Goal: Information Seeking & Learning: Learn about a topic

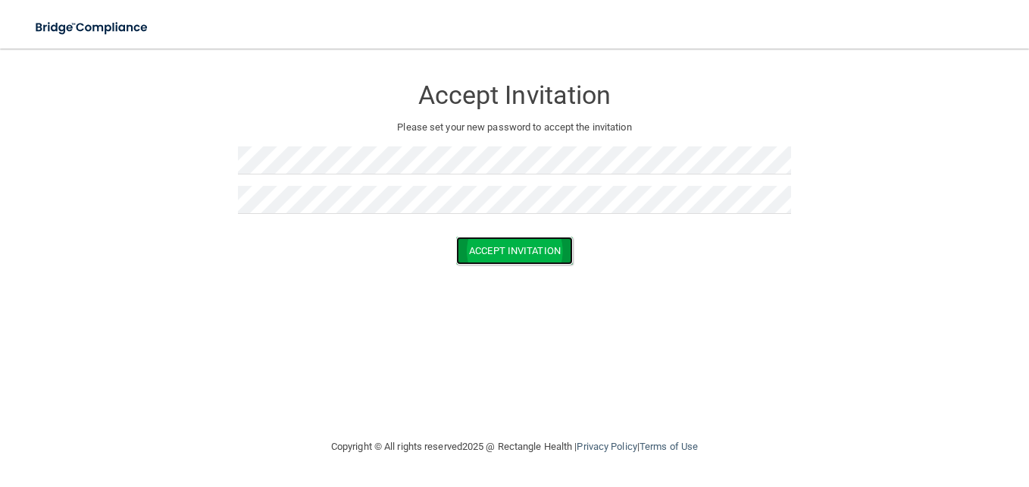
click at [489, 246] on button "Accept Invitation" at bounding box center [514, 250] width 117 height 28
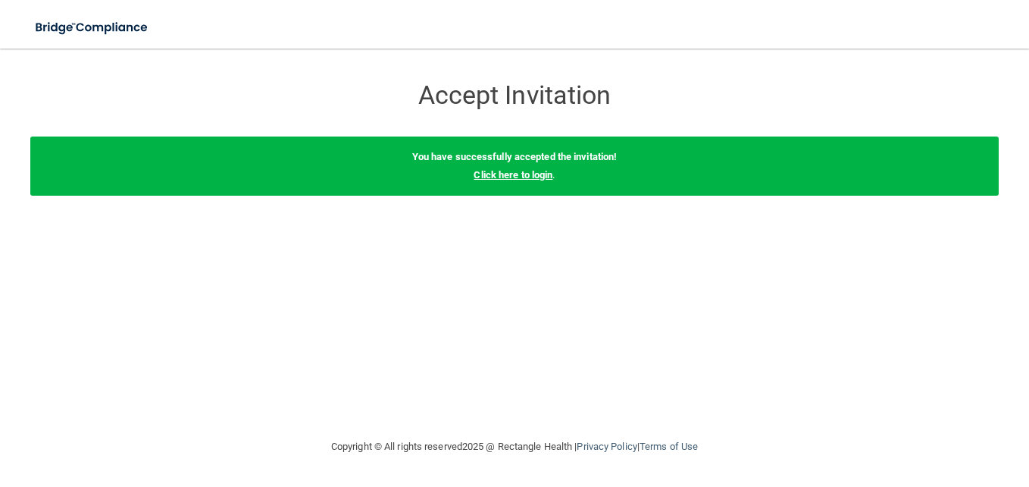
click at [519, 176] on link "Click here to login" at bounding box center [513, 174] width 79 height 11
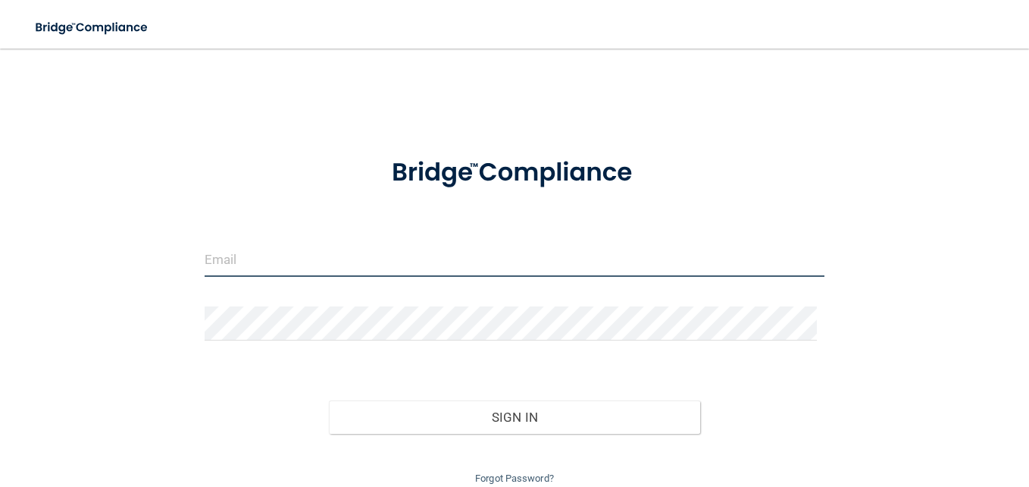
click at [233, 268] on input "email" at bounding box center [515, 260] width 620 height 34
type input "[EMAIL_ADDRESS][DOMAIN_NAME]"
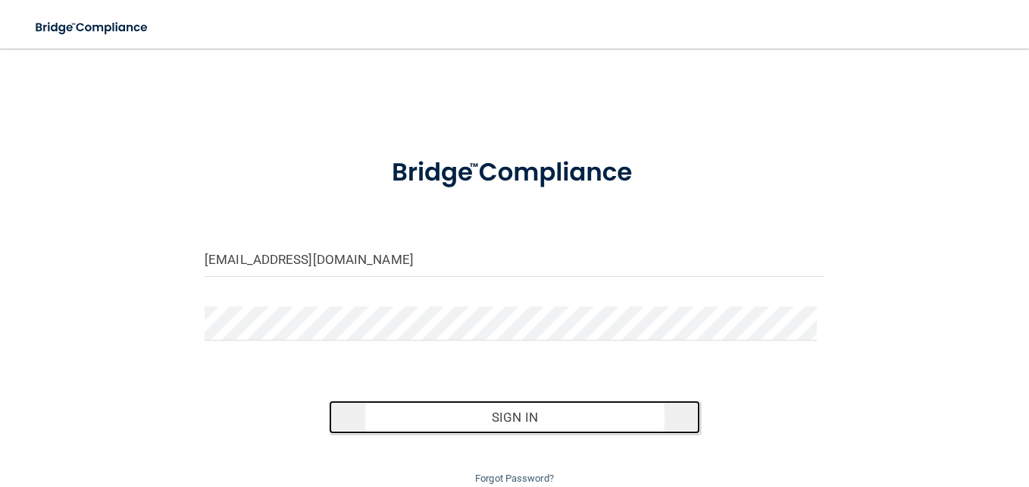
click at [525, 412] on button "Sign In" at bounding box center [515, 416] width 372 height 33
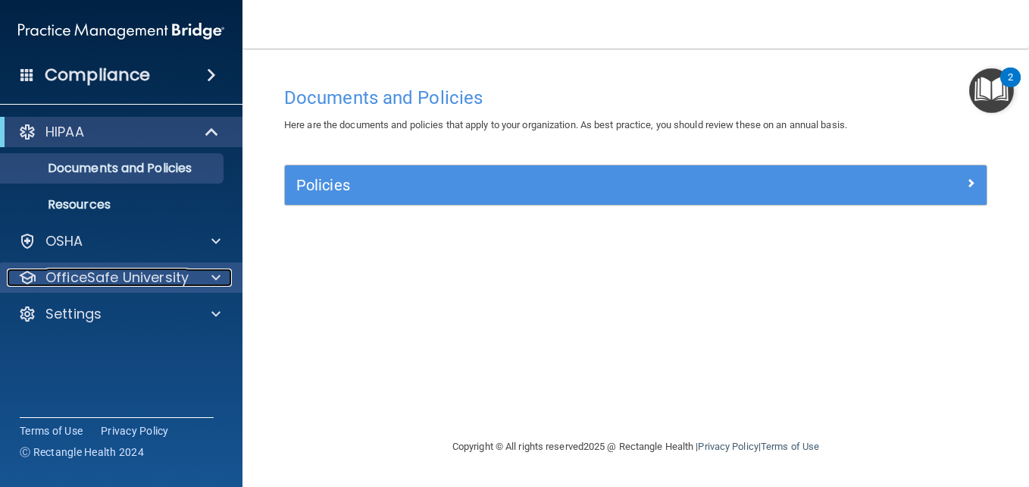
click at [209, 275] on div at bounding box center [214, 277] width 38 height 18
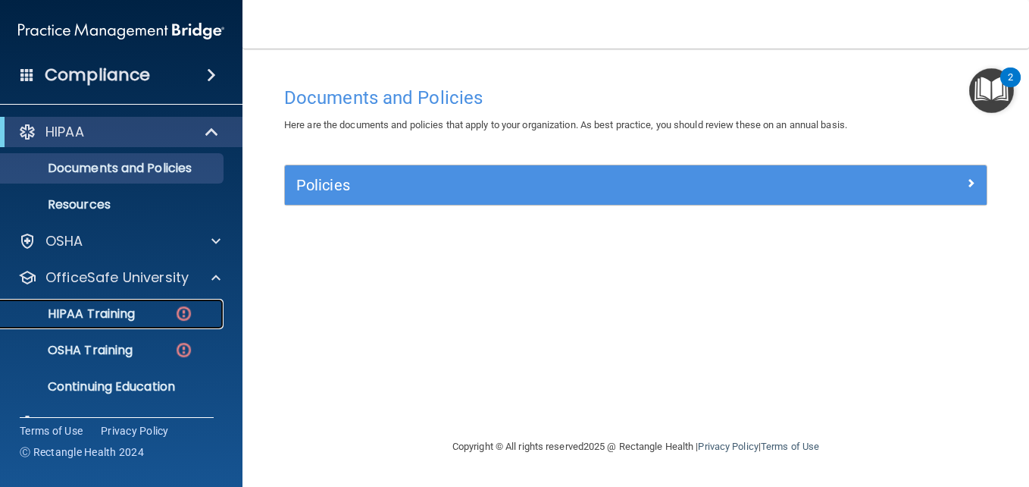
click at [90, 318] on p "HIPAA Training" at bounding box center [72, 313] width 125 height 15
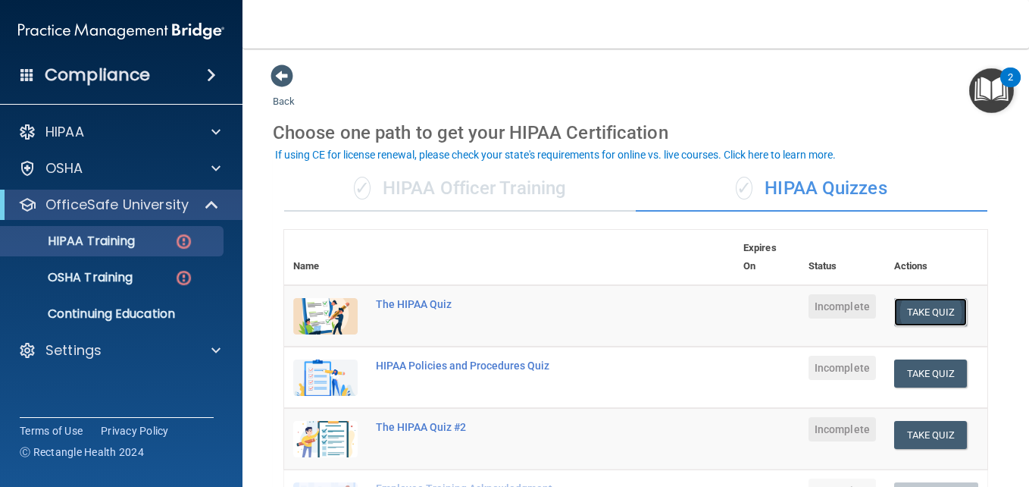
click at [933, 309] on button "Take Quiz" at bounding box center [930, 312] width 73 height 28
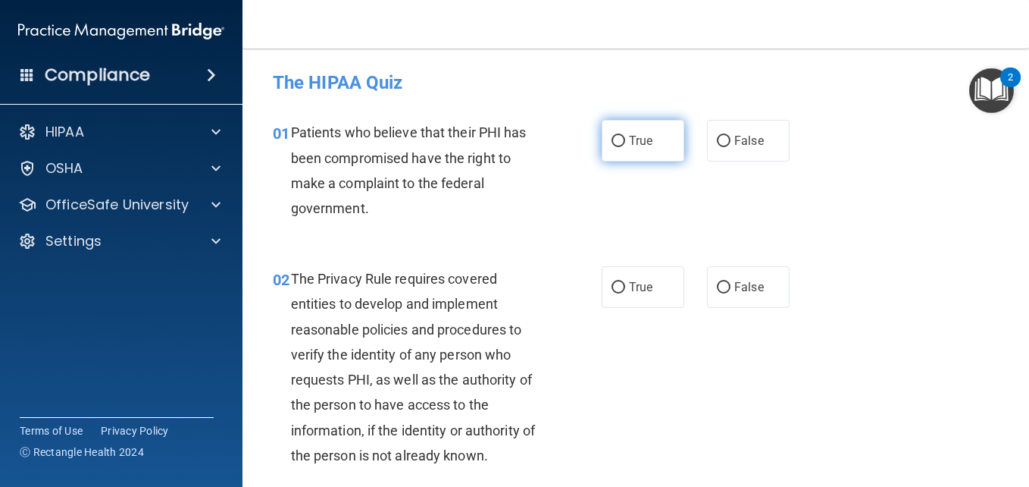
click at [612, 139] on input "True" at bounding box center [619, 141] width 14 height 11
radio input "true"
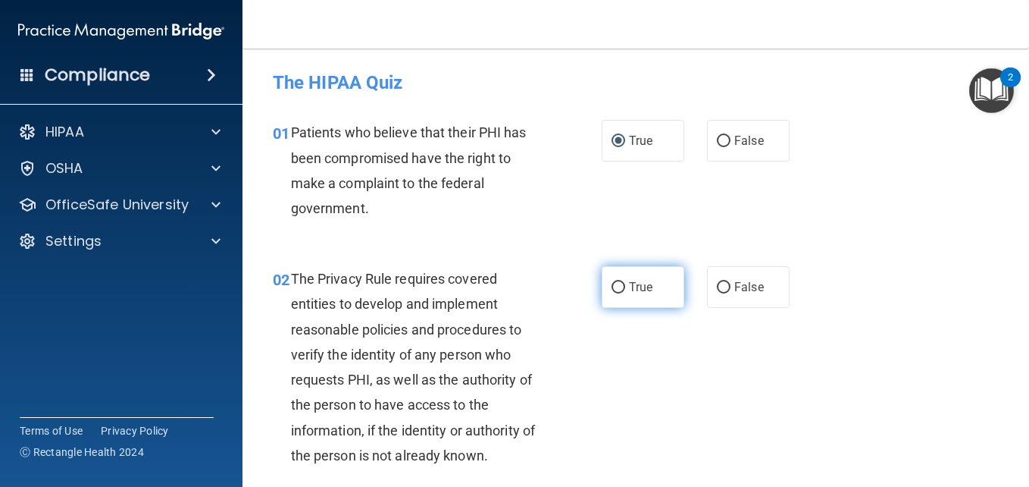
click at [629, 290] on span "True" at bounding box center [640, 287] width 23 height 14
click at [625, 290] on input "True" at bounding box center [619, 287] width 14 height 11
radio input "true"
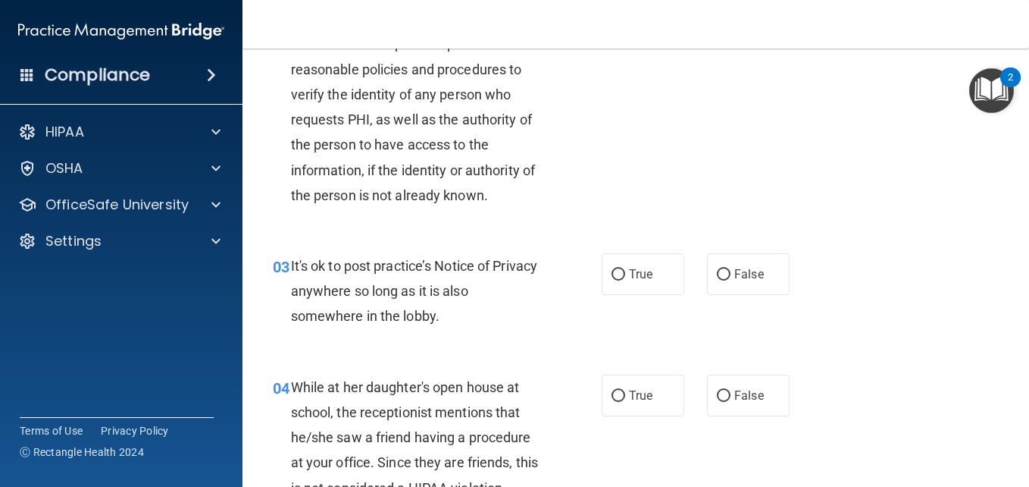
scroll to position [273, 0]
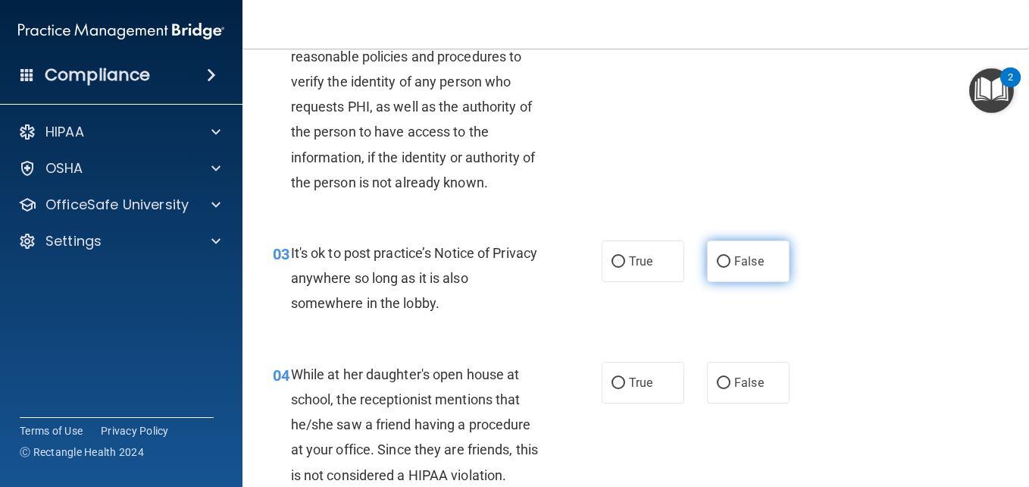
click at [723, 260] on input "False" at bounding box center [724, 261] width 14 height 11
radio input "true"
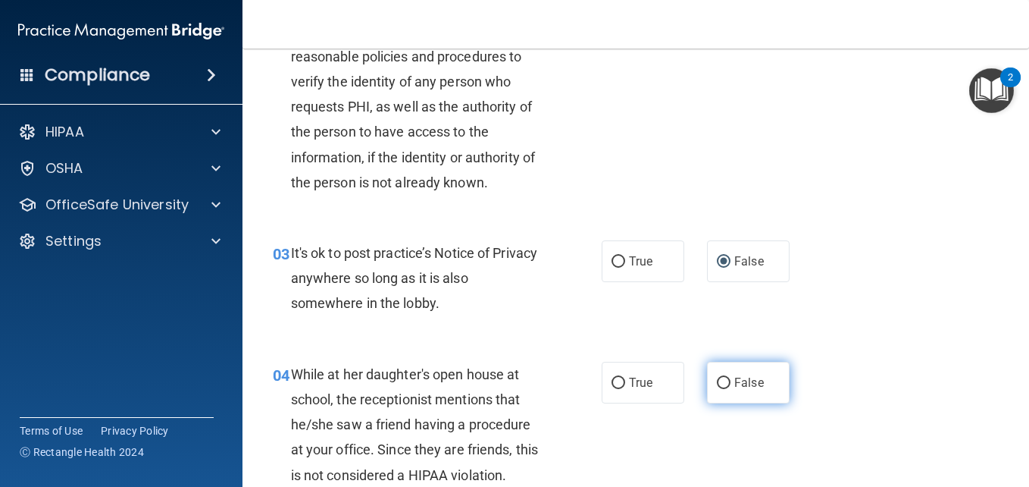
click at [727, 381] on label "False" at bounding box center [748, 383] width 83 height 42
click at [727, 381] on input "False" at bounding box center [724, 382] width 14 height 11
radio input "true"
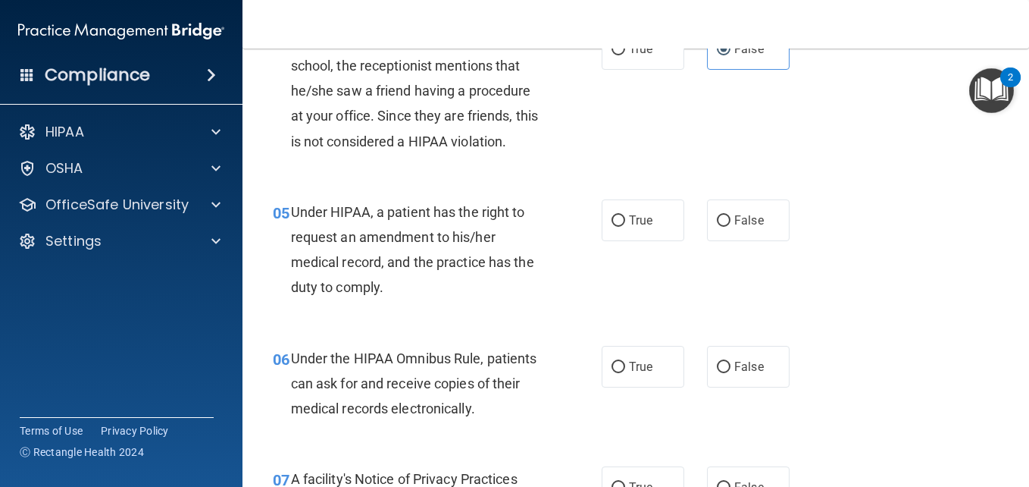
scroll to position [637, 0]
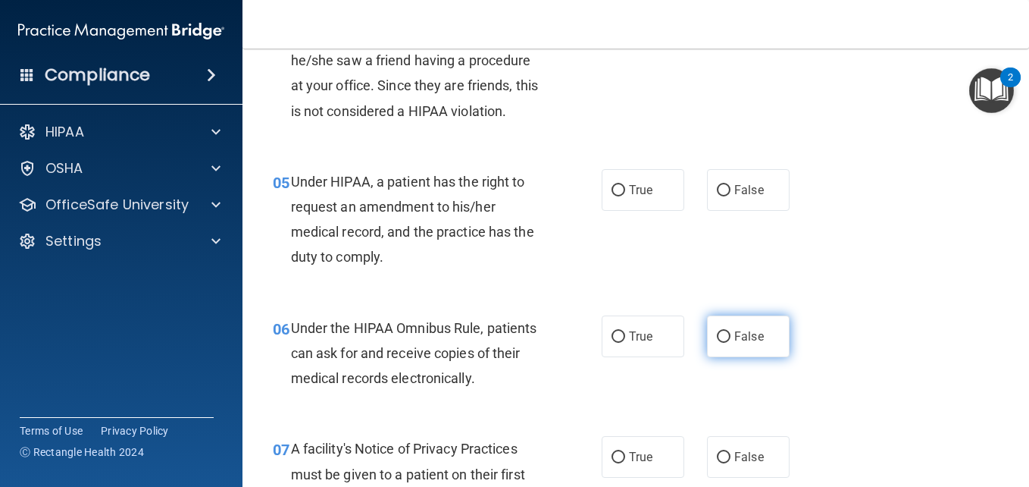
click at [717, 336] on input "False" at bounding box center [724, 336] width 14 height 11
radio input "true"
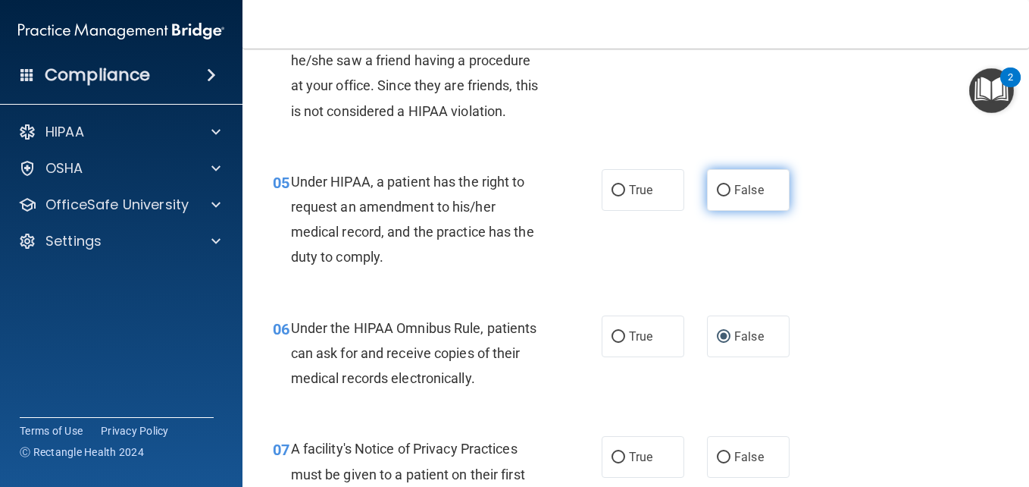
click at [722, 186] on input "False" at bounding box center [724, 190] width 14 height 11
radio input "true"
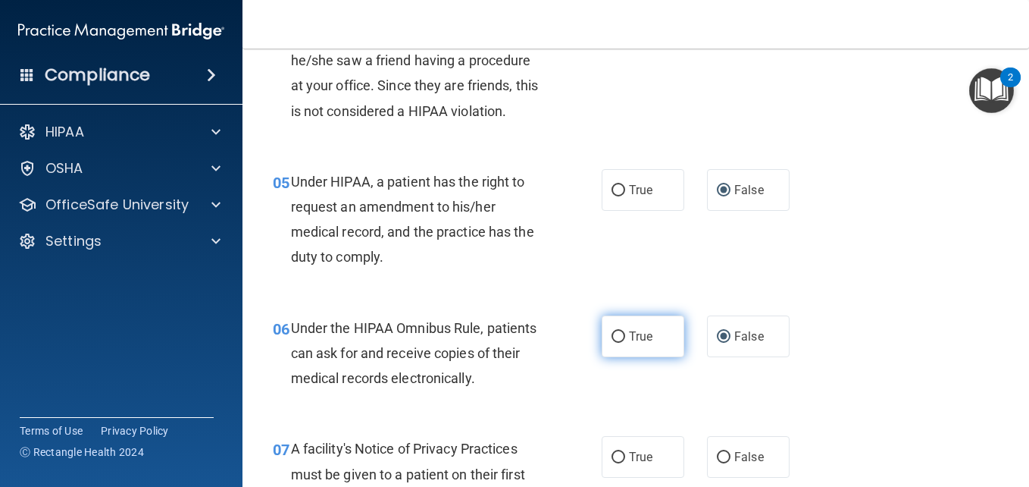
click at [630, 330] on span "True" at bounding box center [640, 336] width 23 height 14
click at [625, 331] on input "True" at bounding box center [619, 336] width 14 height 11
radio input "true"
radio input "false"
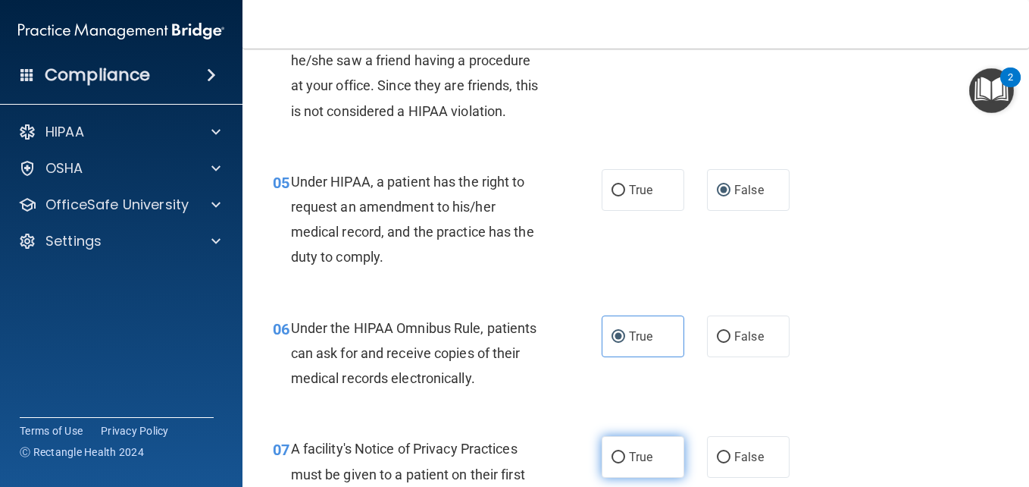
click at [623, 443] on label "True" at bounding box center [643, 457] width 83 height 42
click at [623, 452] on input "True" at bounding box center [619, 457] width 14 height 11
radio input "true"
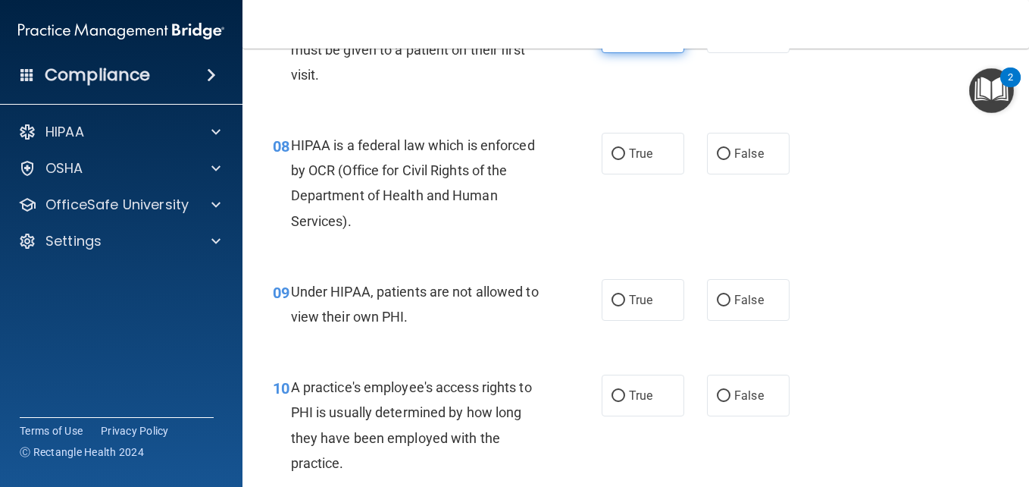
scroll to position [1092, 0]
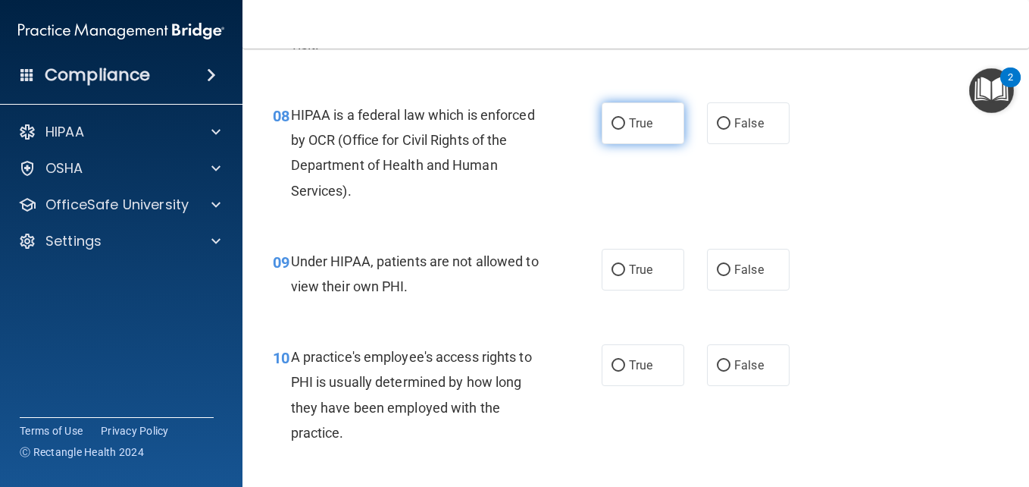
click at [612, 122] on input "True" at bounding box center [619, 123] width 14 height 11
radio input "true"
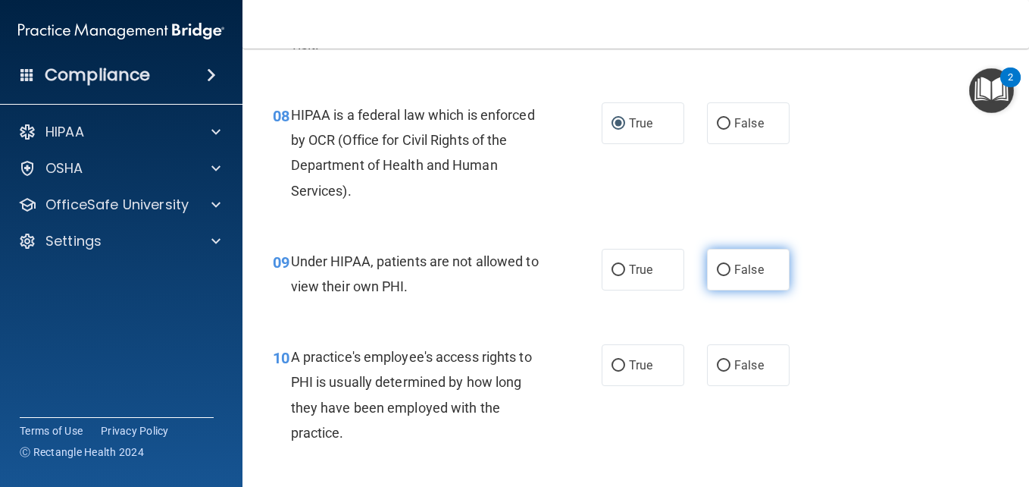
click at [719, 268] on input "False" at bounding box center [724, 270] width 14 height 11
radio input "true"
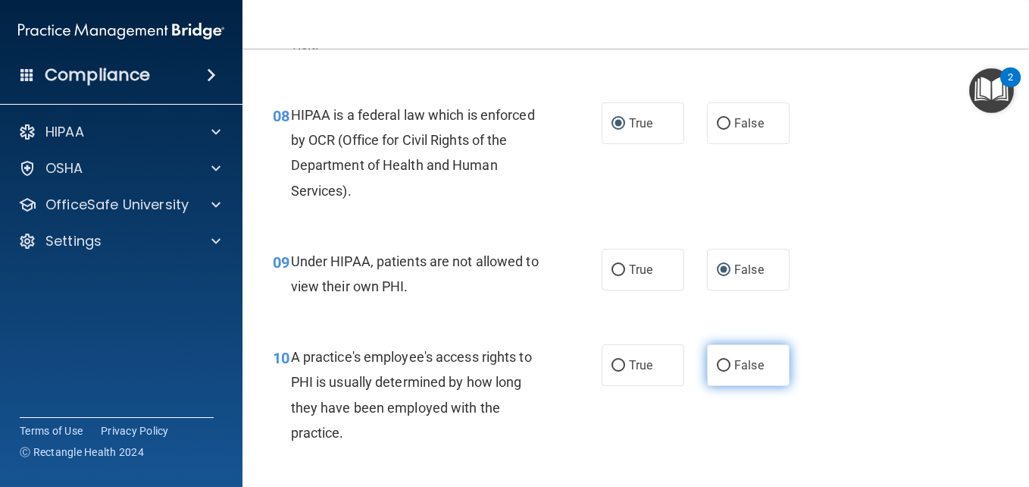
click at [721, 365] on input "False" at bounding box center [724, 365] width 14 height 11
radio input "true"
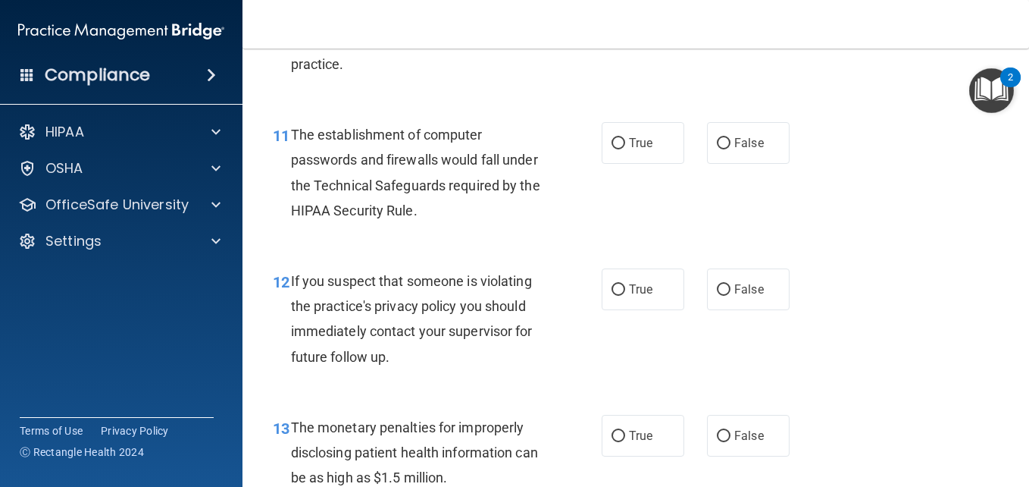
scroll to position [1486, 0]
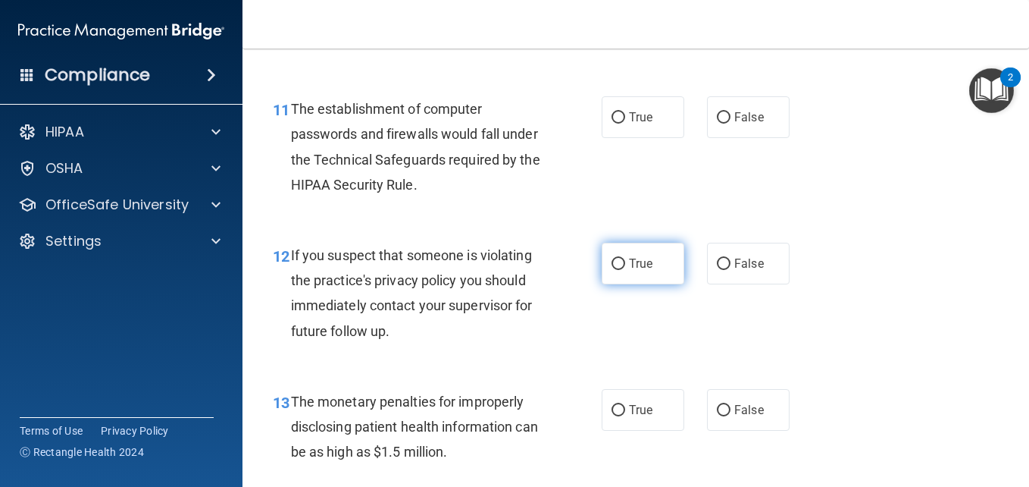
click at [619, 263] on input "True" at bounding box center [619, 263] width 14 height 11
radio input "true"
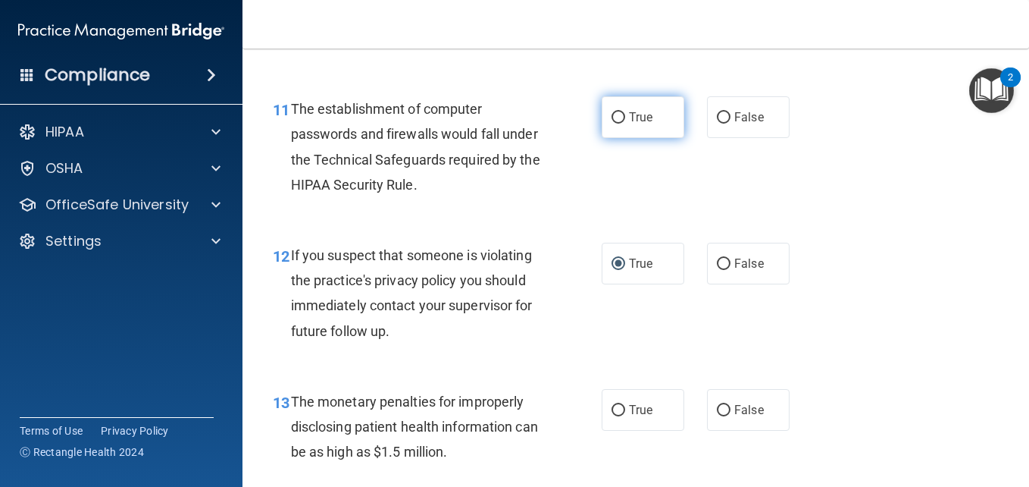
click at [632, 121] on span "True" at bounding box center [640, 117] width 23 height 14
click at [625, 121] on input "True" at bounding box center [619, 117] width 14 height 11
radio input "true"
click at [619, 409] on input "True" at bounding box center [619, 410] width 14 height 11
radio input "true"
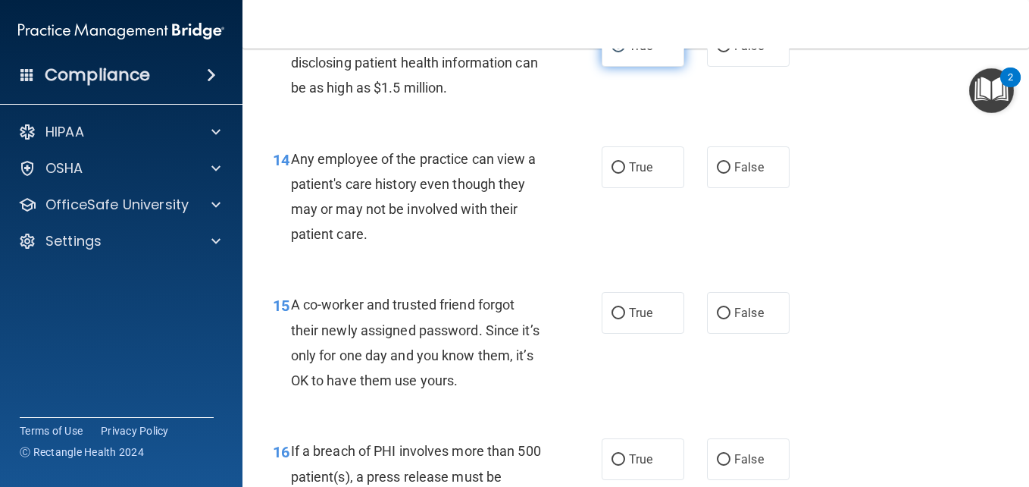
scroll to position [1880, 0]
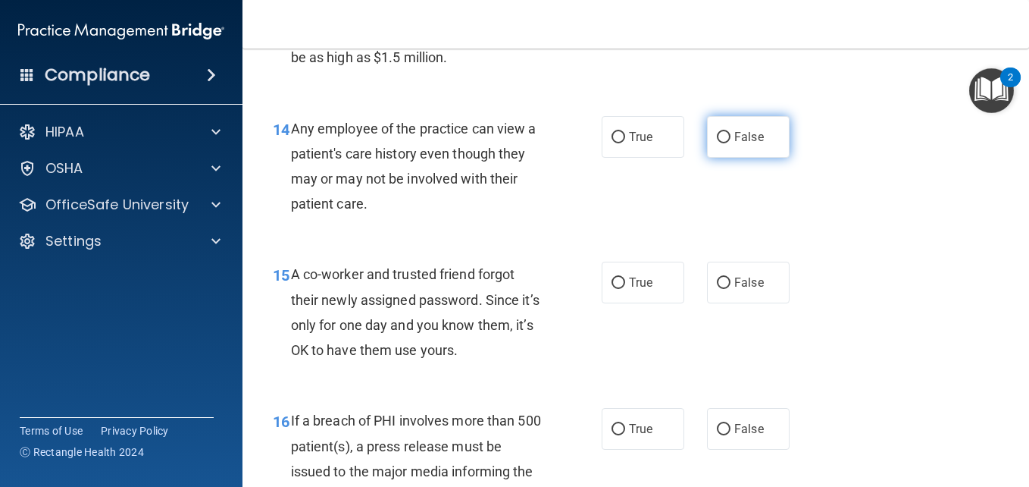
click at [738, 138] on span "False" at bounding box center [750, 137] width 30 height 14
click at [731, 138] on input "False" at bounding box center [724, 137] width 14 height 11
radio input "true"
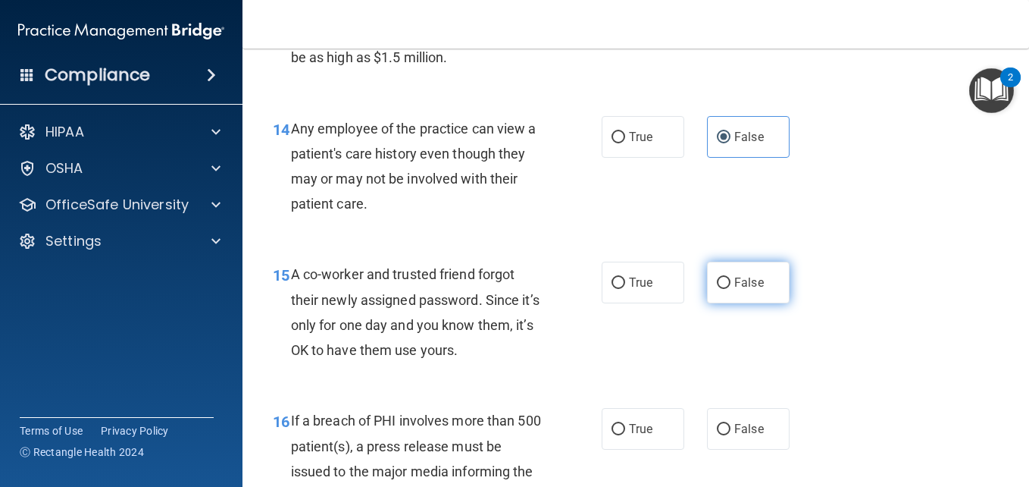
click at [743, 280] on span "False" at bounding box center [750, 282] width 30 height 14
click at [731, 280] on input "False" at bounding box center [724, 282] width 14 height 11
radio input "true"
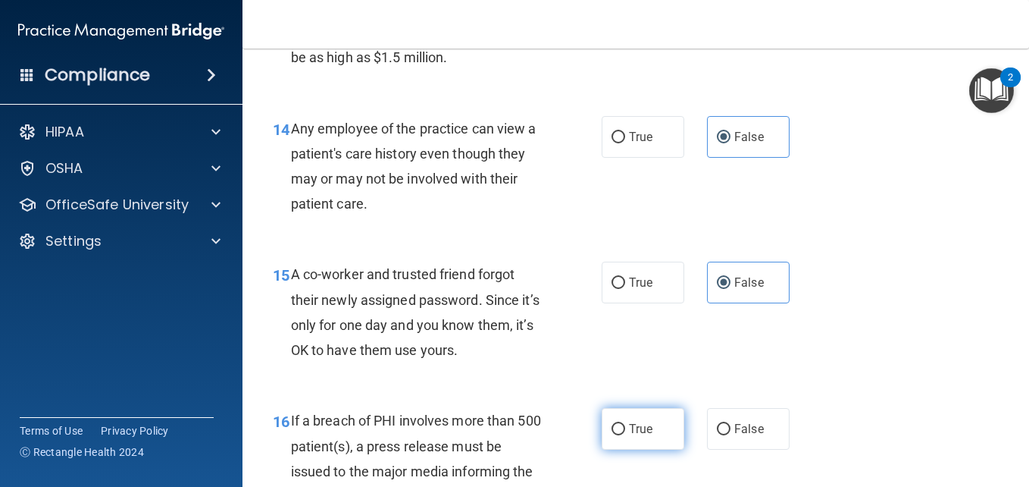
click at [619, 430] on input "True" at bounding box center [619, 429] width 14 height 11
radio input "true"
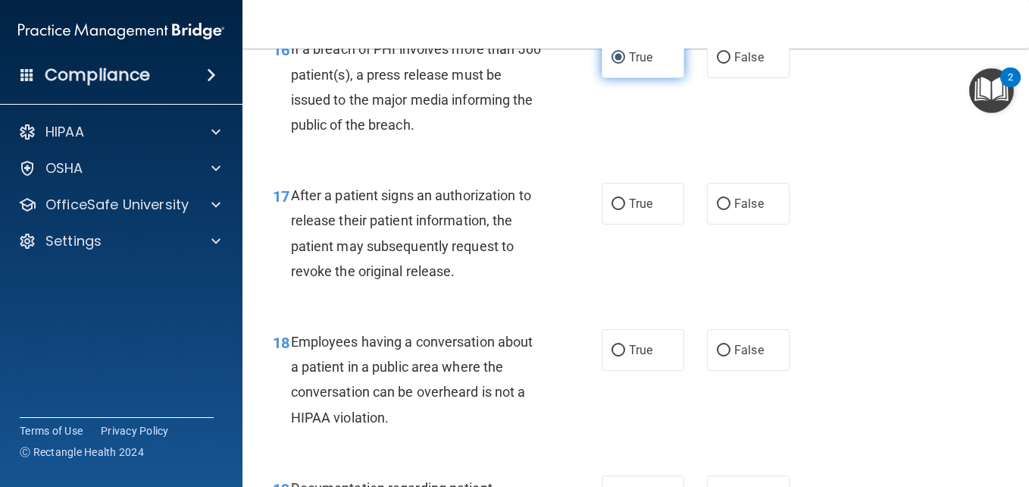
scroll to position [2274, 0]
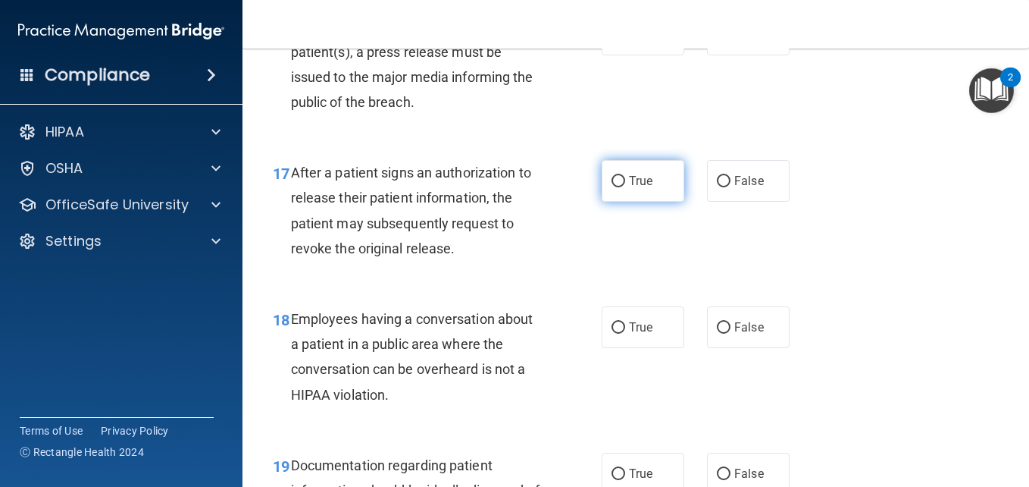
click at [635, 202] on label "True" at bounding box center [643, 181] width 83 height 42
click at [625, 187] on input "True" at bounding box center [619, 181] width 14 height 11
radio input "true"
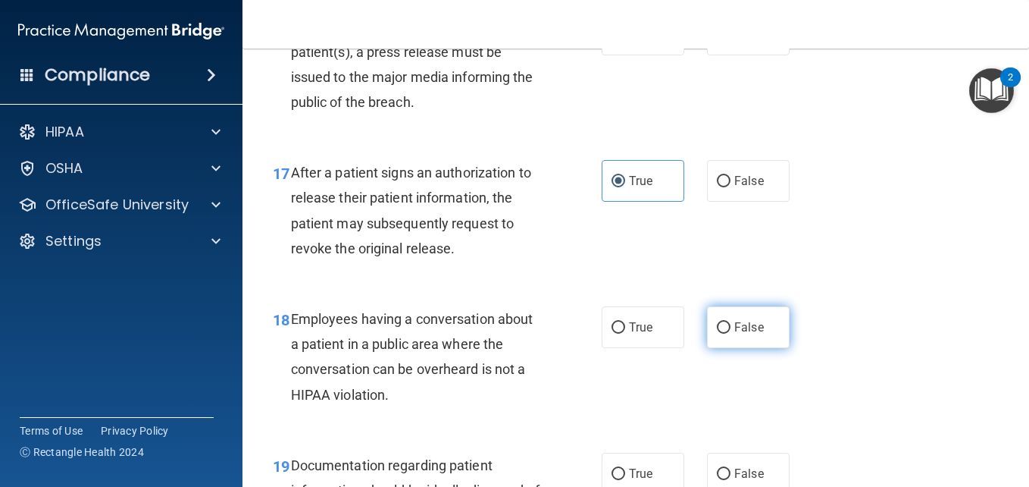
click at [722, 325] on input "False" at bounding box center [724, 327] width 14 height 11
radio input "true"
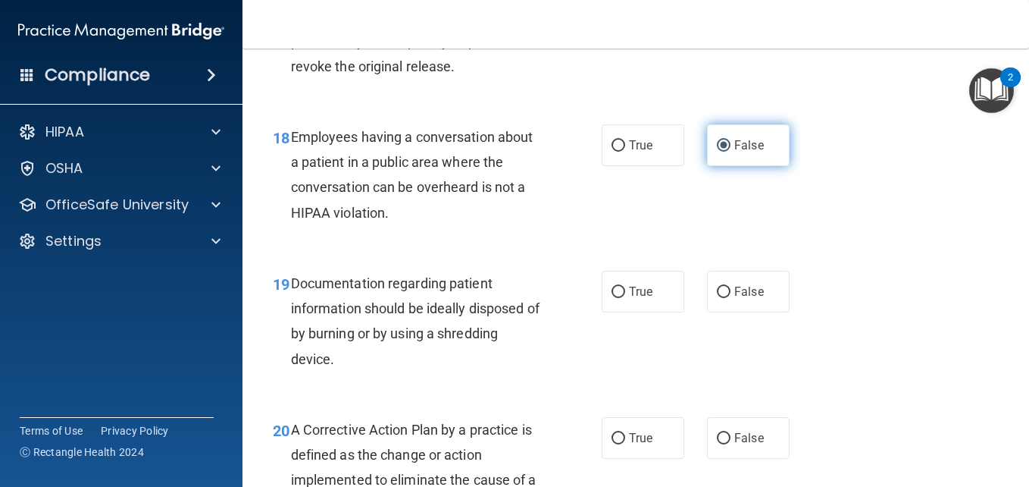
scroll to position [2486, 0]
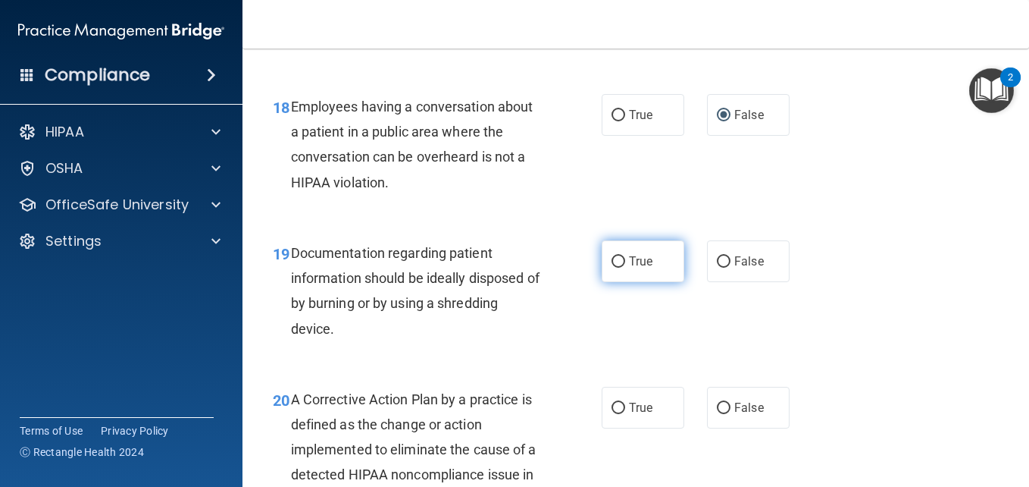
click at [636, 254] on span "True" at bounding box center [640, 261] width 23 height 14
click at [625, 256] on input "True" at bounding box center [619, 261] width 14 height 11
radio input "true"
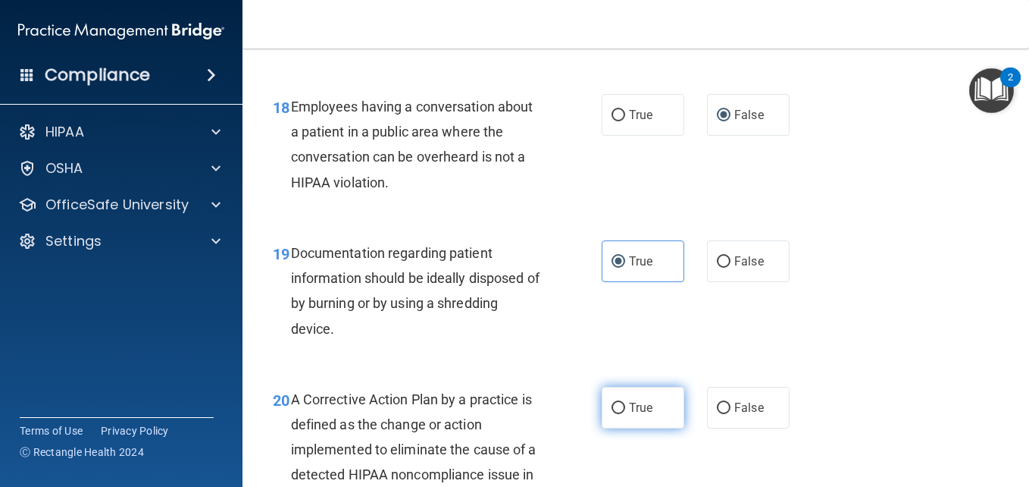
click at [619, 410] on input "True" at bounding box center [619, 407] width 14 height 11
radio input "true"
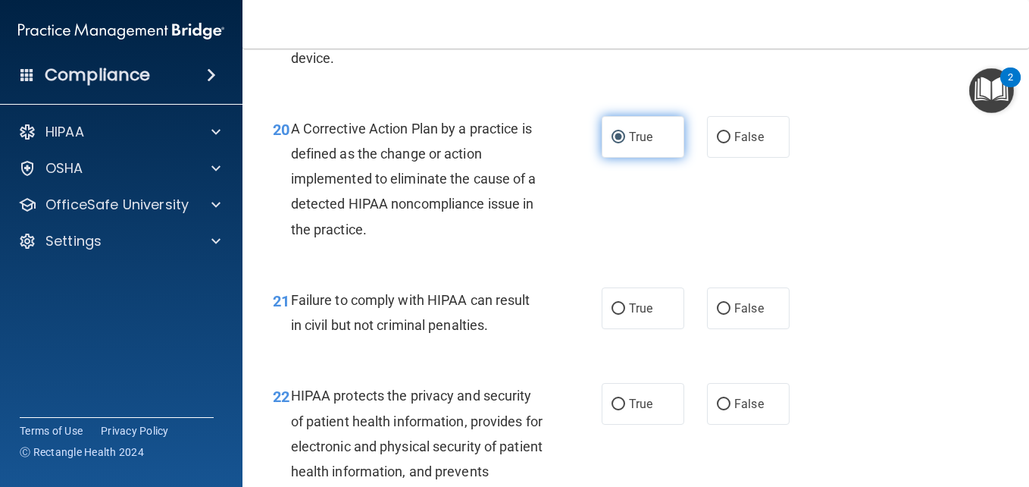
scroll to position [2759, 0]
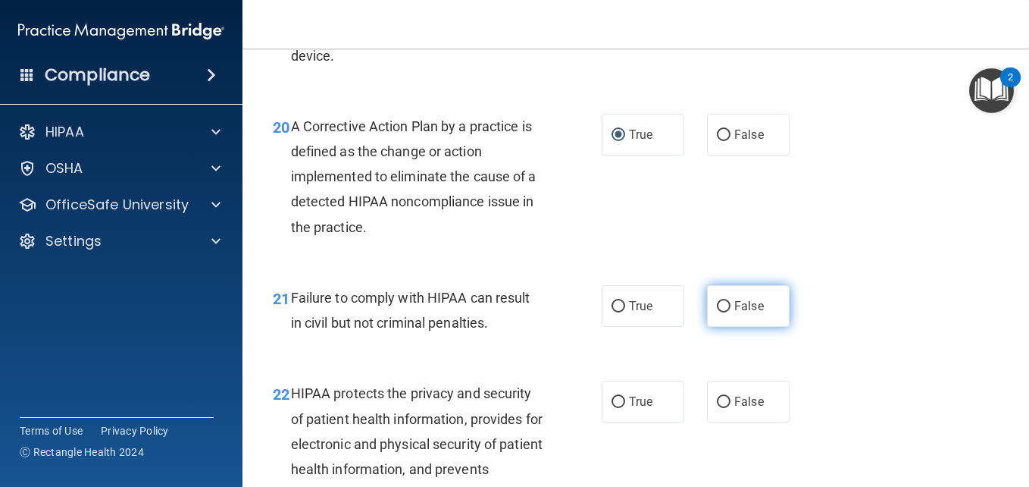
click at [748, 291] on label "False" at bounding box center [748, 306] width 83 height 42
click at [731, 301] on input "False" at bounding box center [724, 306] width 14 height 11
radio input "true"
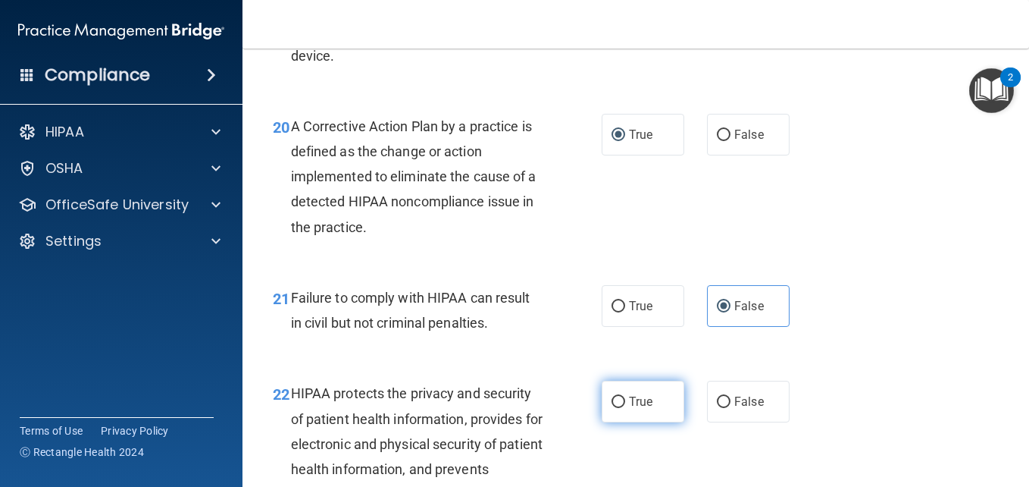
click at [633, 395] on span "True" at bounding box center [640, 401] width 23 height 14
click at [625, 396] on input "True" at bounding box center [619, 401] width 14 height 11
radio input "true"
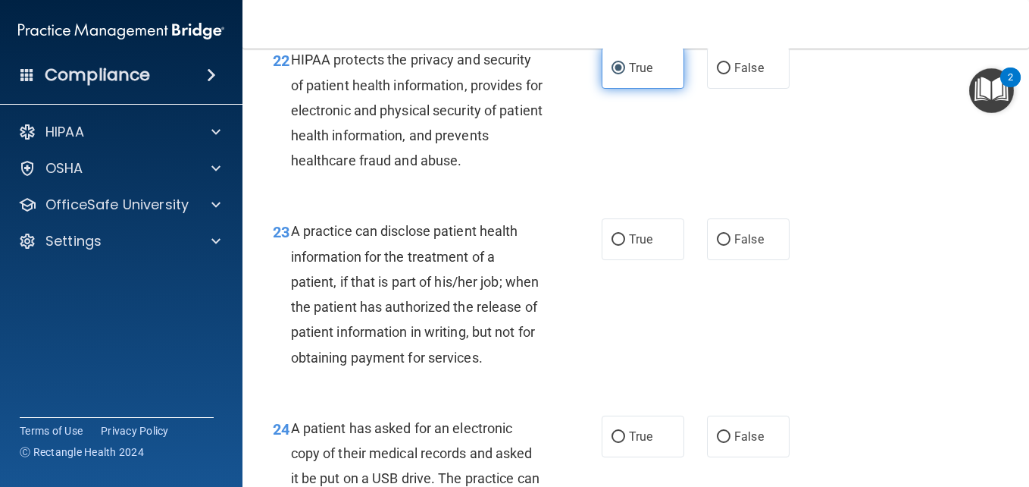
scroll to position [3123, 0]
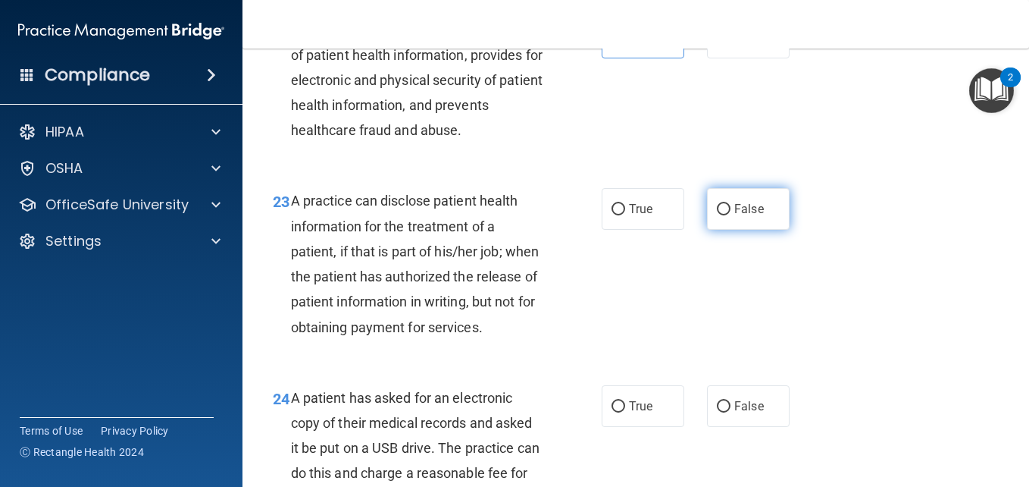
click at [738, 221] on label "False" at bounding box center [748, 209] width 83 height 42
click at [731, 215] on input "False" at bounding box center [724, 209] width 14 height 11
radio input "true"
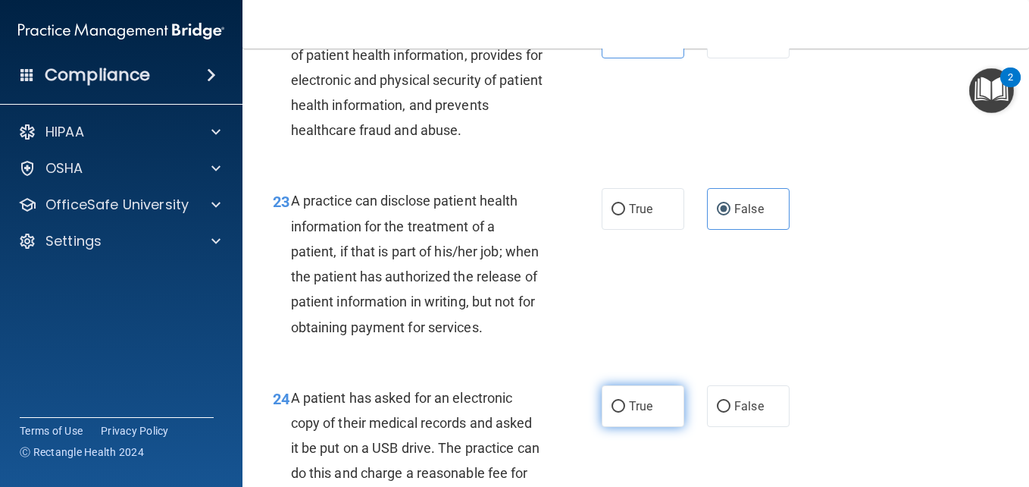
click at [644, 413] on span "True" at bounding box center [640, 406] width 23 height 14
click at [625, 412] on input "True" at bounding box center [619, 406] width 14 height 11
radio input "true"
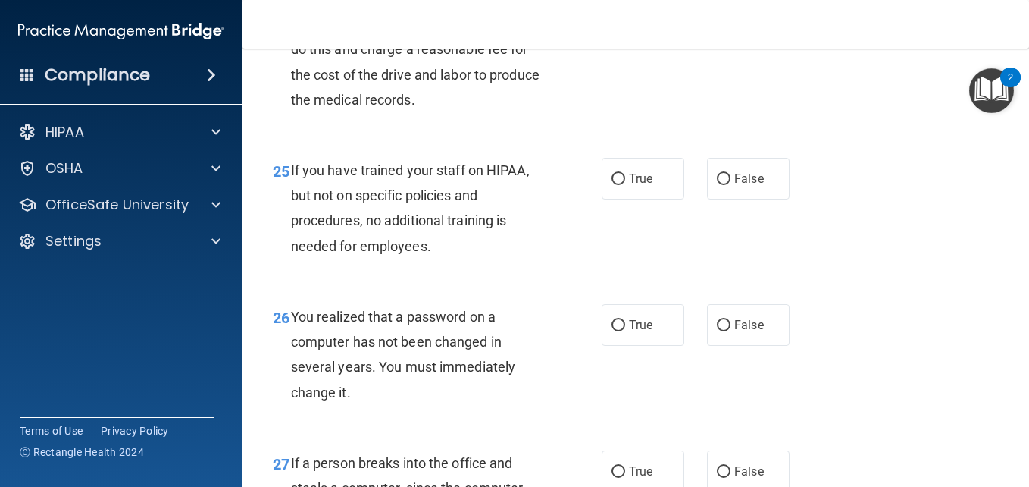
scroll to position [3578, 0]
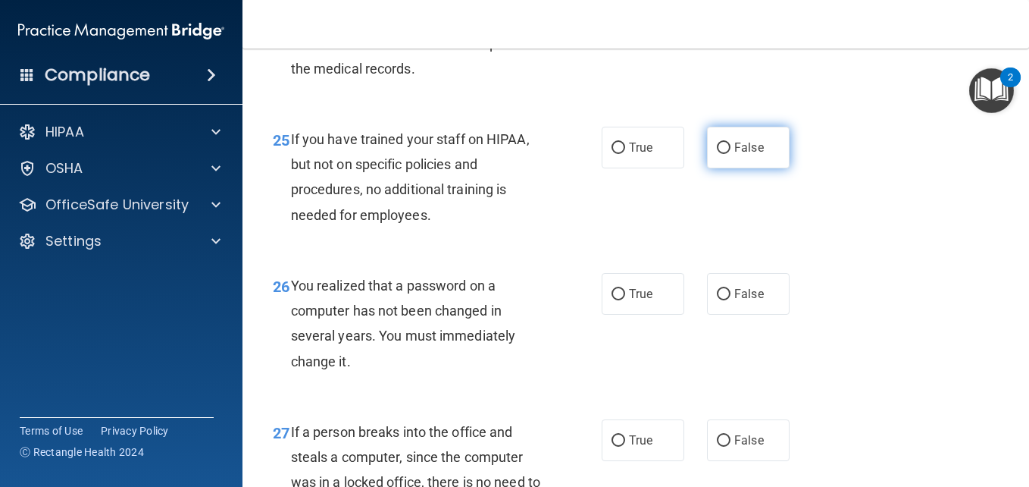
click at [737, 168] on label "False" at bounding box center [748, 148] width 83 height 42
click at [731, 154] on input "False" at bounding box center [724, 148] width 14 height 11
radio input "true"
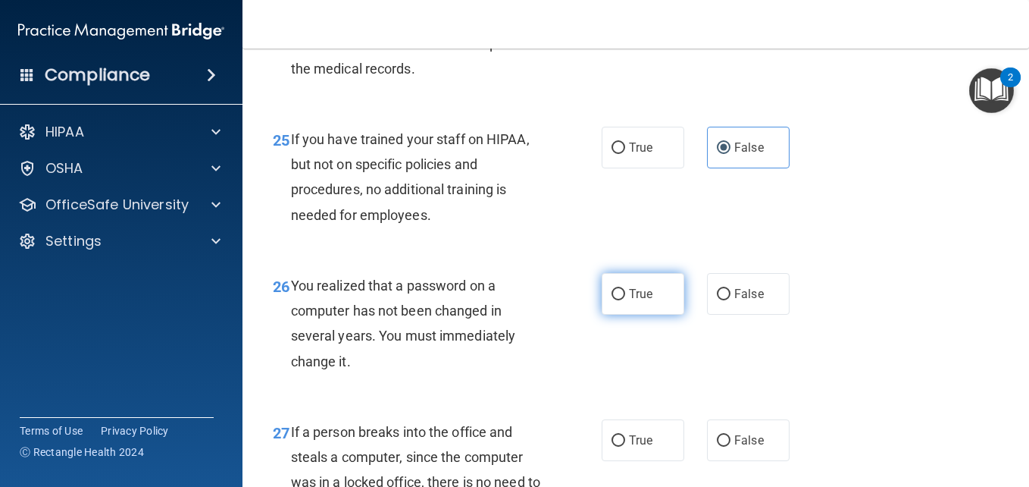
click at [637, 305] on label "True" at bounding box center [643, 294] width 83 height 42
click at [625, 300] on input "True" at bounding box center [619, 294] width 14 height 11
radio input "true"
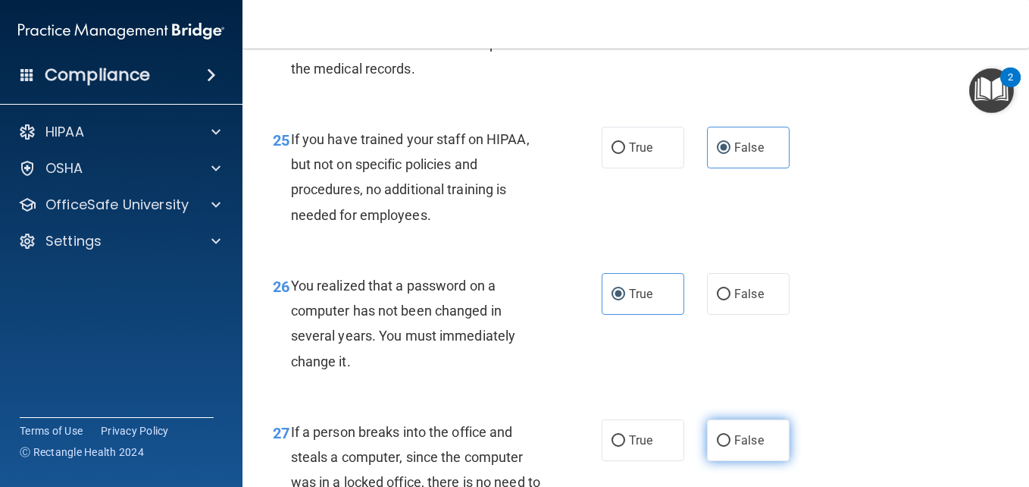
click at [738, 447] on span "False" at bounding box center [750, 440] width 30 height 14
click at [731, 446] on input "False" at bounding box center [724, 440] width 14 height 11
radio input "true"
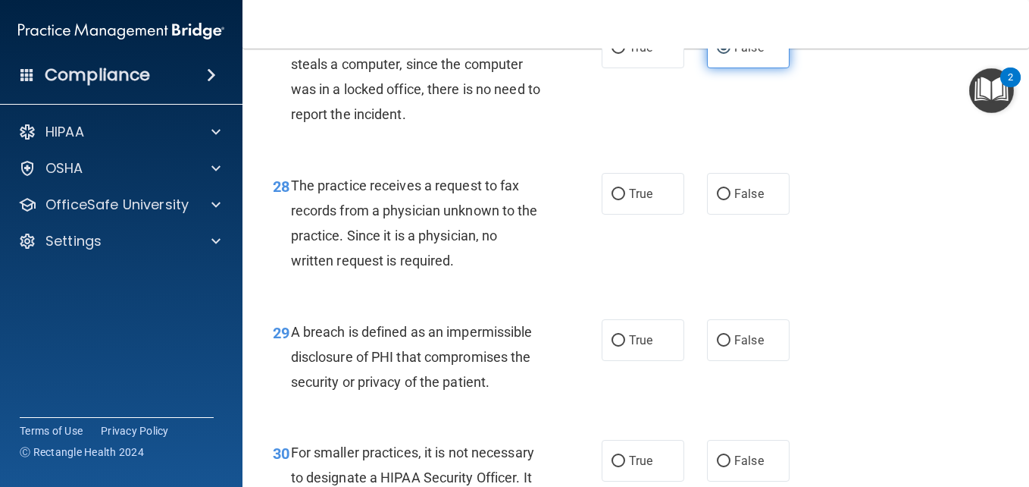
scroll to position [3972, 0]
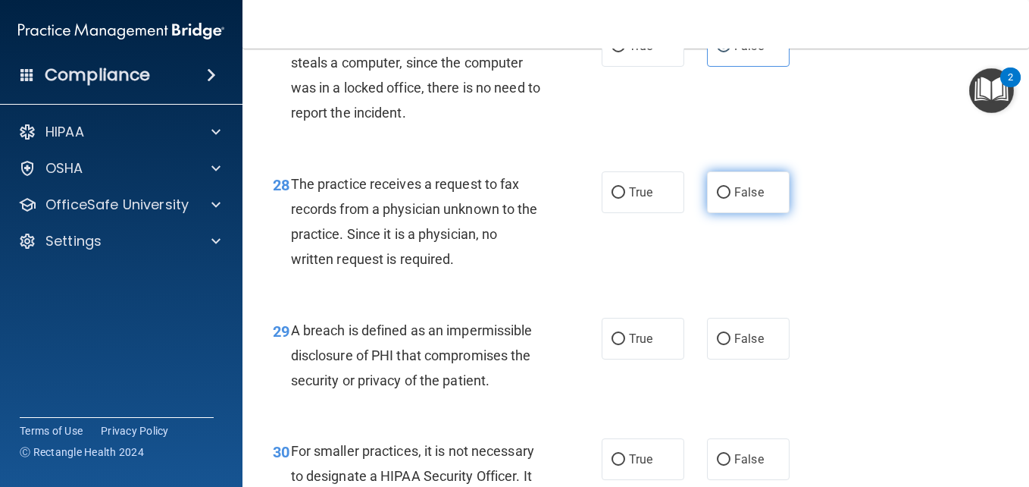
click at [749, 208] on label "False" at bounding box center [748, 192] width 83 height 42
click at [731, 199] on input "False" at bounding box center [724, 192] width 14 height 11
radio input "true"
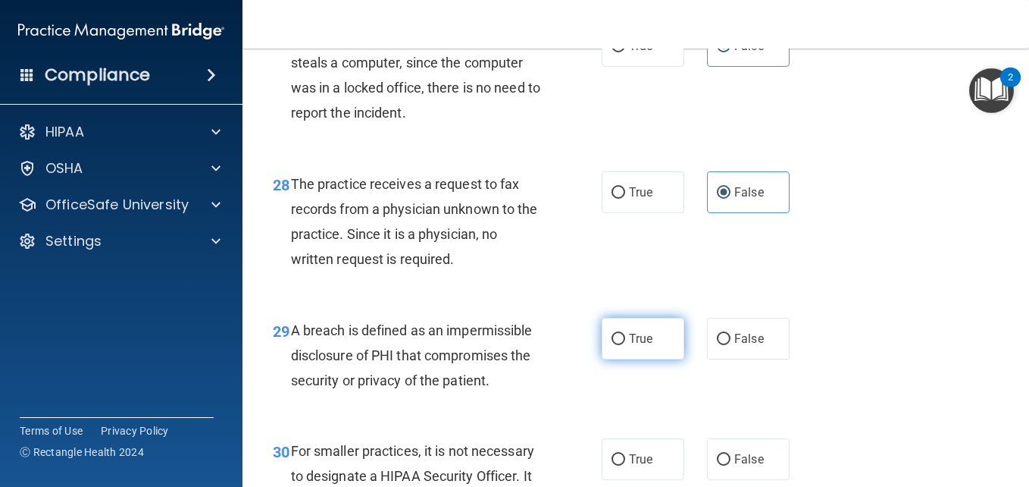
click at [615, 345] on input "True" at bounding box center [619, 339] width 14 height 11
radio input "true"
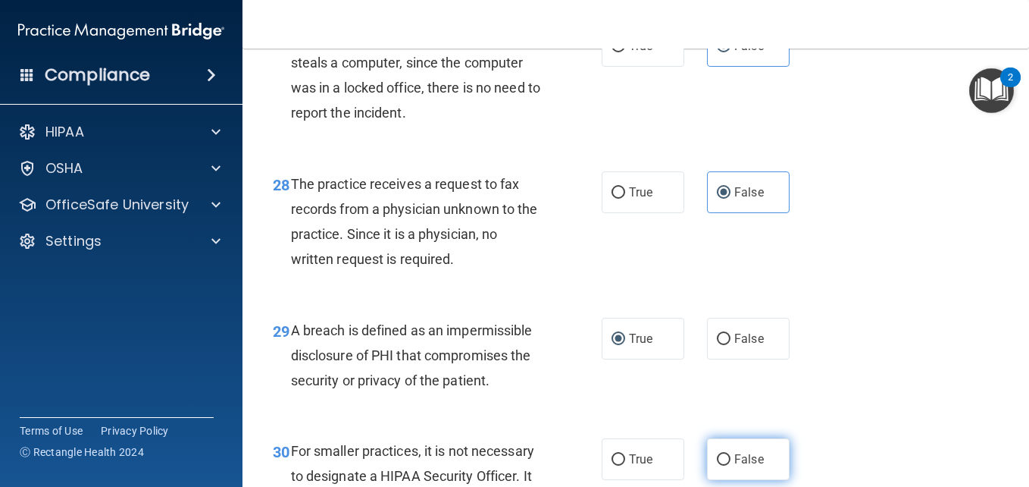
click at [745, 475] on label "False" at bounding box center [748, 459] width 83 height 42
click at [731, 465] on input "False" at bounding box center [724, 459] width 14 height 11
radio input "true"
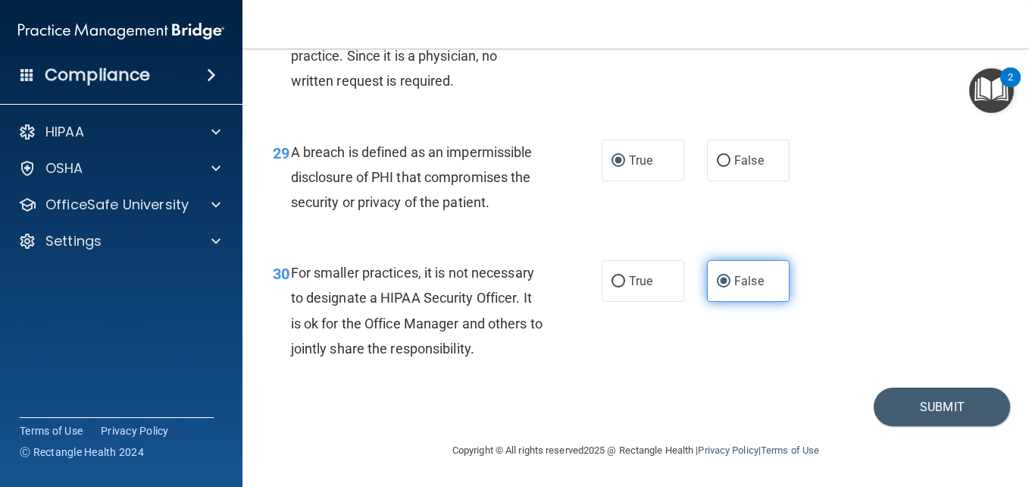
scroll to position [4175, 0]
click at [935, 414] on button "Submit" at bounding box center [942, 406] width 136 height 39
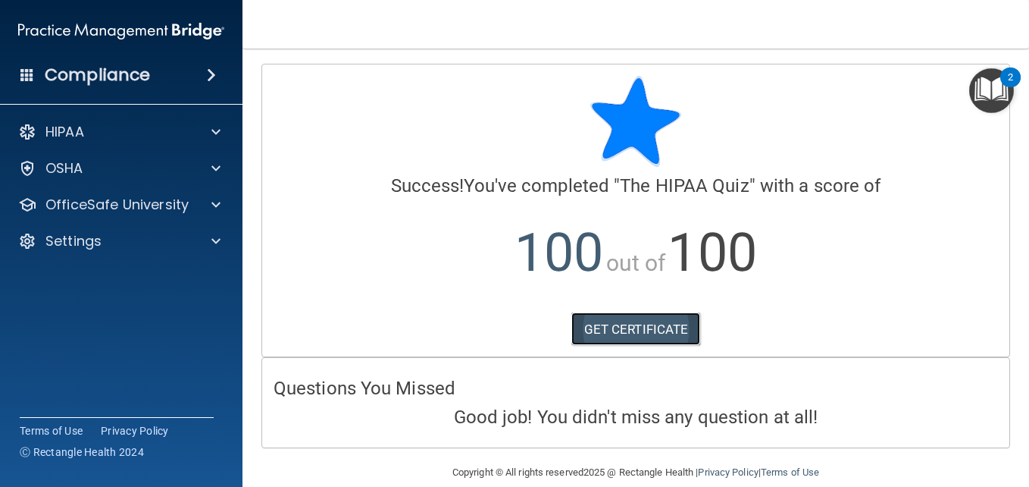
click at [631, 334] on link "GET CERTIFICATE" at bounding box center [637, 328] width 130 height 33
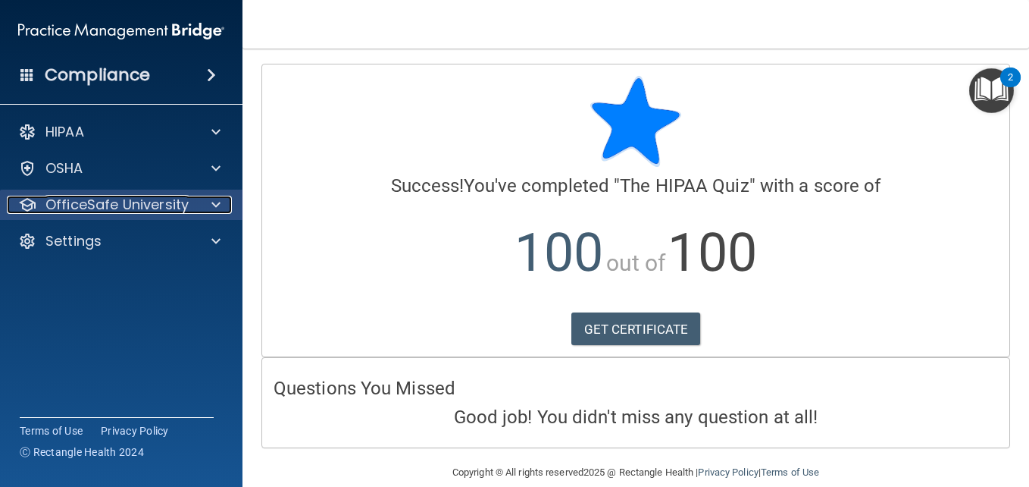
click at [211, 205] on span at bounding box center [215, 205] width 9 height 18
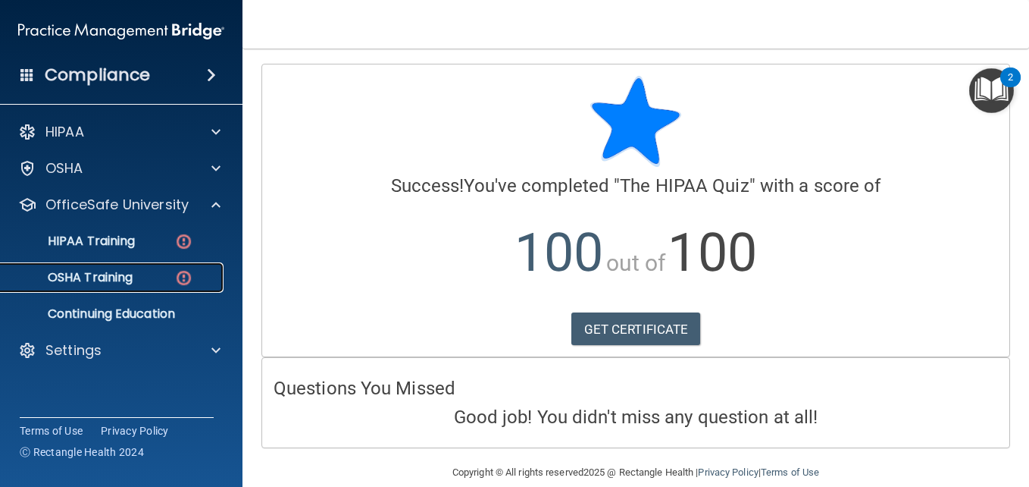
click at [131, 271] on p "OSHA Training" at bounding box center [71, 277] width 123 height 15
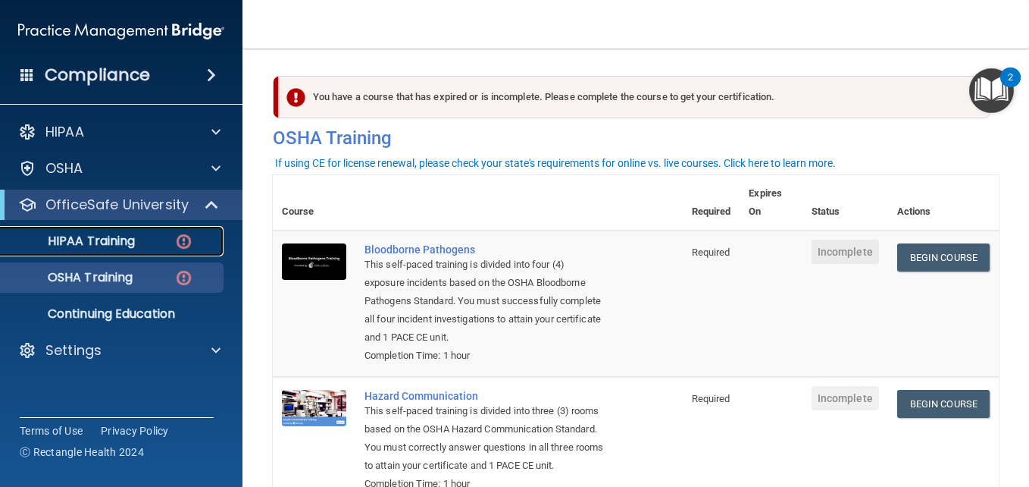
click at [181, 234] on img at bounding box center [183, 241] width 19 height 19
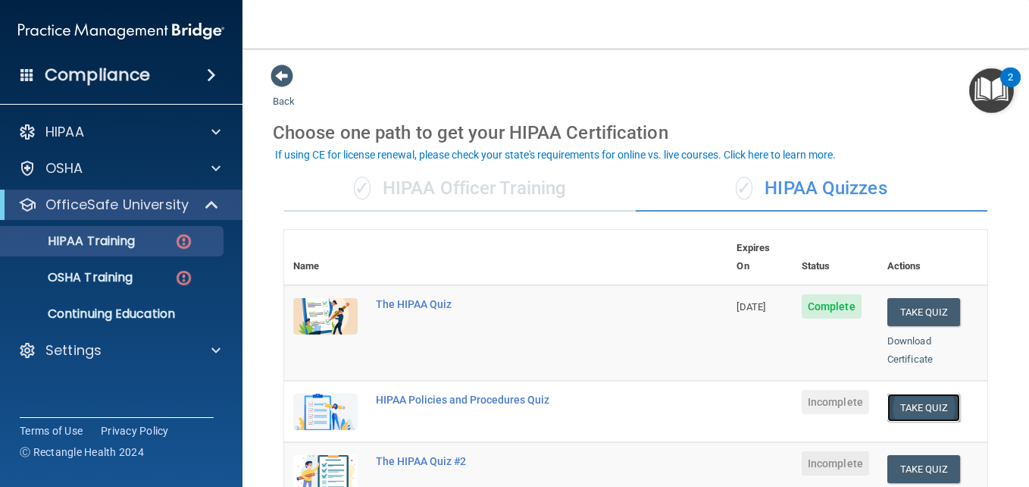
click at [924, 393] on button "Take Quiz" at bounding box center [924, 407] width 73 height 28
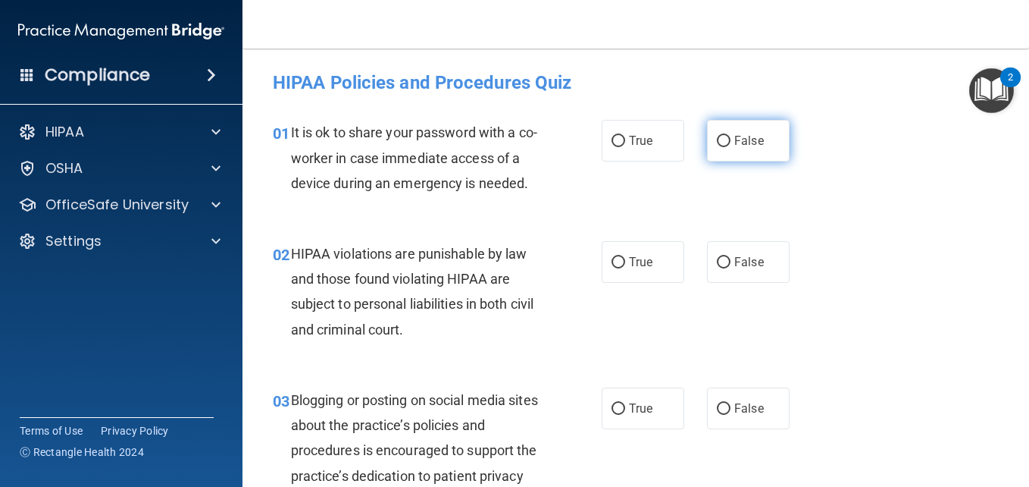
click at [717, 149] on label "False" at bounding box center [748, 141] width 83 height 42
click at [717, 147] on input "False" at bounding box center [724, 141] width 14 height 11
radio input "true"
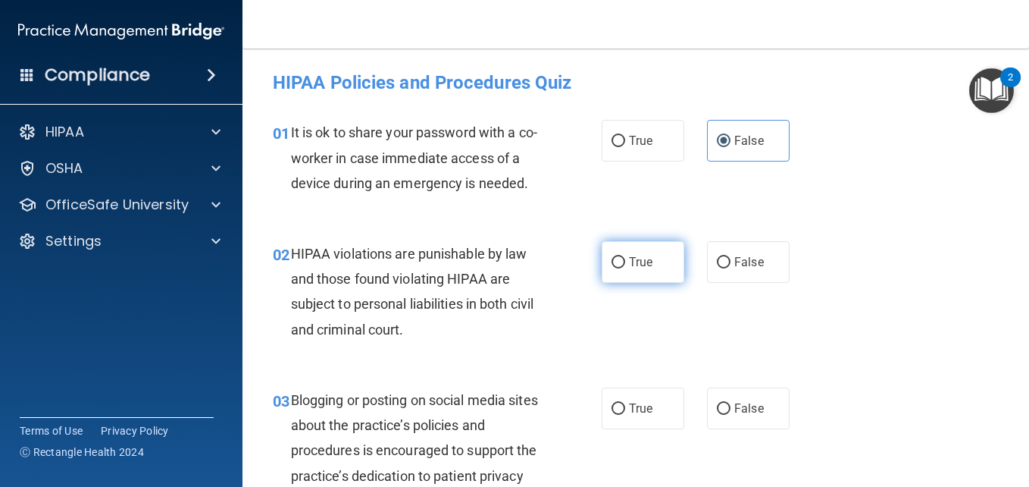
click at [659, 283] on label "True" at bounding box center [643, 262] width 83 height 42
click at [625, 268] on input "True" at bounding box center [619, 262] width 14 height 11
radio input "true"
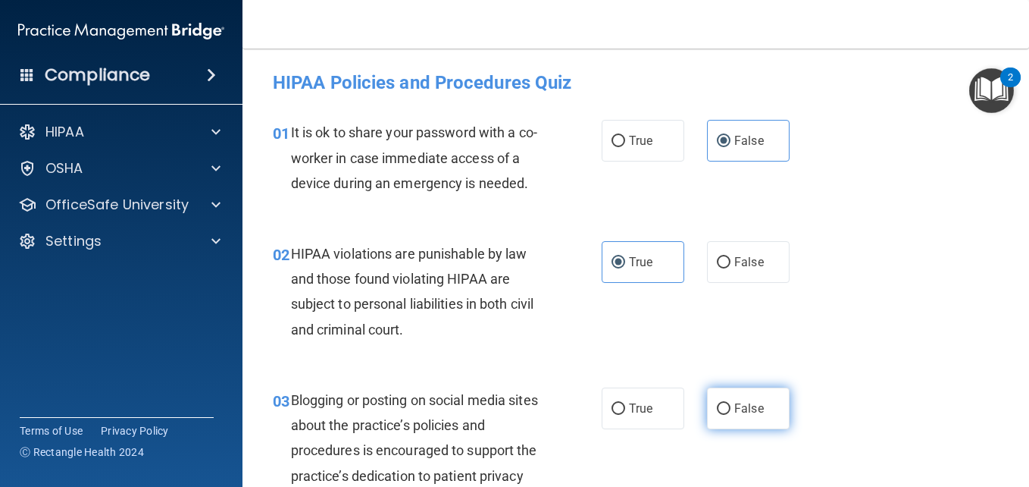
click at [747, 429] on label "False" at bounding box center [748, 408] width 83 height 42
click at [731, 415] on input "False" at bounding box center [724, 408] width 14 height 11
radio input "true"
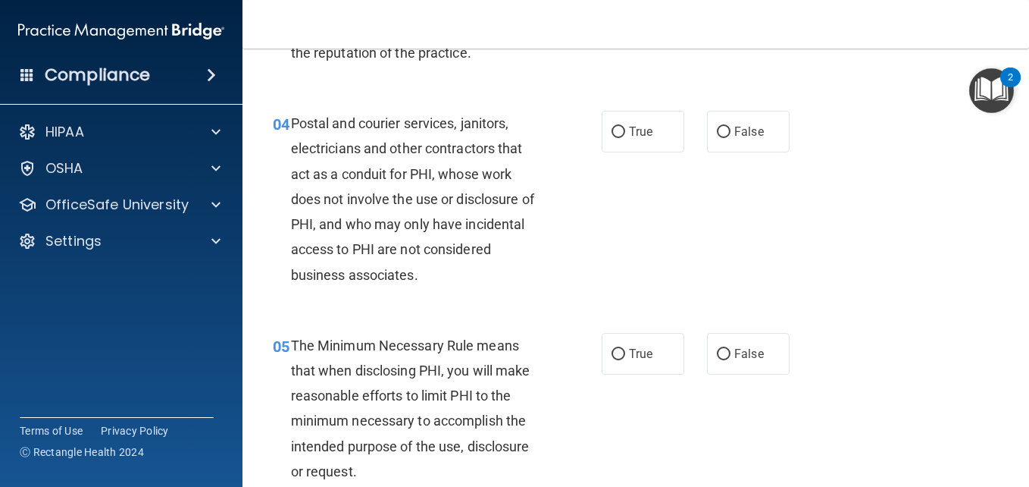
scroll to position [485, 0]
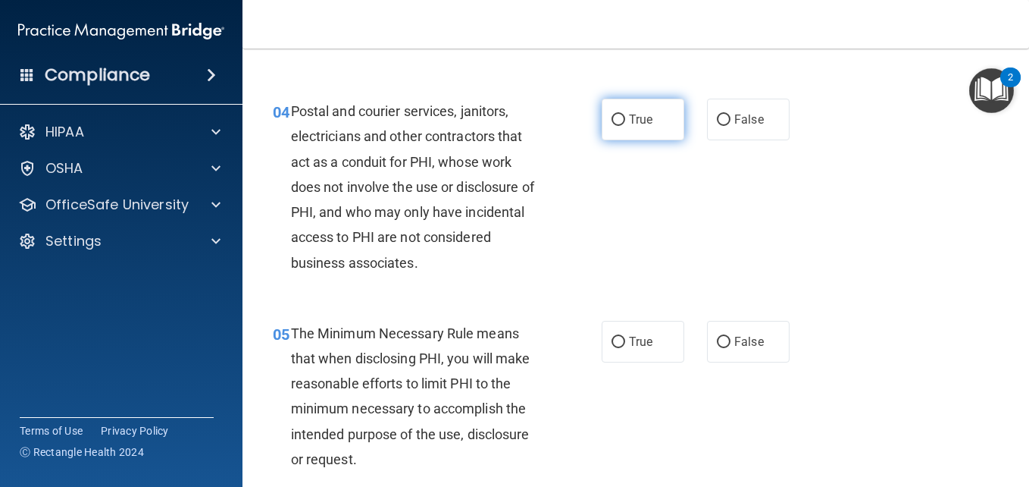
click at [613, 126] on input "True" at bounding box center [619, 119] width 14 height 11
radio input "true"
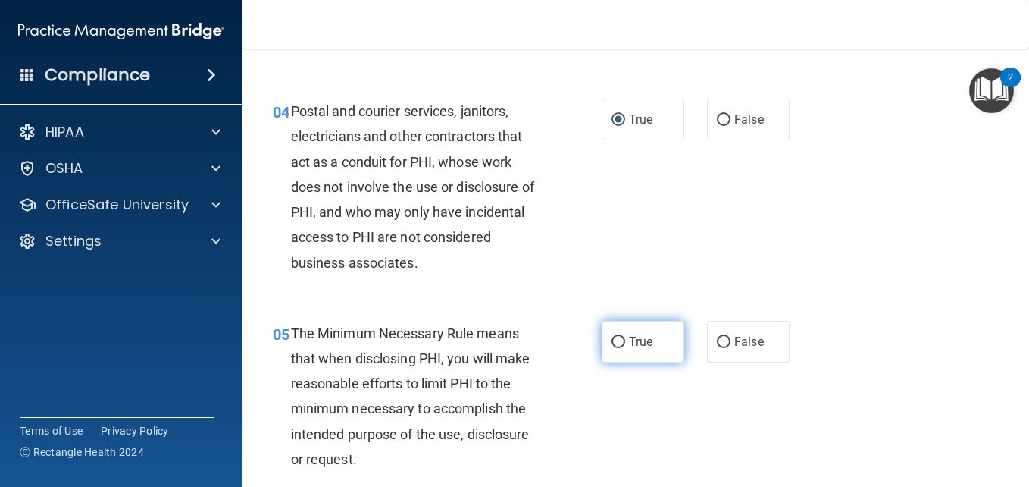
click at [642, 362] on label "True" at bounding box center [643, 342] width 83 height 42
click at [625, 348] on input "True" at bounding box center [619, 342] width 14 height 11
radio input "true"
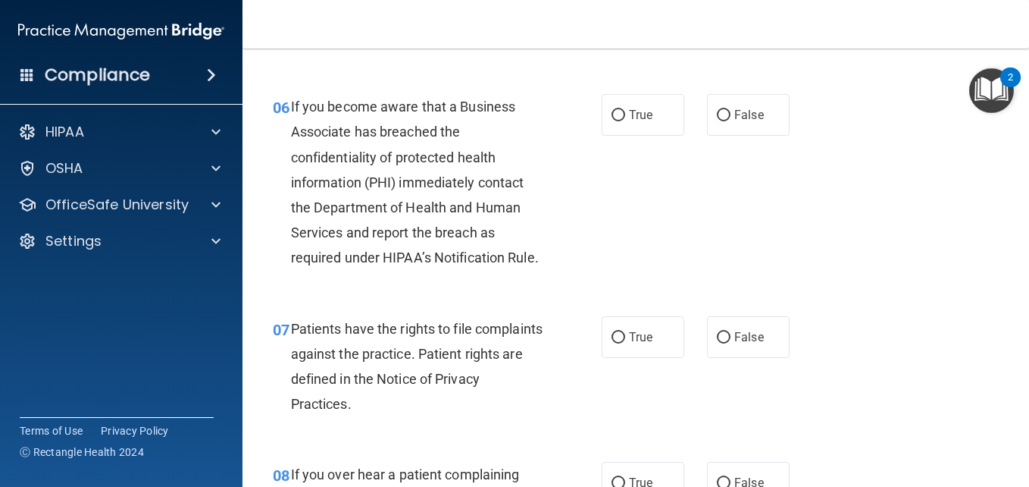
scroll to position [910, 0]
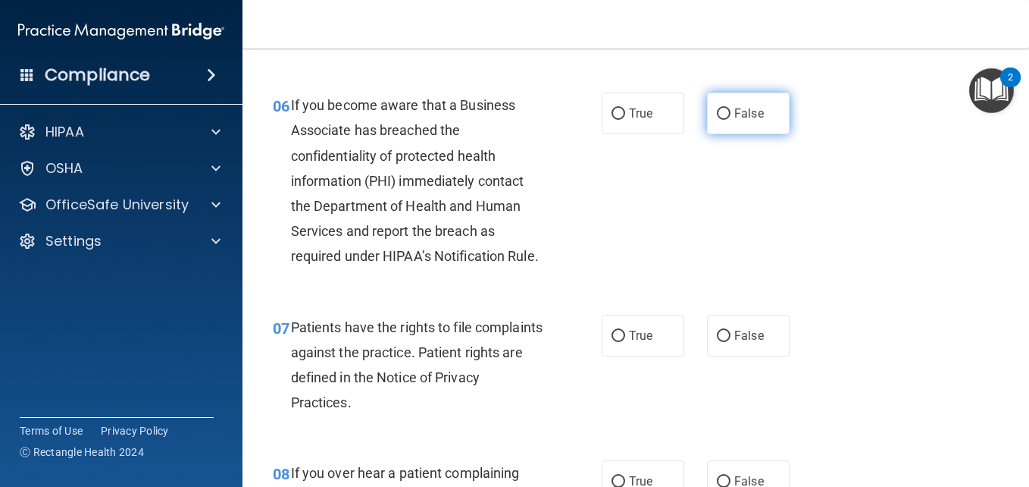
click at [747, 121] on span "False" at bounding box center [750, 113] width 30 height 14
click at [731, 120] on input "False" at bounding box center [724, 113] width 14 height 11
radio input "true"
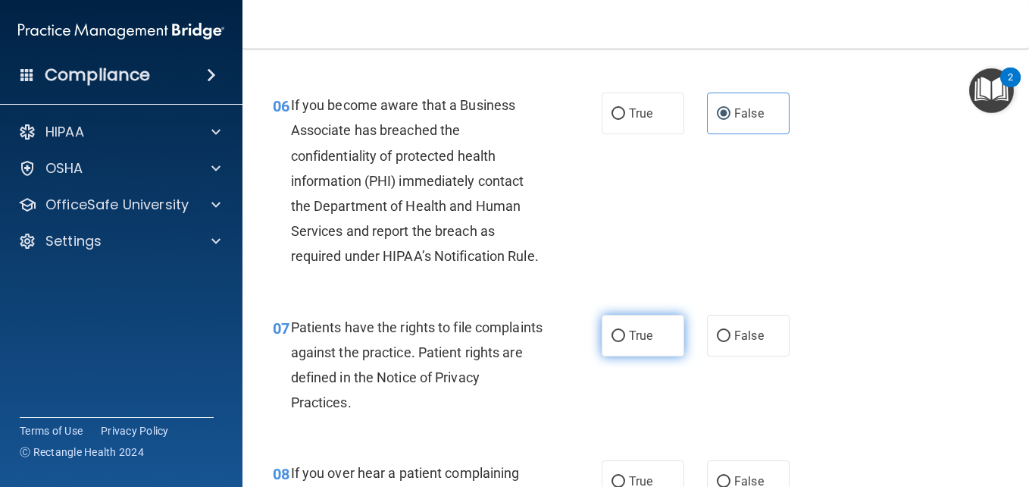
click at [660, 356] on label "True" at bounding box center [643, 336] width 83 height 42
click at [625, 342] on input "True" at bounding box center [619, 335] width 14 height 11
radio input "true"
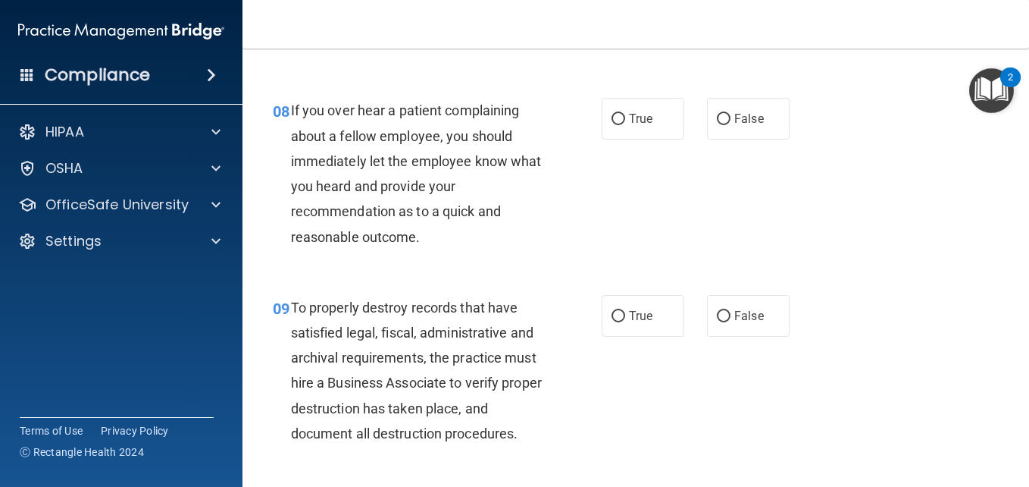
scroll to position [1273, 0]
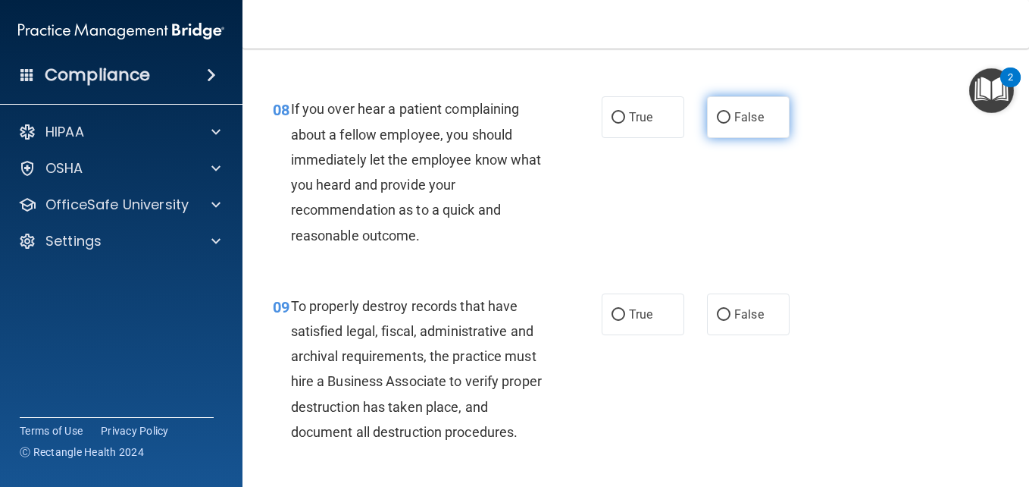
click at [755, 124] on span "False" at bounding box center [750, 117] width 30 height 14
click at [731, 124] on input "False" at bounding box center [724, 117] width 14 height 11
radio input "true"
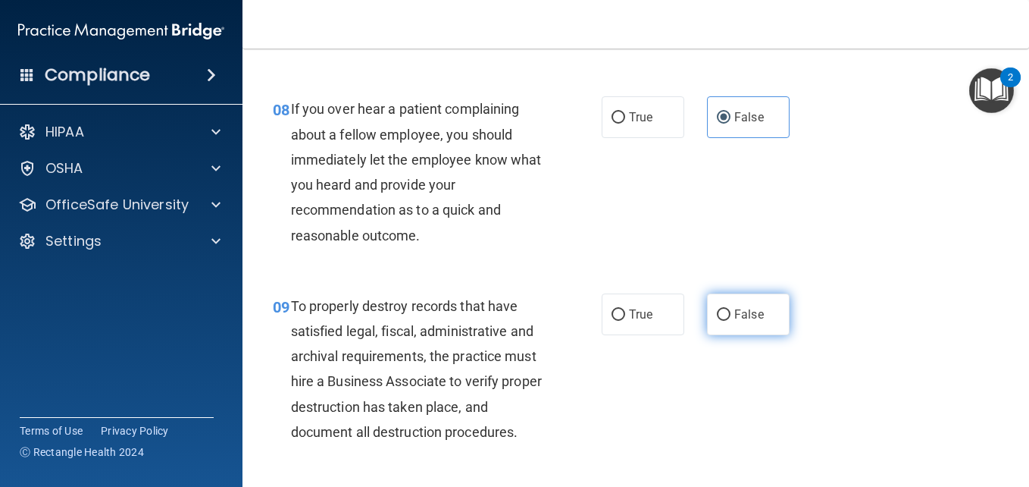
click at [732, 335] on label "False" at bounding box center [748, 314] width 83 height 42
click at [731, 321] on input "False" at bounding box center [724, 314] width 14 height 11
radio input "true"
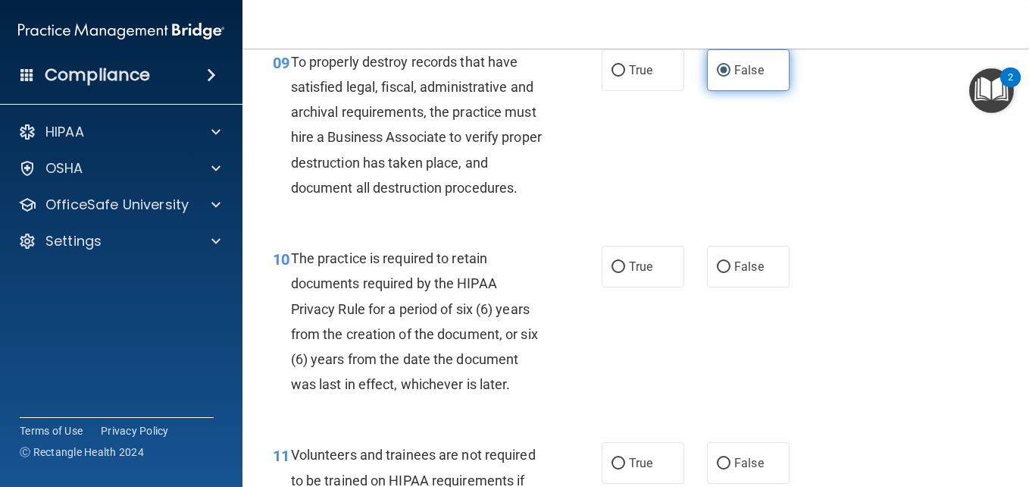
scroll to position [1546, 0]
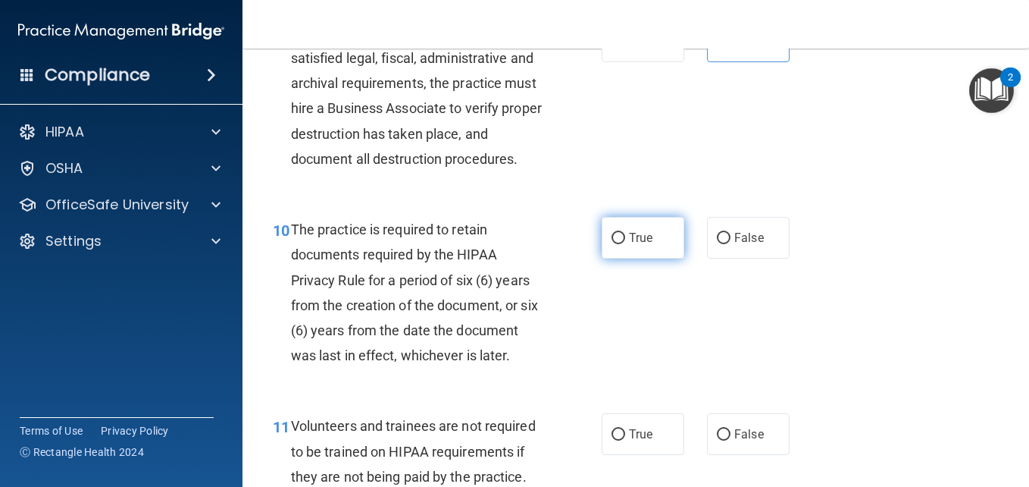
click at [656, 258] on label "True" at bounding box center [643, 238] width 83 height 42
click at [625, 244] on input "True" at bounding box center [619, 238] width 14 height 11
radio input "true"
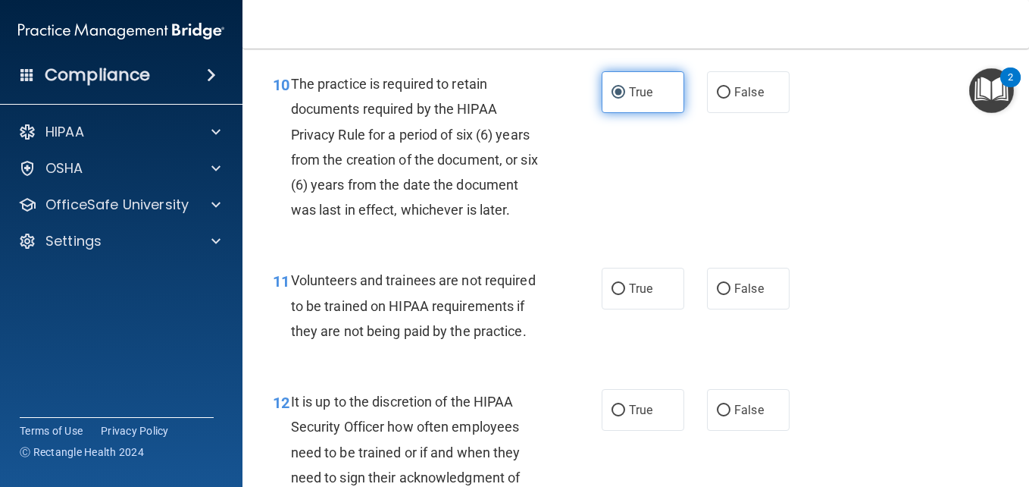
scroll to position [1698, 0]
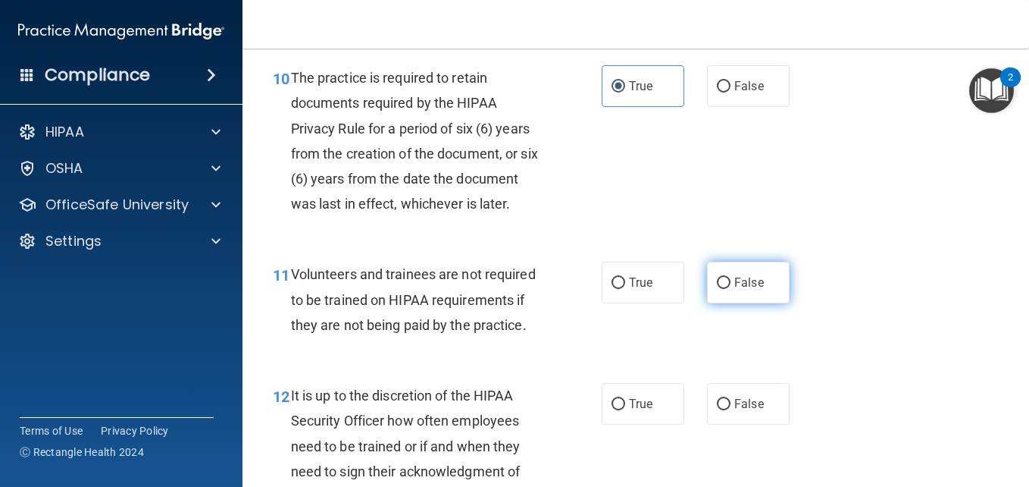
click at [745, 290] on span "False" at bounding box center [750, 282] width 30 height 14
click at [731, 289] on input "False" at bounding box center [724, 282] width 14 height 11
radio input "true"
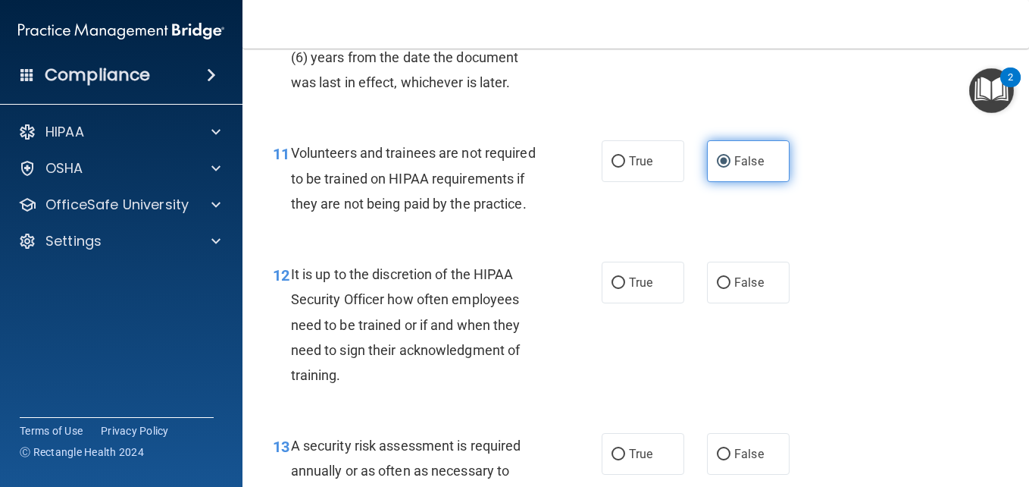
scroll to position [1850, 0]
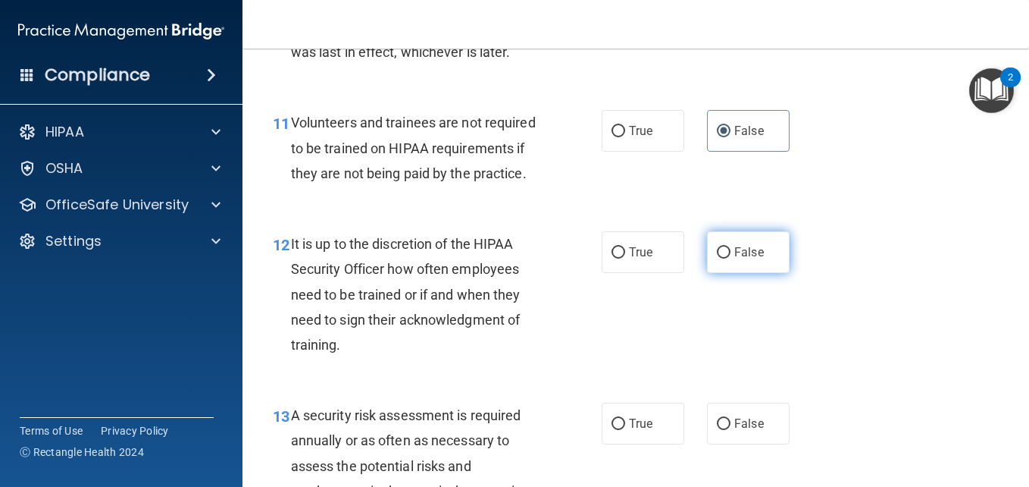
click at [750, 259] on span "False" at bounding box center [750, 252] width 30 height 14
click at [731, 258] on input "False" at bounding box center [724, 252] width 14 height 11
radio input "true"
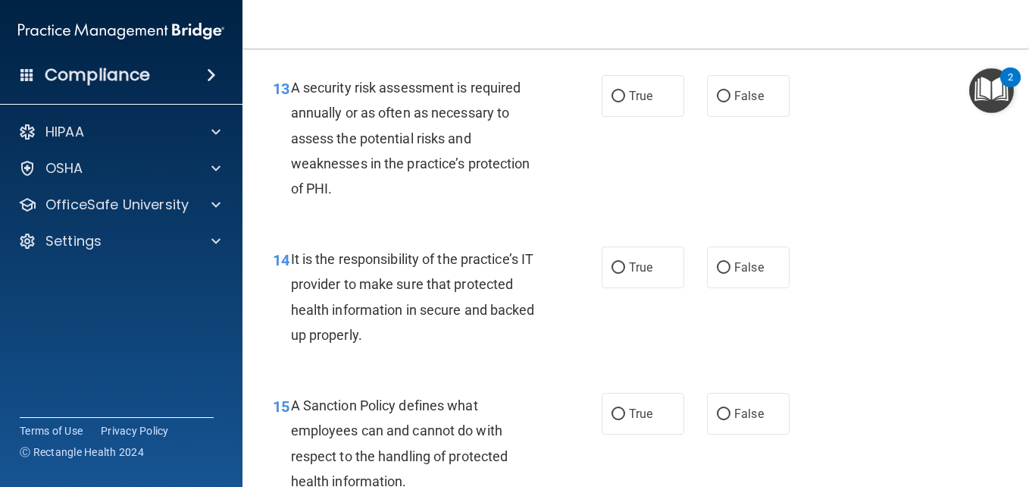
scroll to position [2183, 0]
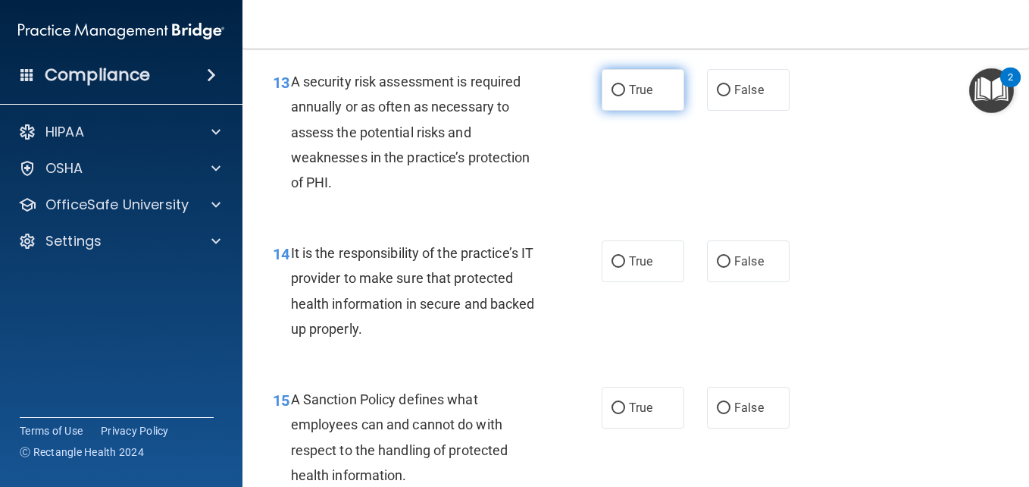
click at [627, 111] on label "True" at bounding box center [643, 90] width 83 height 42
click at [625, 96] on input "True" at bounding box center [619, 90] width 14 height 11
radio input "true"
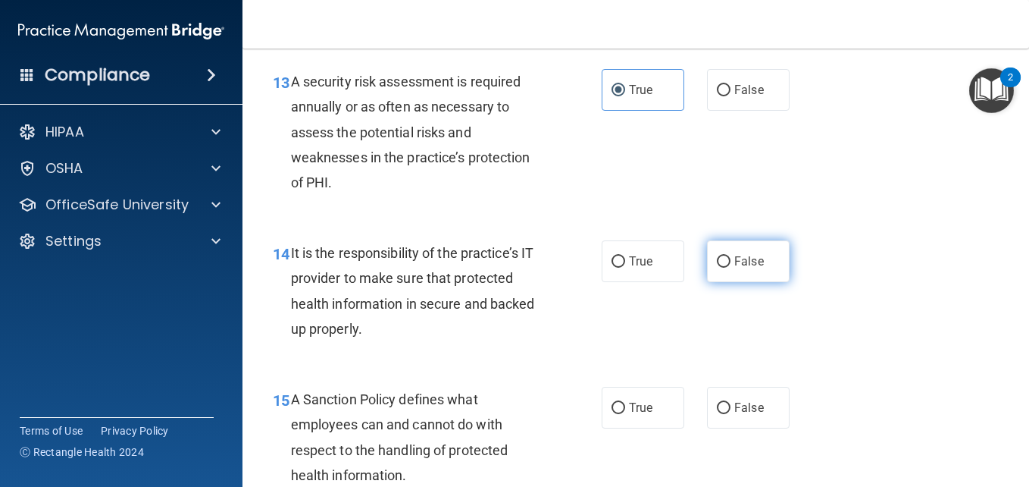
click at [754, 282] on label "False" at bounding box center [748, 261] width 83 height 42
click at [731, 268] on input "False" at bounding box center [724, 261] width 14 height 11
radio input "true"
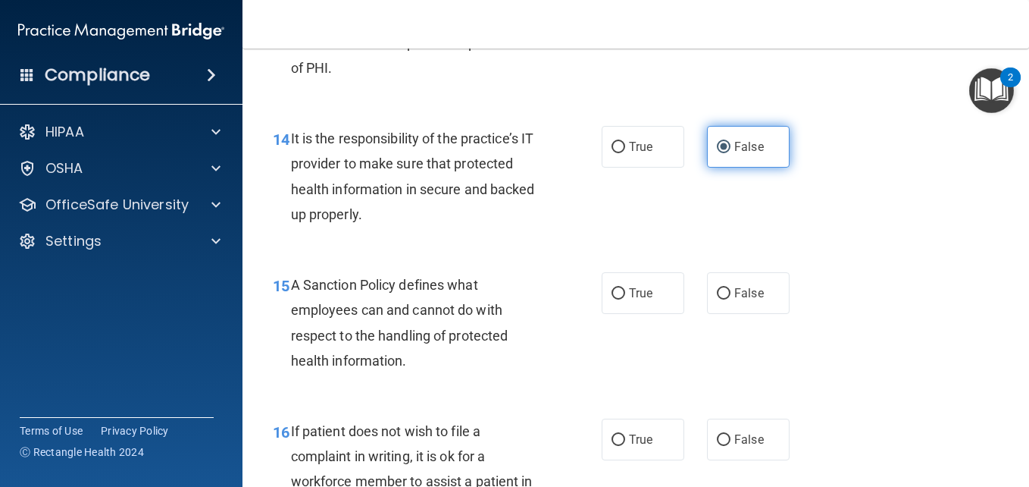
scroll to position [2304, 0]
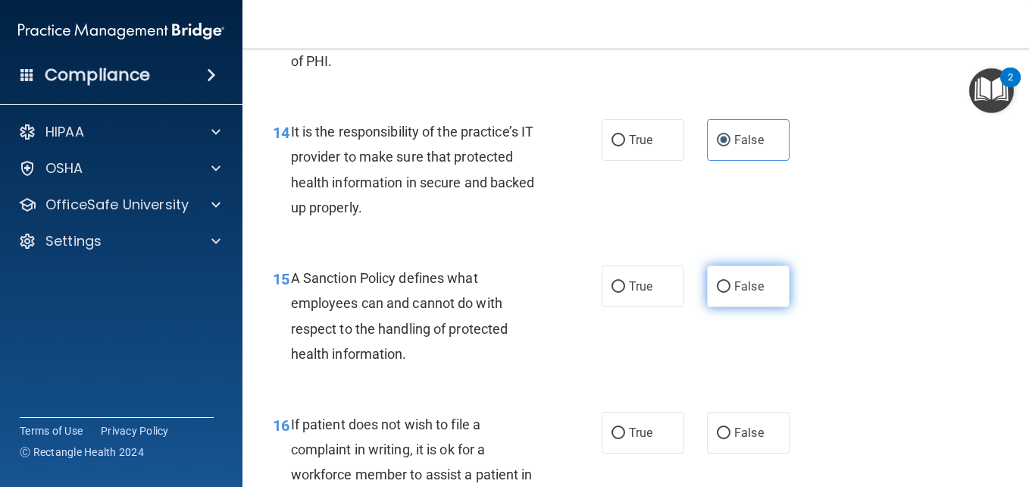
click at [735, 293] on span "False" at bounding box center [750, 286] width 30 height 14
click at [730, 293] on input "False" at bounding box center [724, 286] width 14 height 11
radio input "true"
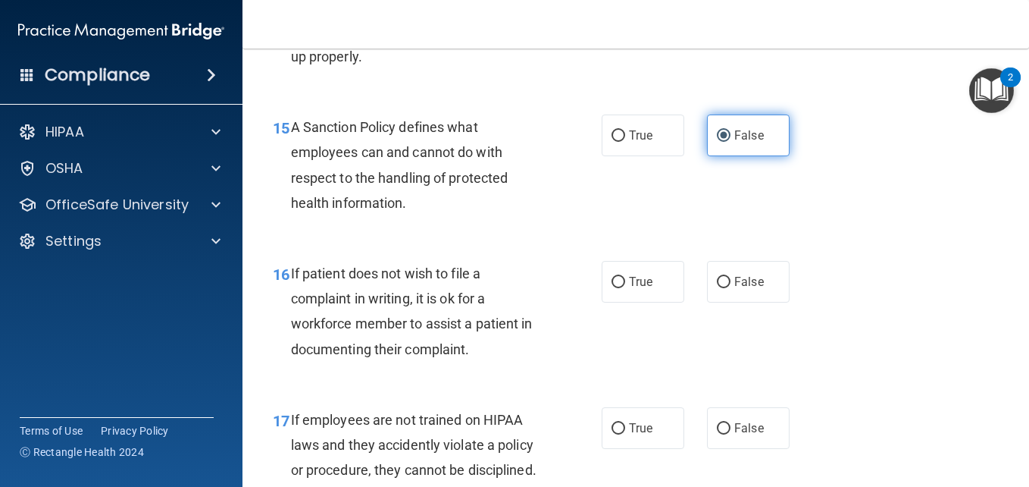
scroll to position [2456, 0]
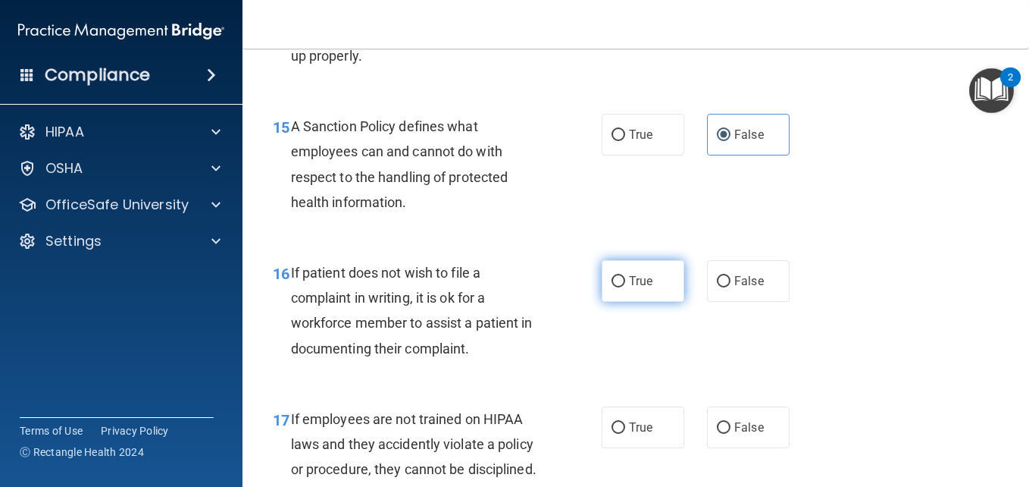
click at [638, 302] on label "True" at bounding box center [643, 281] width 83 height 42
click at [625, 287] on input "True" at bounding box center [619, 281] width 14 height 11
radio input "true"
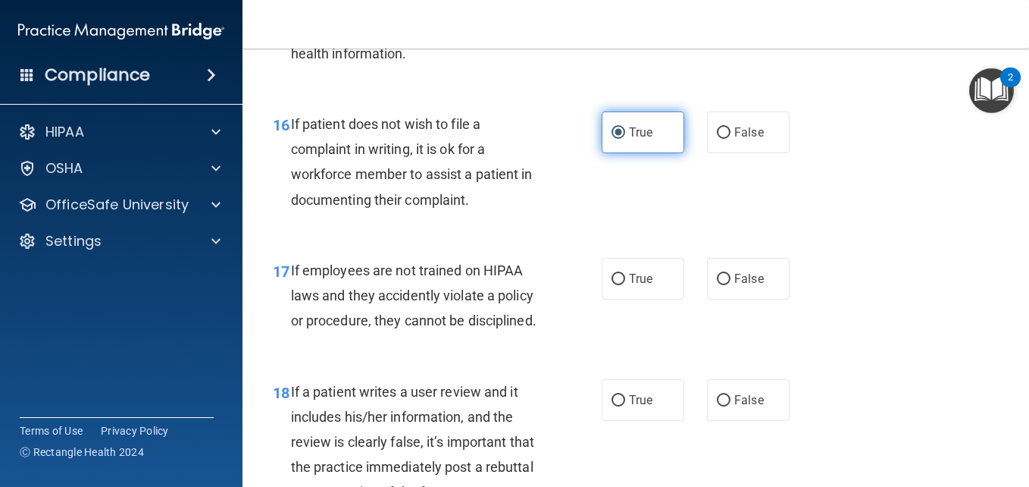
scroll to position [2608, 0]
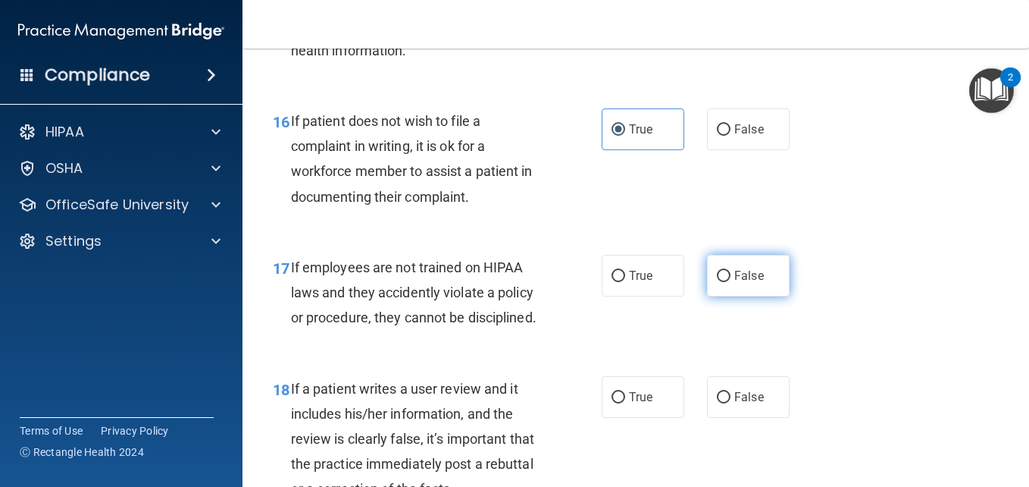
click at [735, 283] on span "False" at bounding box center [750, 275] width 30 height 14
click at [730, 282] on input "False" at bounding box center [724, 276] width 14 height 11
radio input "true"
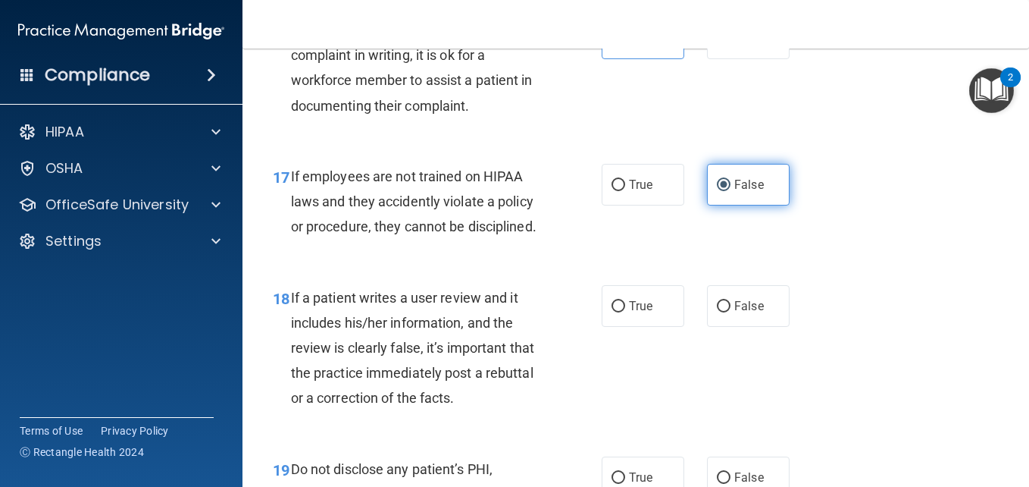
scroll to position [2729, 0]
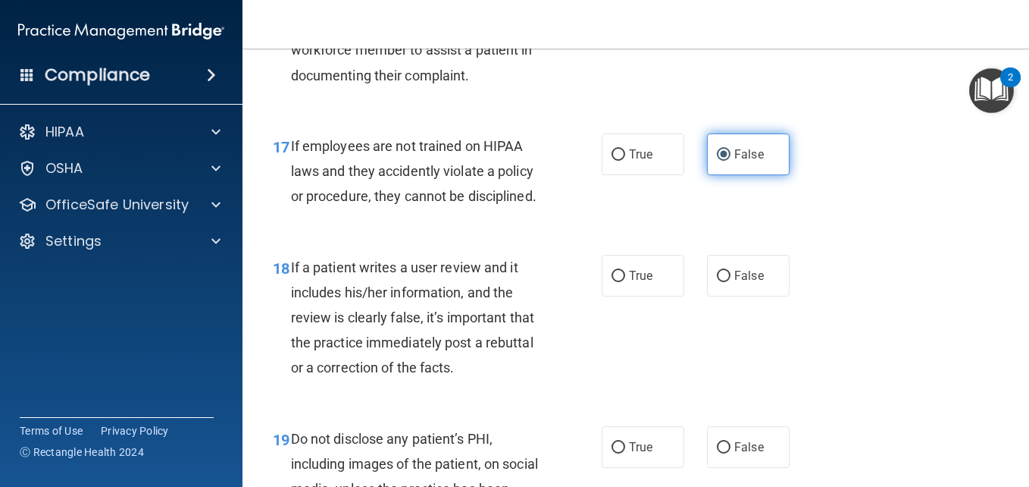
click at [735, 283] on span "False" at bounding box center [750, 275] width 30 height 14
click at [730, 282] on input "False" at bounding box center [724, 276] width 14 height 11
radio input "true"
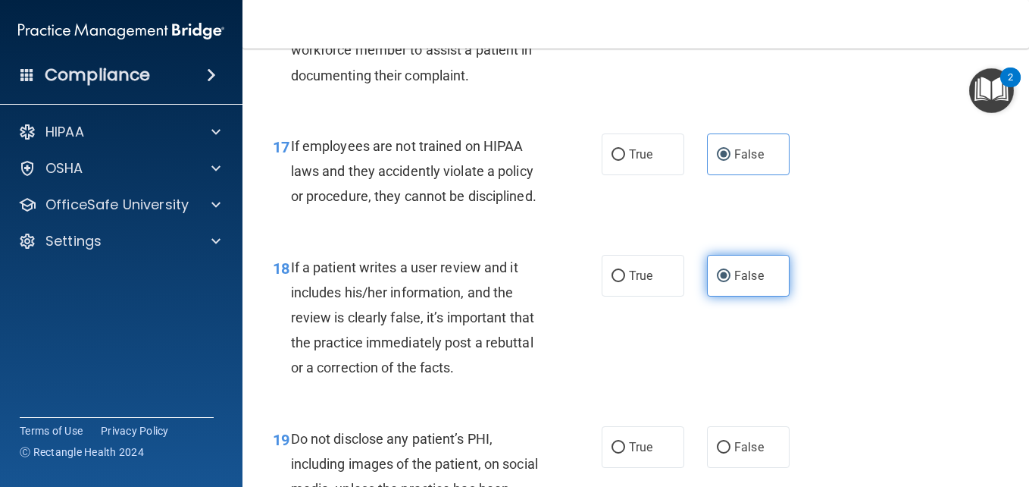
click at [735, 283] on span "False" at bounding box center [750, 275] width 30 height 14
click at [728, 282] on input "False" at bounding box center [724, 276] width 14 height 11
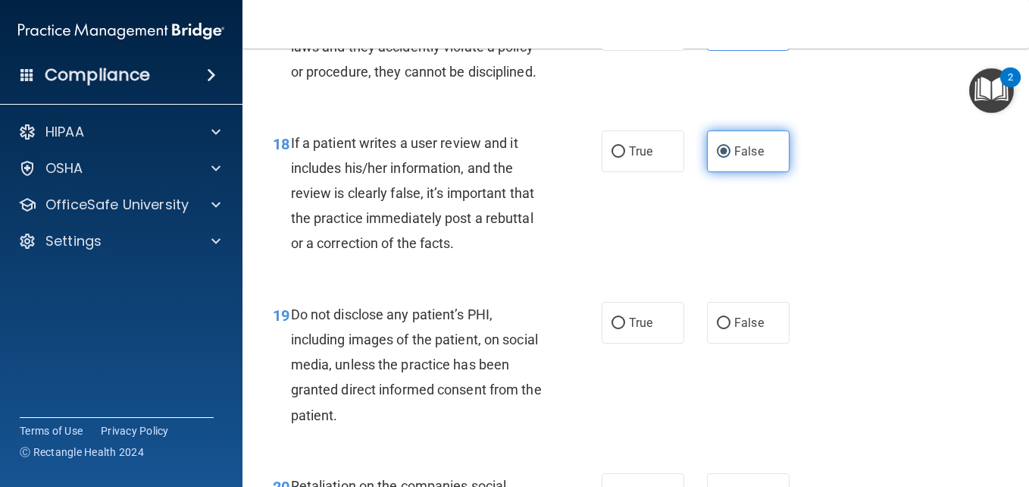
scroll to position [2880, 0]
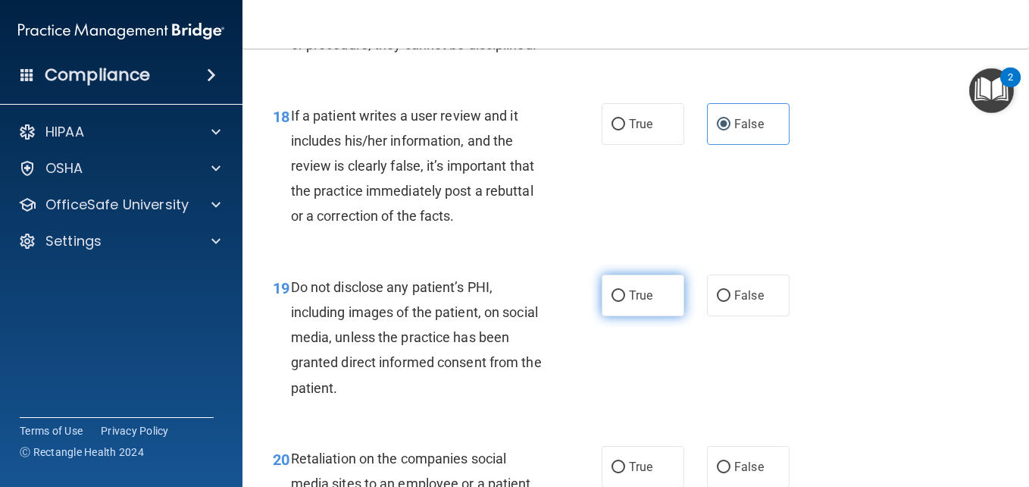
click at [659, 316] on label "True" at bounding box center [643, 295] width 83 height 42
click at [625, 302] on input "True" at bounding box center [619, 295] width 14 height 11
radio input "true"
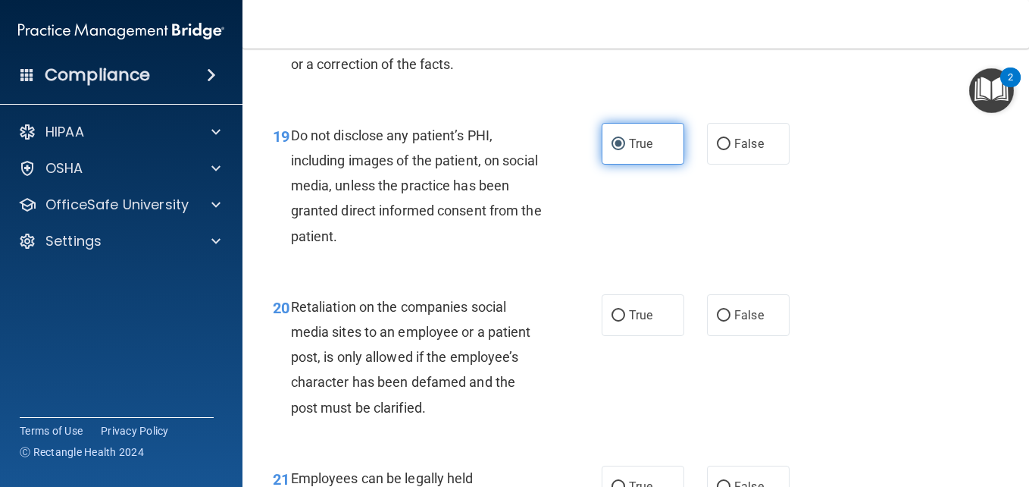
scroll to position [3062, 0]
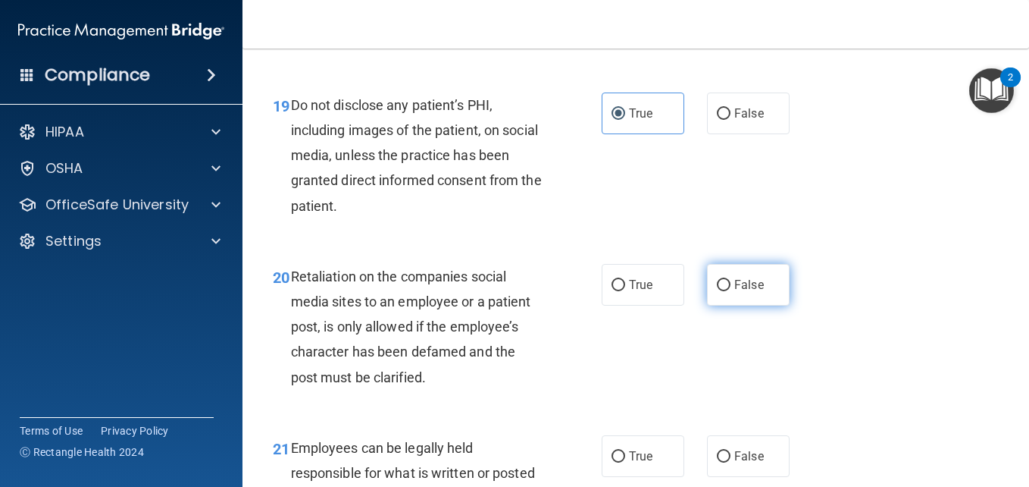
click at [744, 305] on label "False" at bounding box center [748, 285] width 83 height 42
click at [731, 291] on input "False" at bounding box center [724, 285] width 14 height 11
radio input "true"
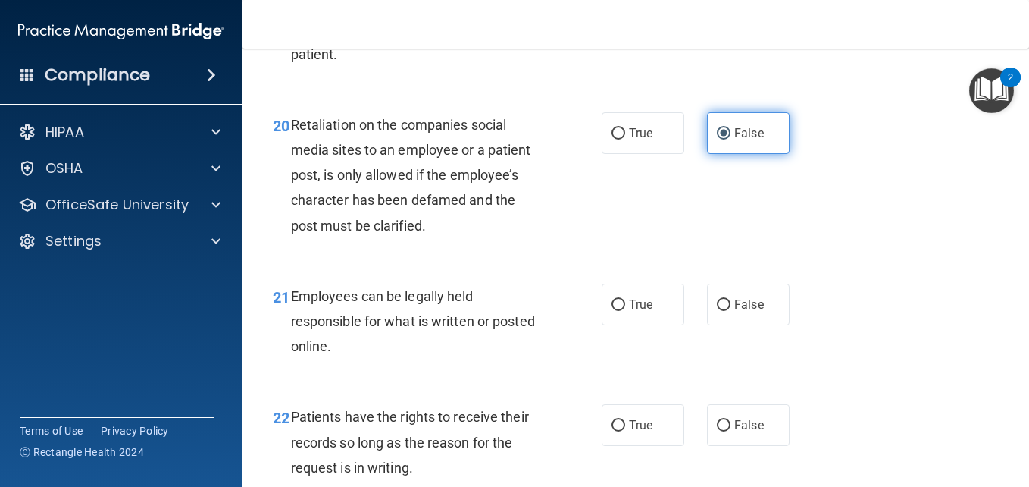
scroll to position [3244, 0]
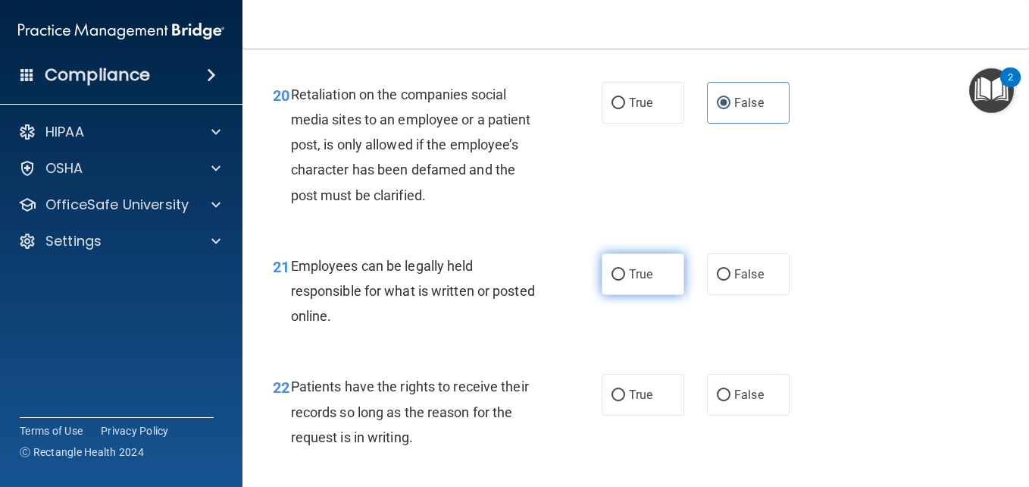
click at [614, 280] on input "True" at bounding box center [619, 274] width 14 height 11
radio input "true"
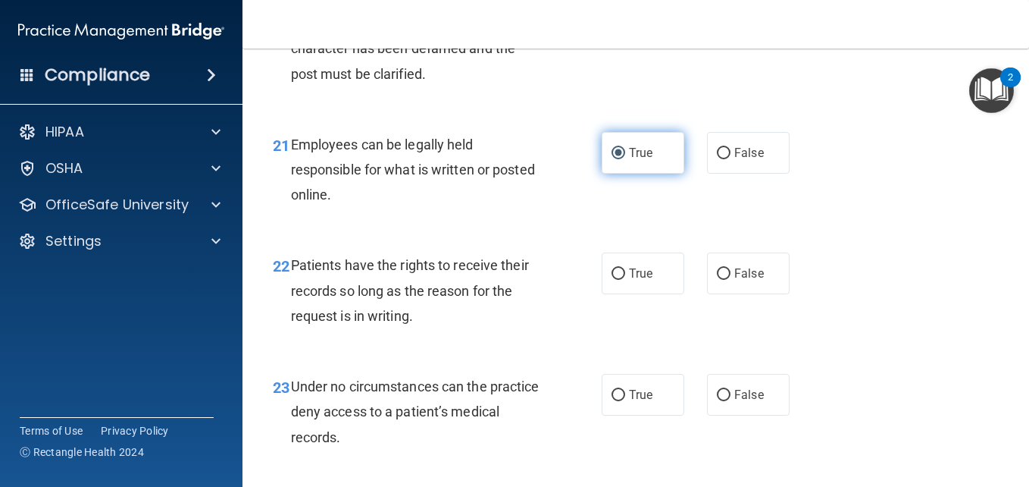
scroll to position [3396, 0]
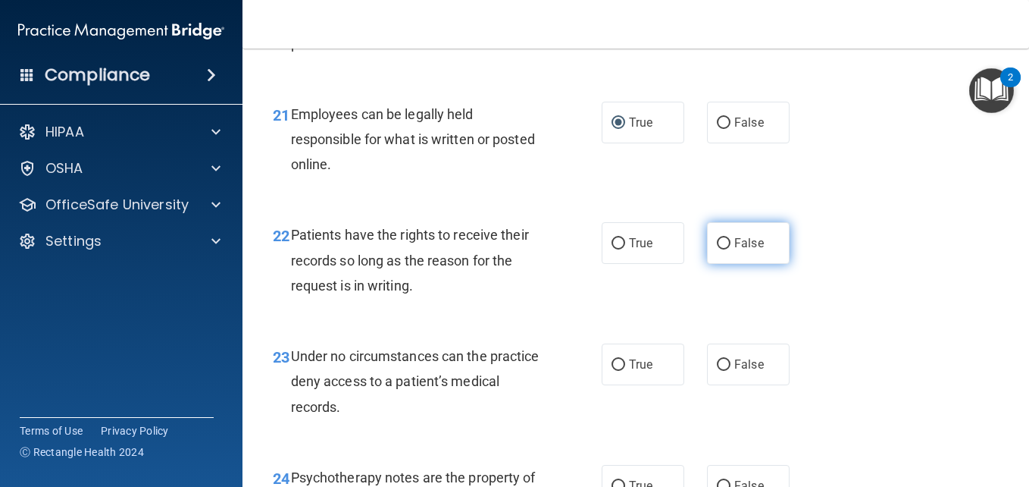
click at [749, 264] on label "False" at bounding box center [748, 243] width 83 height 42
click at [731, 249] on input "False" at bounding box center [724, 243] width 14 height 11
radio input "true"
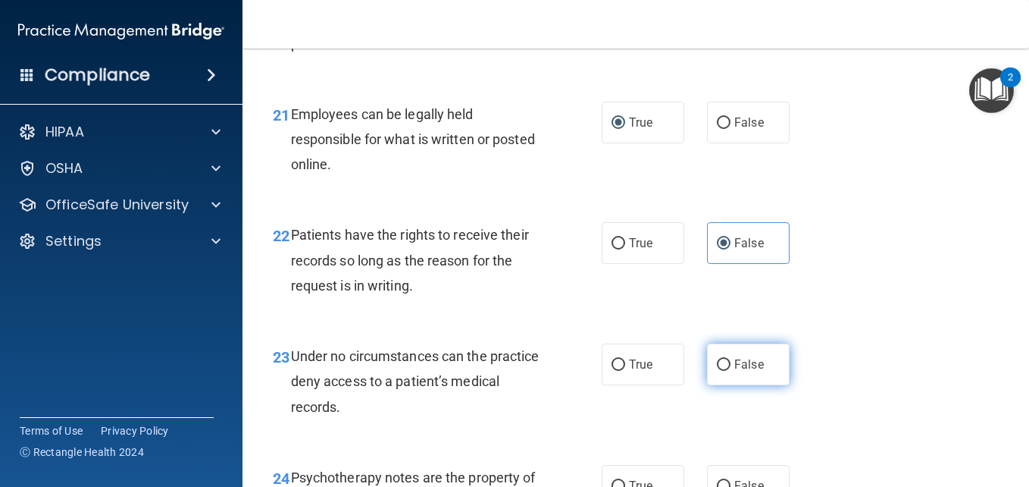
click at [735, 371] on span "False" at bounding box center [750, 364] width 30 height 14
click at [731, 371] on input "False" at bounding box center [724, 364] width 14 height 11
radio input "true"
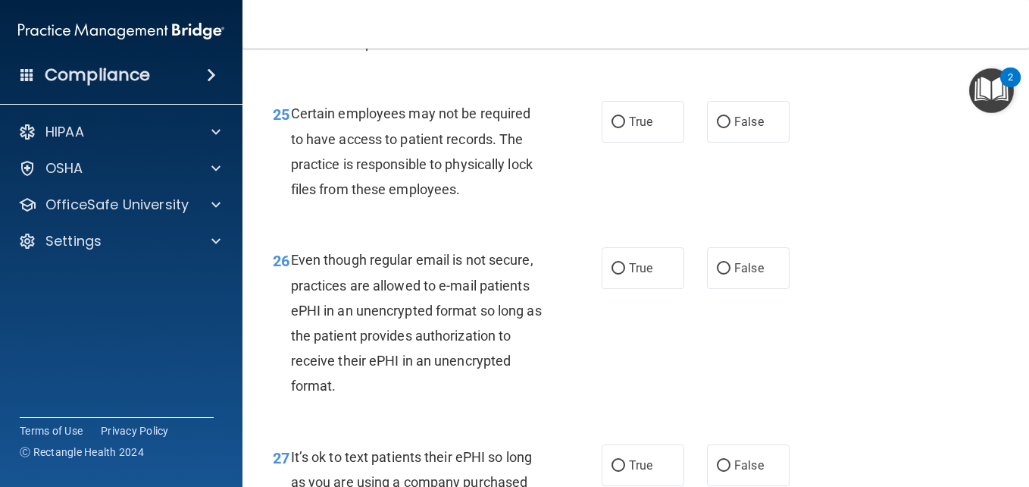
scroll to position [3881, 0]
click at [653, 21] on label "True" at bounding box center [643, 1] width 83 height 42
click at [625, 7] on input "True" at bounding box center [619, 0] width 14 height 11
radio input "true"
click at [605, 142] on label "True" at bounding box center [643, 121] width 83 height 42
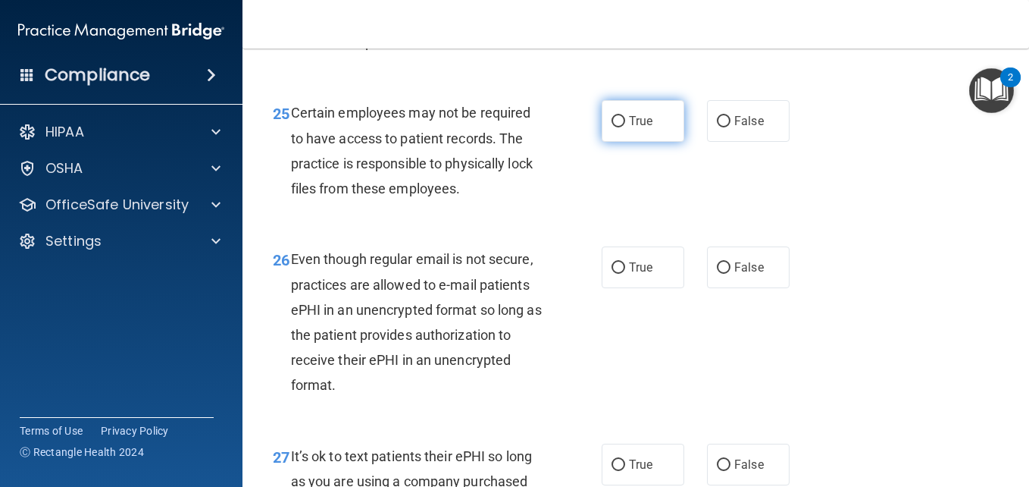
click at [612, 127] on input "True" at bounding box center [619, 121] width 14 height 11
radio input "true"
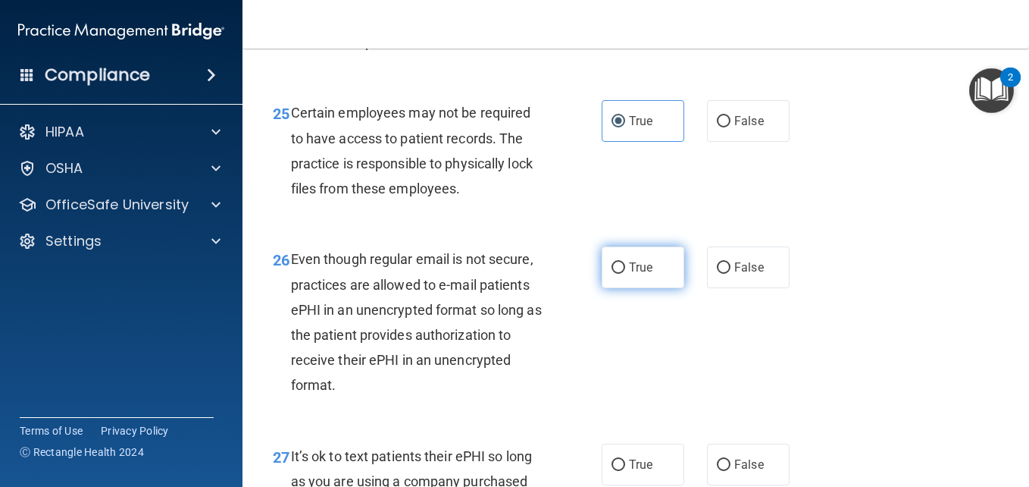
click at [612, 274] on input "True" at bounding box center [619, 267] width 14 height 11
radio input "true"
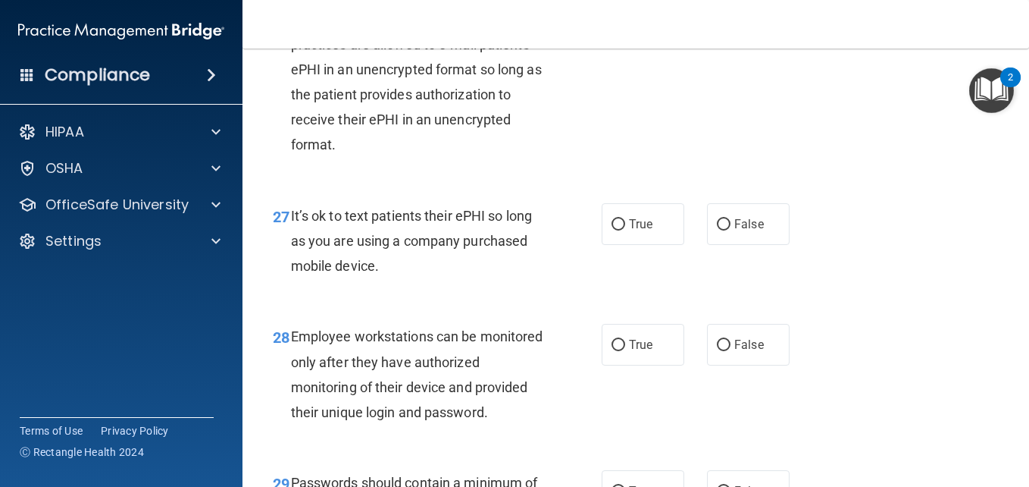
scroll to position [4124, 0]
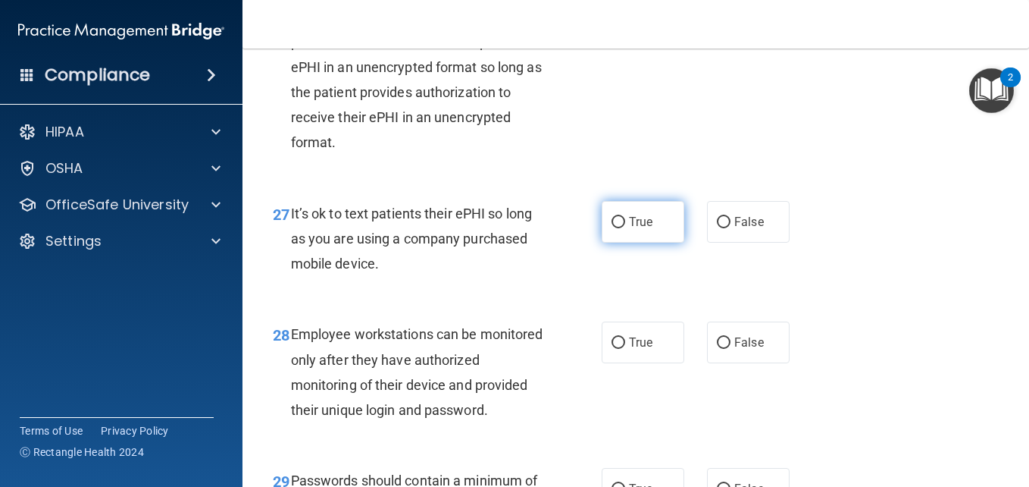
click at [659, 243] on label "True" at bounding box center [643, 222] width 83 height 42
click at [625, 228] on input "True" at bounding box center [619, 222] width 14 height 11
radio input "true"
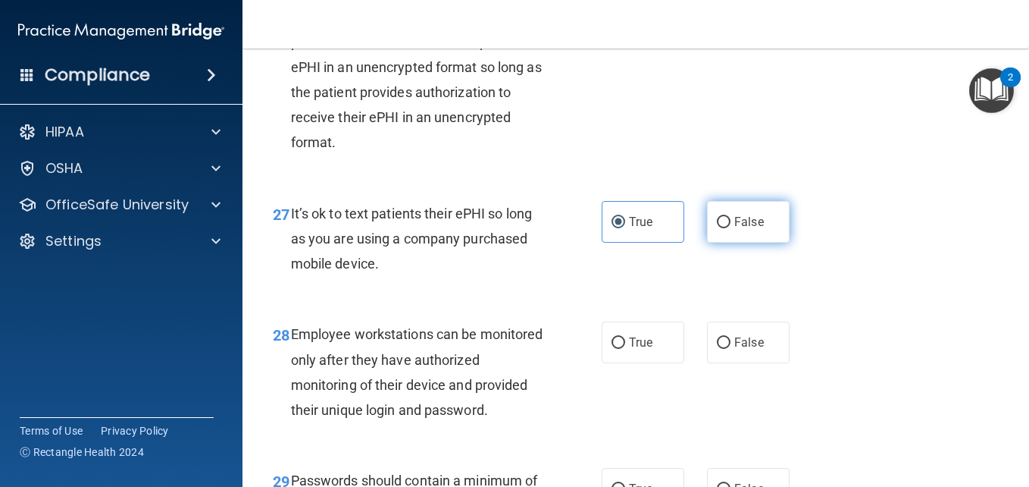
click at [735, 229] on span "False" at bounding box center [750, 222] width 30 height 14
click at [731, 228] on input "False" at bounding box center [724, 222] width 14 height 11
radio input "true"
radio input "false"
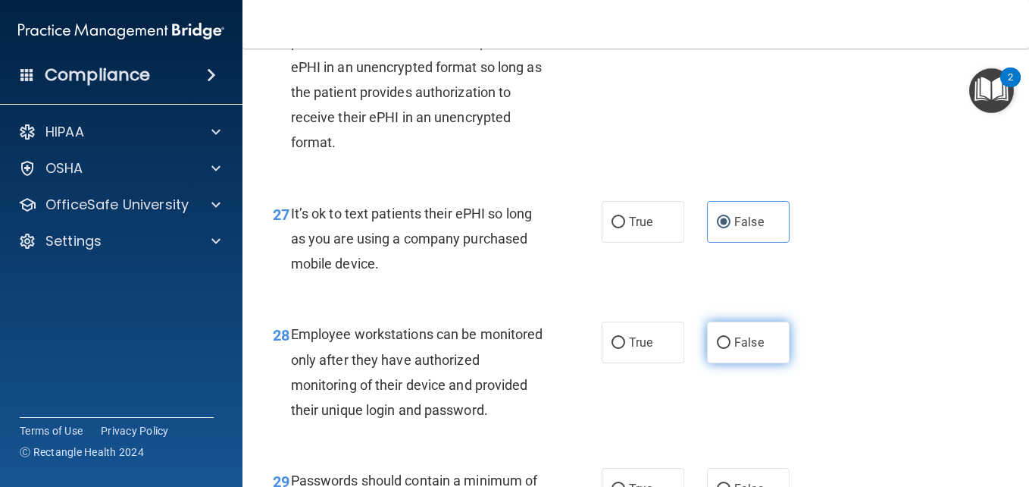
click at [728, 363] on label "False" at bounding box center [748, 342] width 83 height 42
click at [728, 349] on input "False" at bounding box center [724, 342] width 14 height 11
radio input "true"
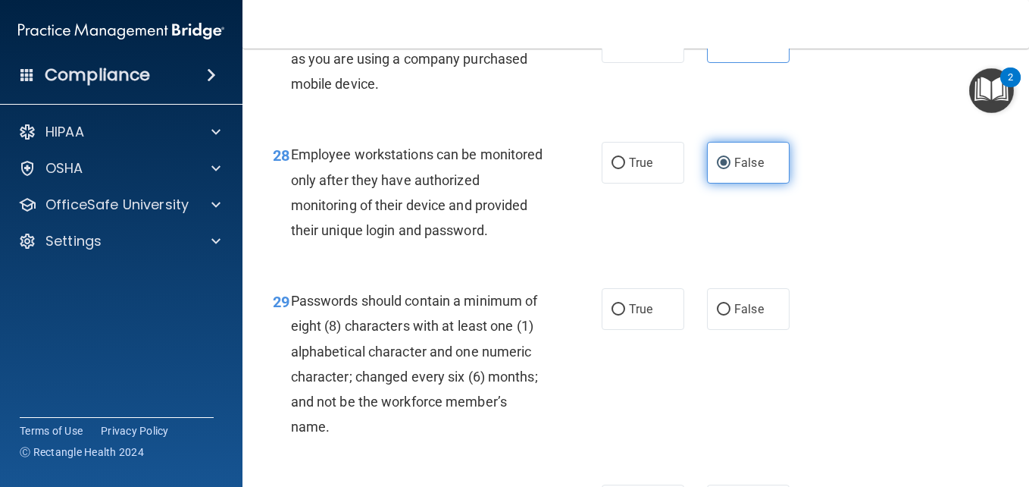
scroll to position [4336, 0]
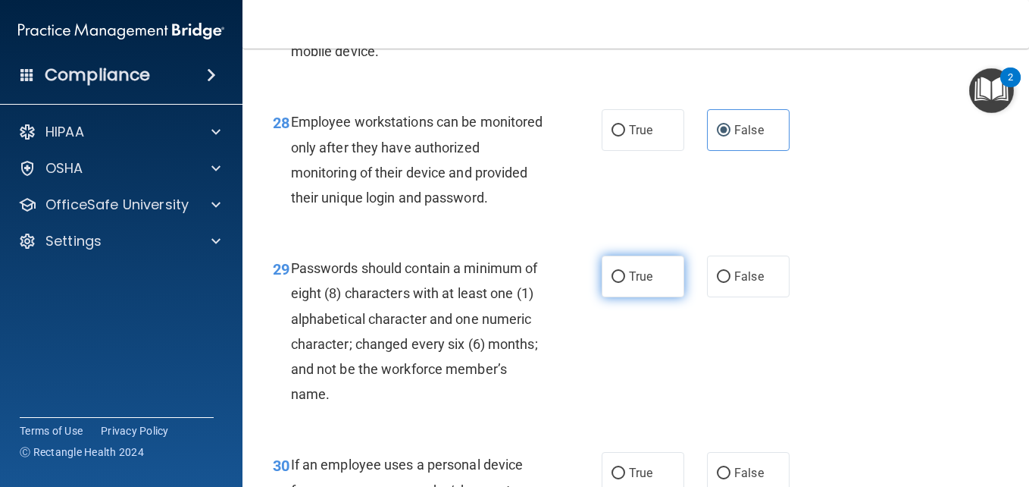
click at [641, 283] on span "True" at bounding box center [640, 276] width 23 height 14
click at [625, 283] on input "True" at bounding box center [619, 276] width 14 height 11
radio input "true"
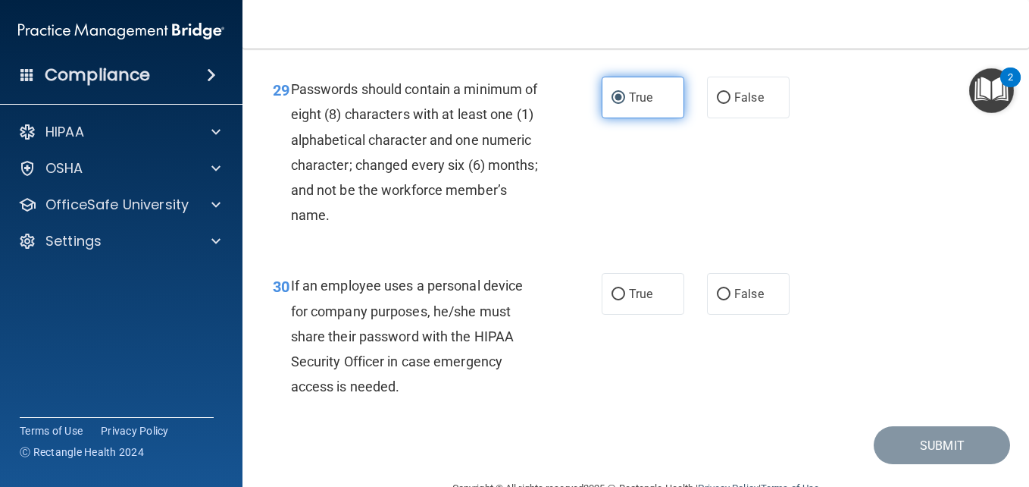
scroll to position [4518, 0]
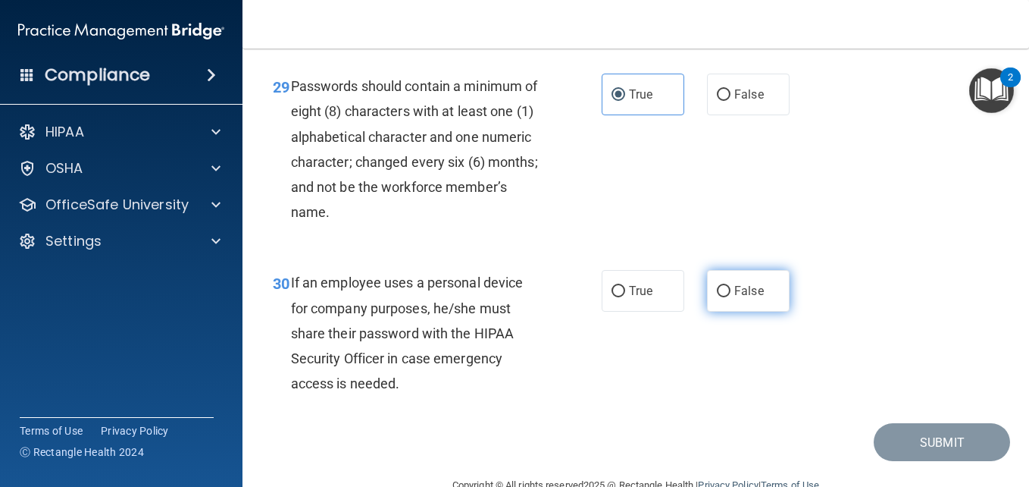
click at [759, 312] on label "False" at bounding box center [748, 291] width 83 height 42
click at [731, 297] on input "False" at bounding box center [724, 291] width 14 height 11
radio input "true"
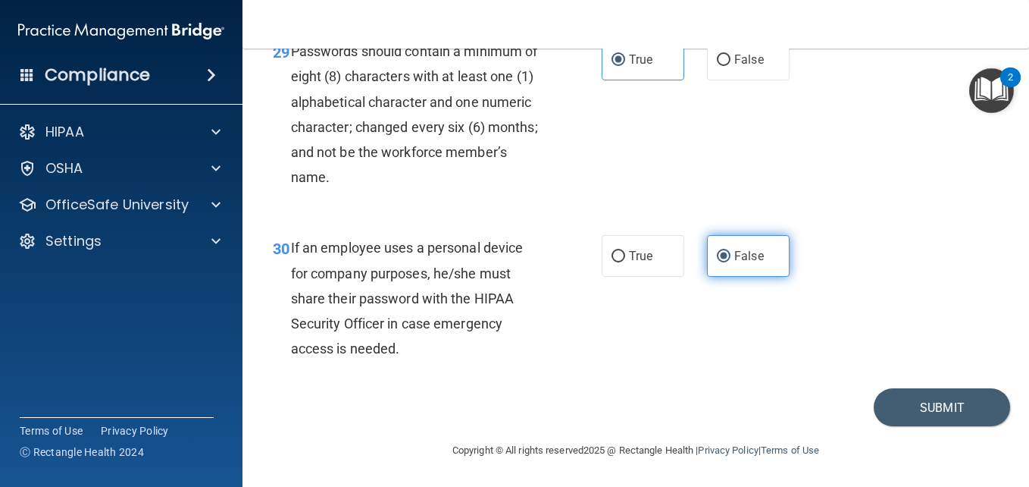
scroll to position [4678, 0]
click at [916, 403] on button "Submit" at bounding box center [942, 407] width 136 height 39
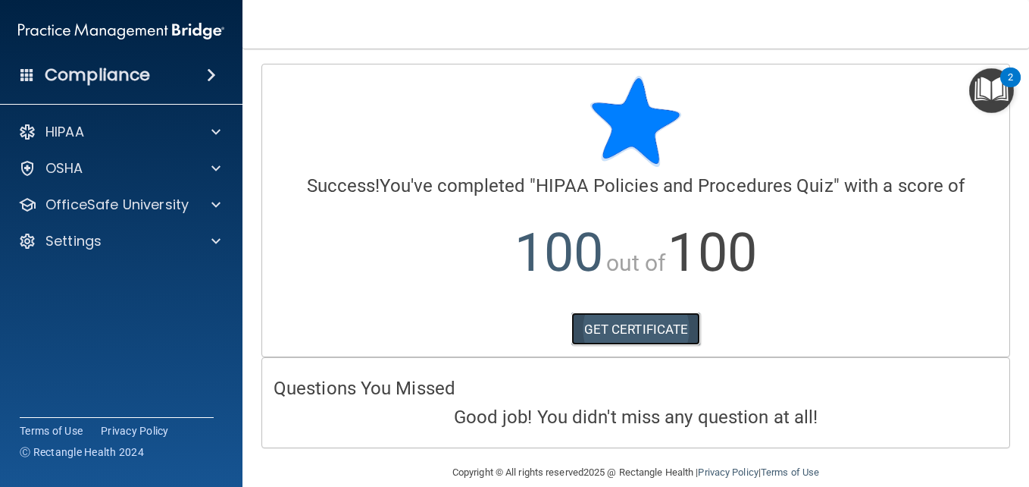
click at [656, 315] on link "GET CERTIFICATE" at bounding box center [637, 328] width 130 height 33
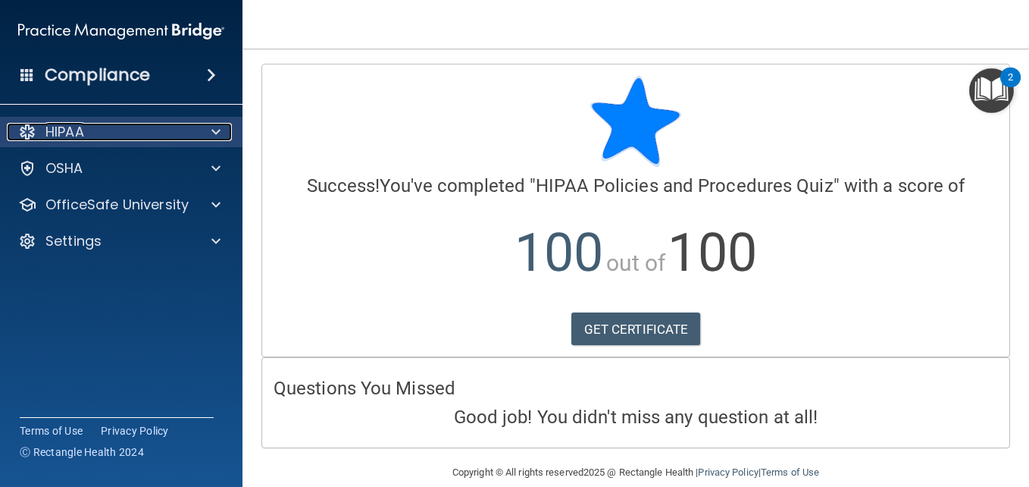
click at [193, 133] on div "HIPAA" at bounding box center [101, 132] width 188 height 18
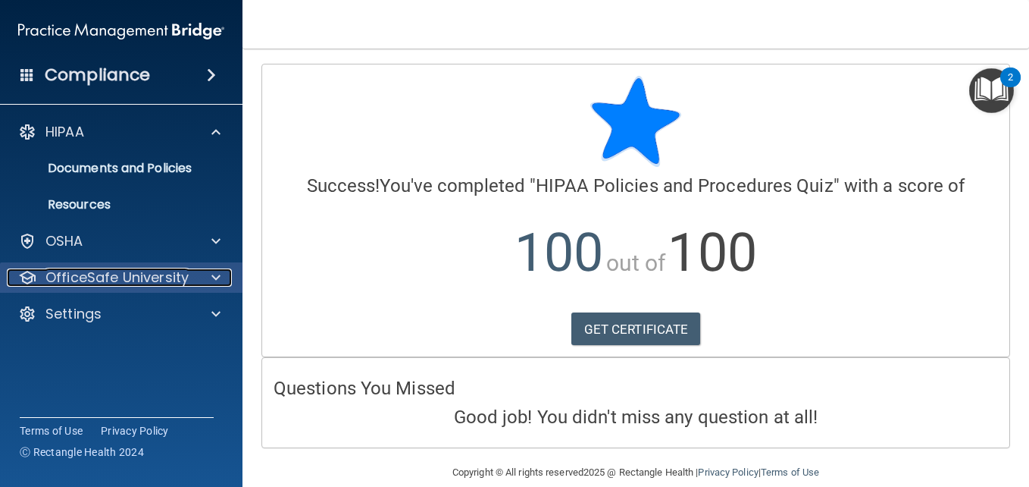
click at [176, 272] on p "OfficeSafe University" at bounding box center [116, 277] width 143 height 18
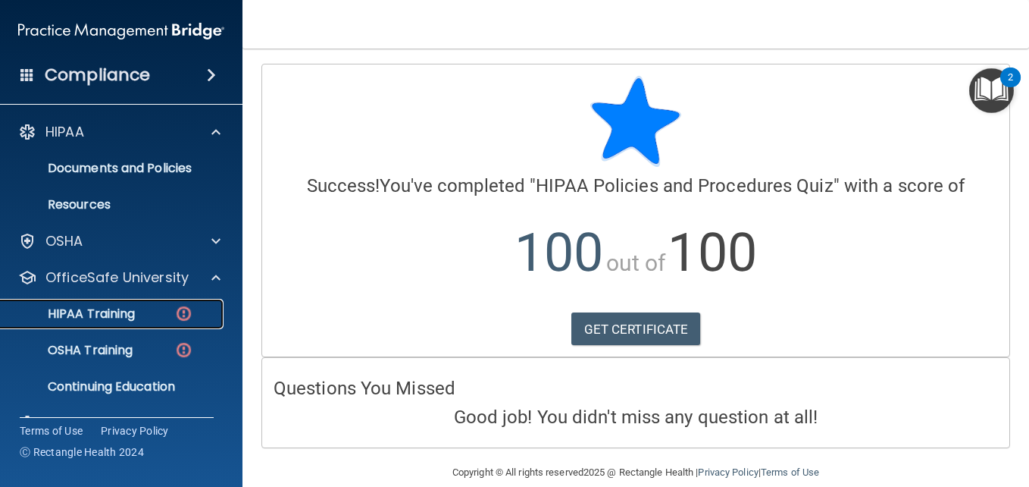
click at [189, 311] on img at bounding box center [183, 313] width 19 height 19
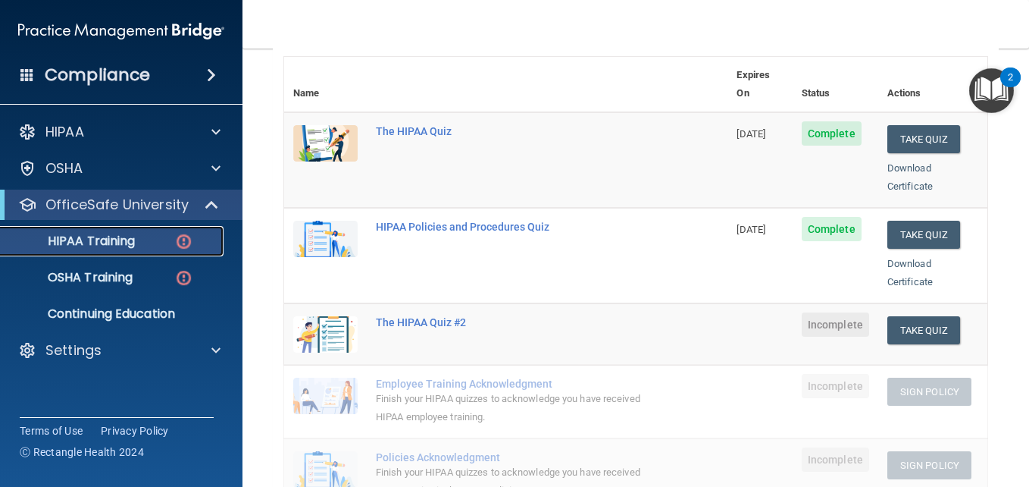
scroll to position [187, 0]
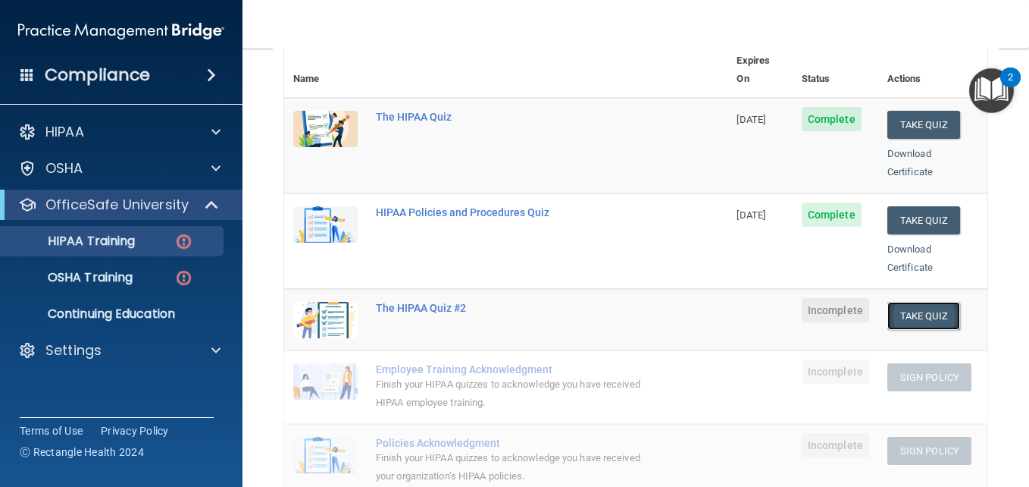
click at [928, 302] on button "Take Quiz" at bounding box center [924, 316] width 73 height 28
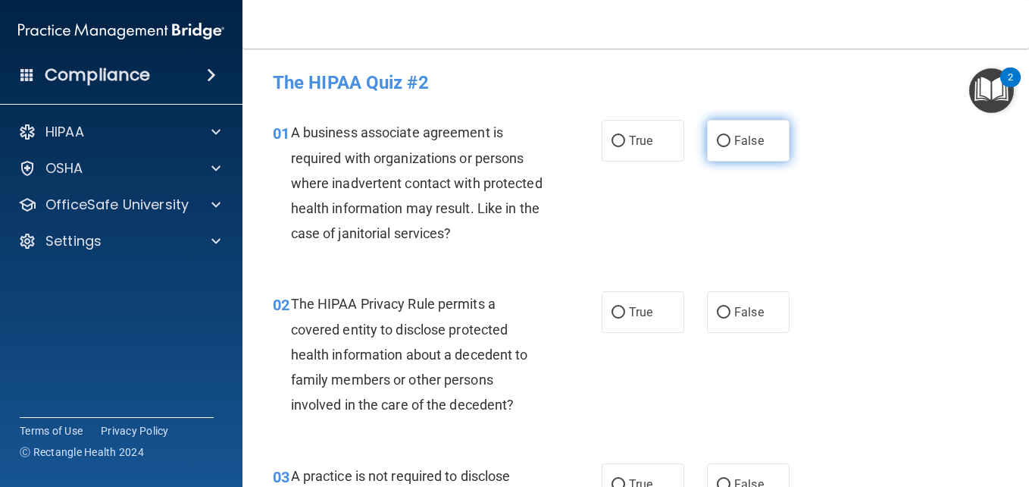
click at [753, 148] on label "False" at bounding box center [748, 141] width 83 height 42
click at [731, 147] on input "False" at bounding box center [724, 141] width 14 height 11
radio input "true"
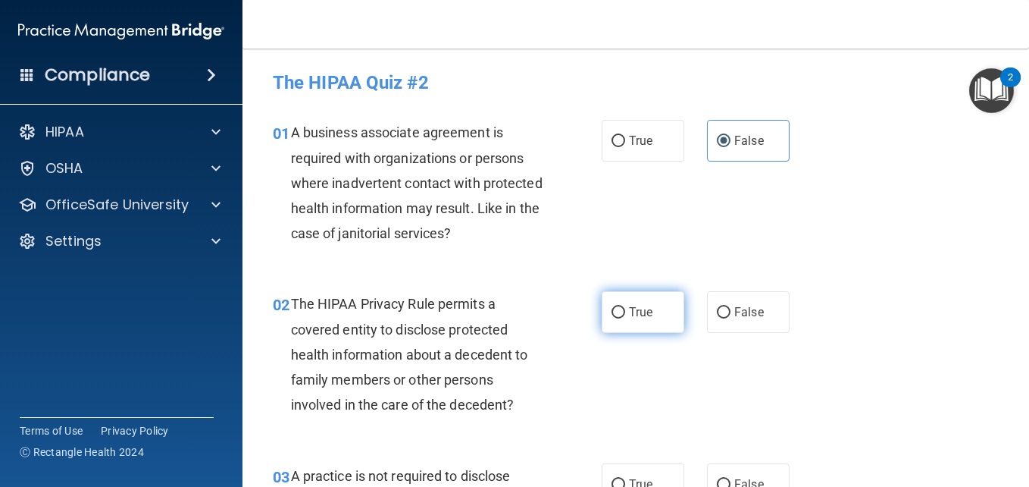
click at [632, 312] on span "True" at bounding box center [640, 312] width 23 height 14
click at [625, 312] on input "True" at bounding box center [619, 312] width 14 height 11
radio input "true"
click at [722, 478] on label "False" at bounding box center [748, 484] width 83 height 42
click at [722, 479] on input "False" at bounding box center [724, 484] width 14 height 11
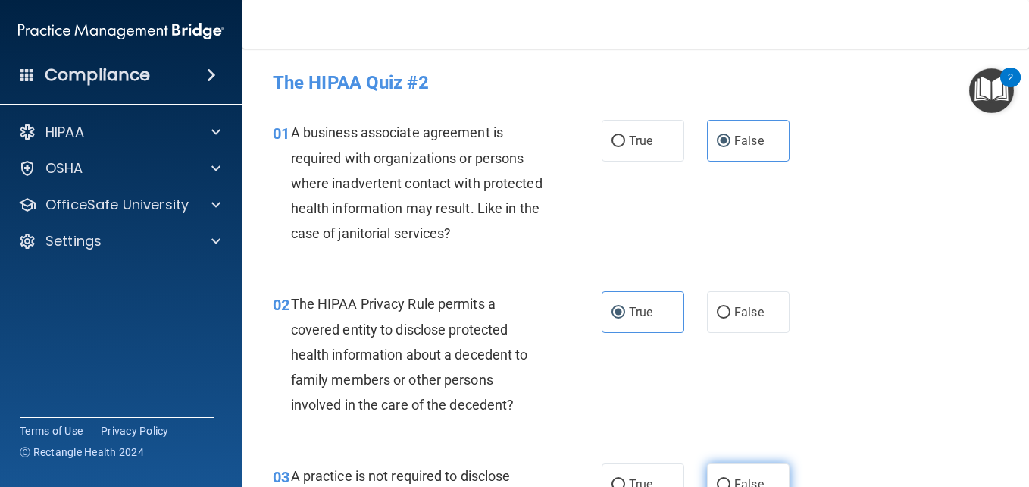
radio input "true"
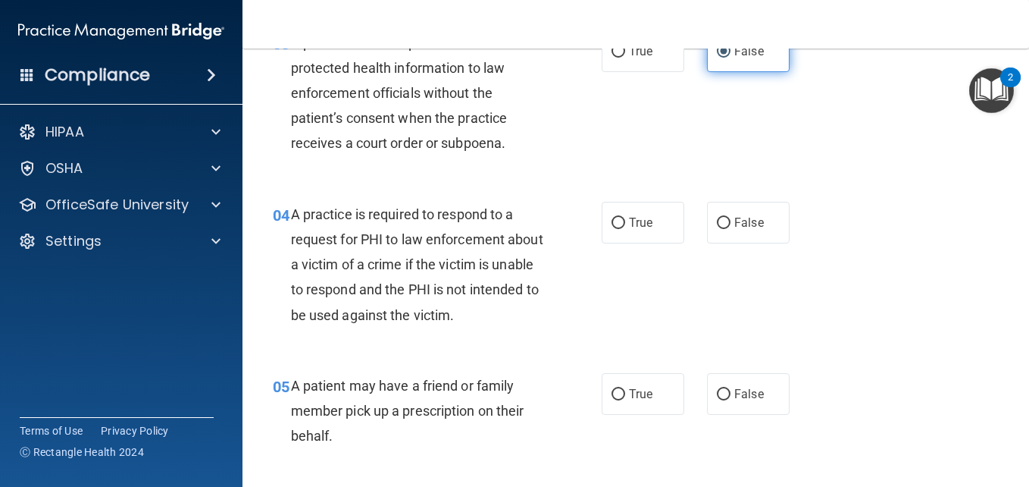
scroll to position [459, 0]
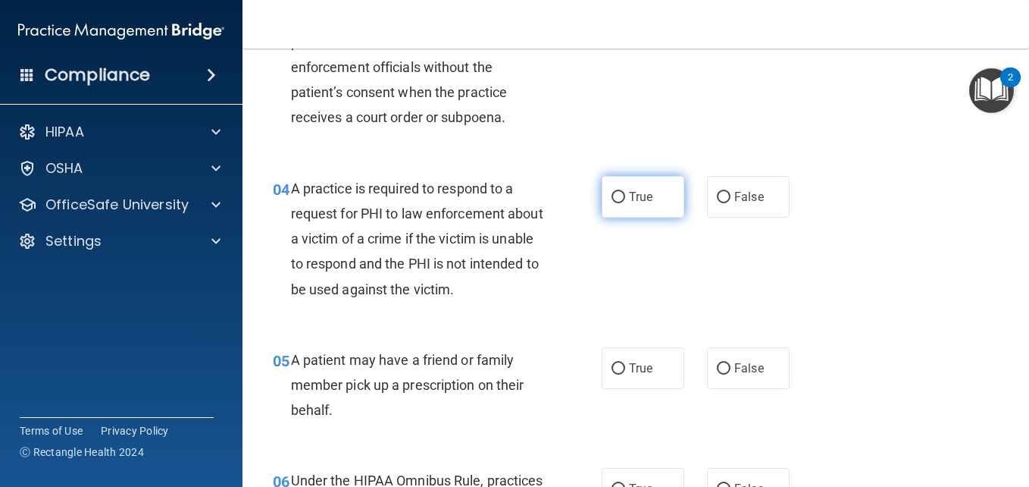
click at [647, 190] on span "True" at bounding box center [640, 196] width 23 height 14
click at [625, 192] on input "True" at bounding box center [619, 197] width 14 height 11
radio input "true"
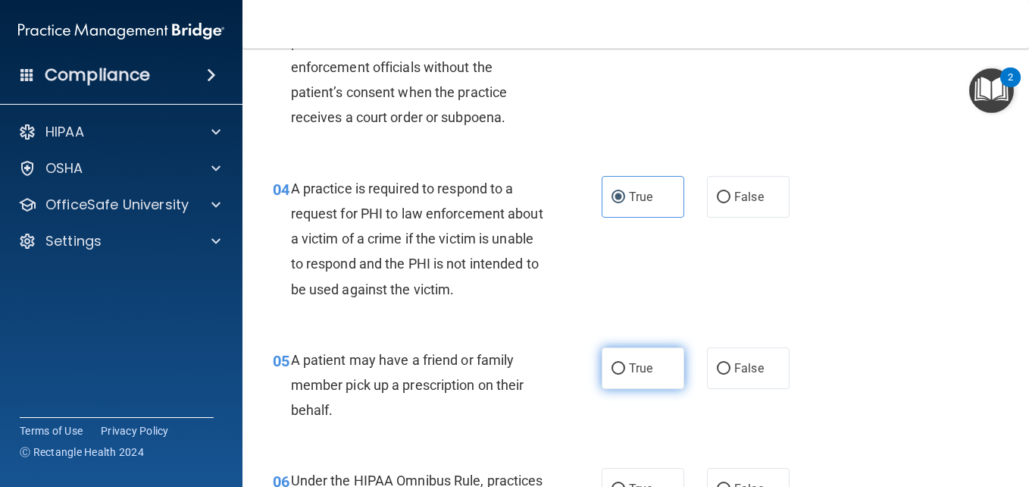
click at [644, 380] on label "True" at bounding box center [643, 368] width 83 height 42
click at [625, 374] on input "True" at bounding box center [619, 368] width 14 height 11
radio input "true"
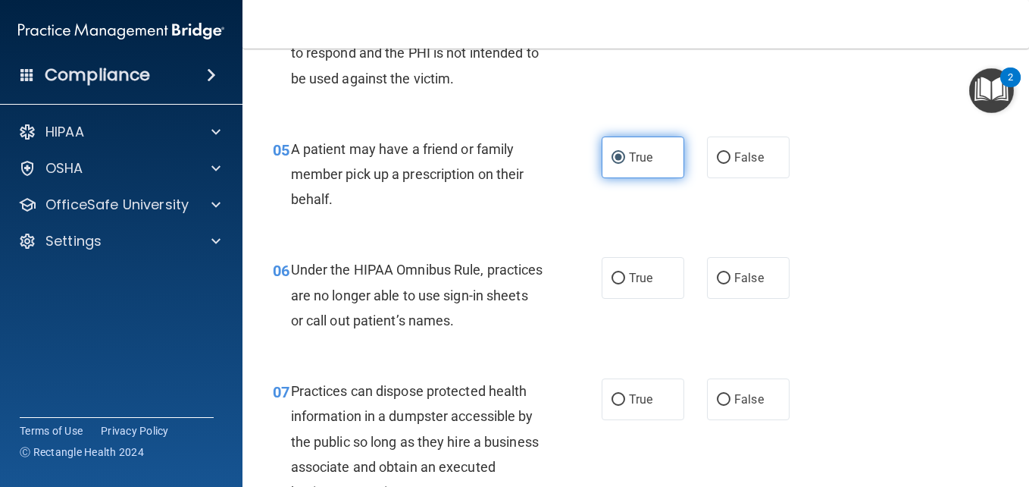
scroll to position [671, 0]
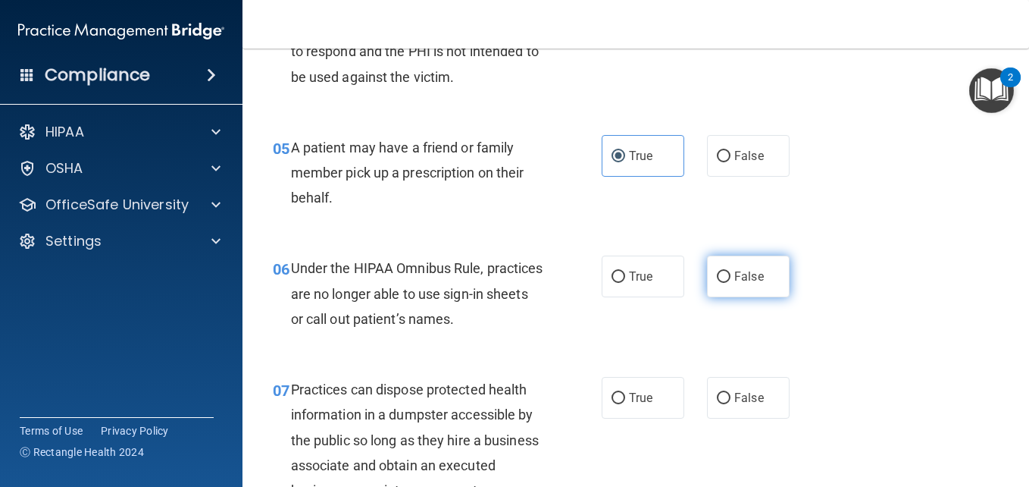
click at [748, 292] on label "False" at bounding box center [748, 276] width 83 height 42
click at [731, 283] on input "False" at bounding box center [724, 276] width 14 height 11
radio input "true"
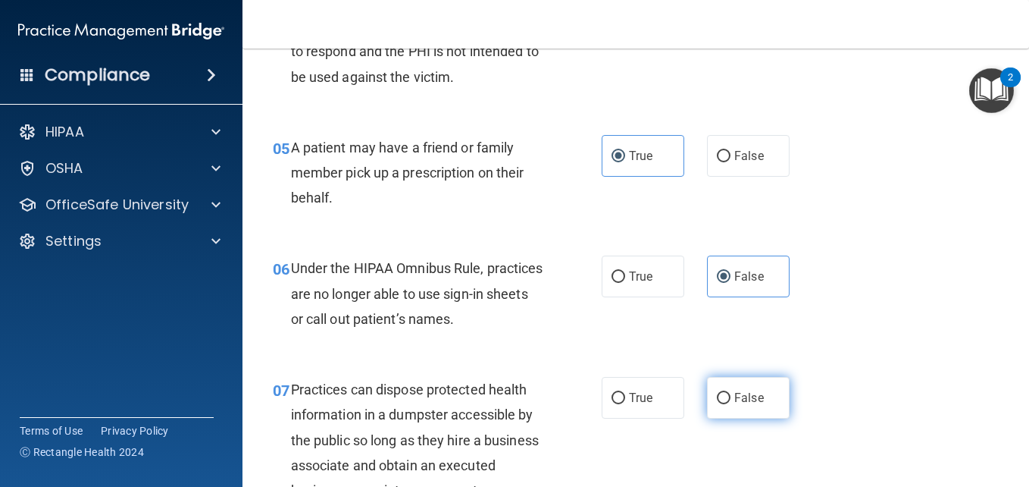
click at [742, 400] on span "False" at bounding box center [750, 397] width 30 height 14
click at [731, 400] on input "False" at bounding box center [724, 398] width 14 height 11
radio input "true"
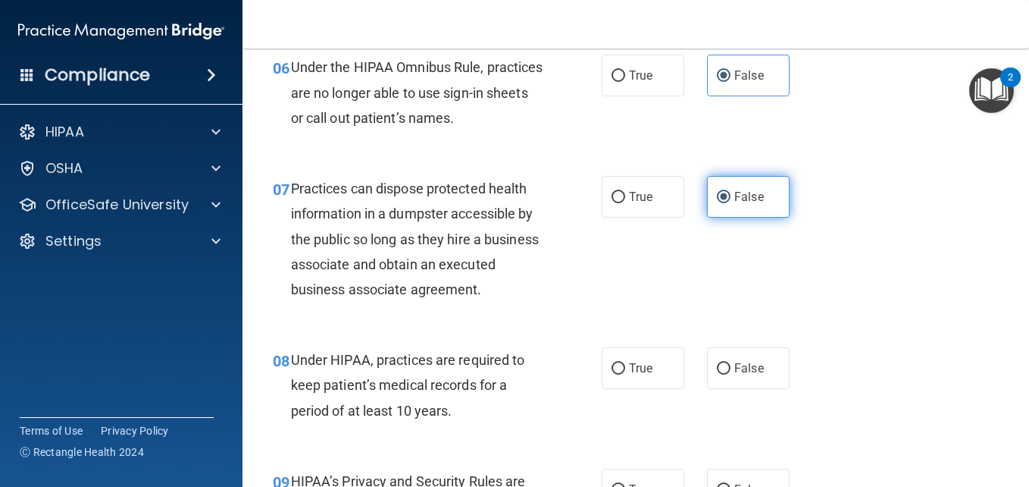
scroll to position [913, 0]
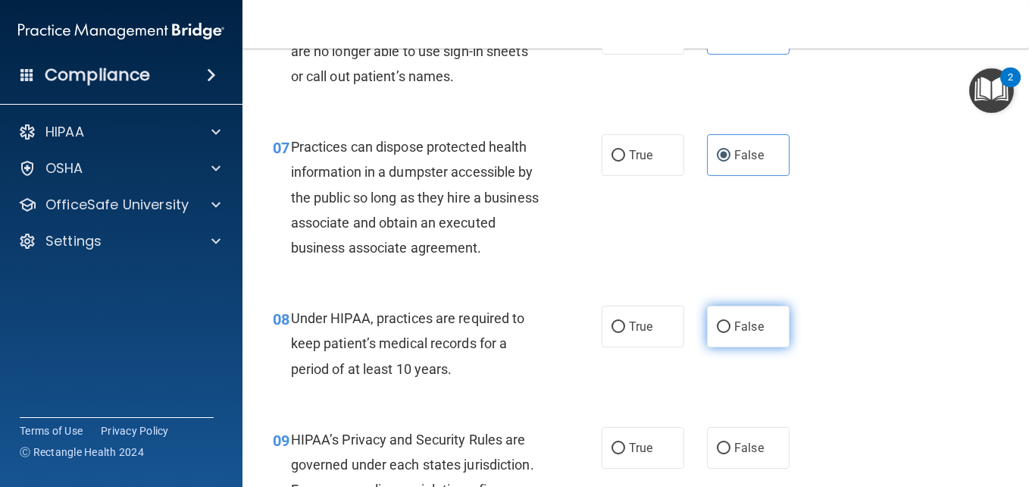
click at [753, 347] on label "False" at bounding box center [748, 326] width 83 height 42
click at [731, 333] on input "False" at bounding box center [724, 326] width 14 height 11
radio input "true"
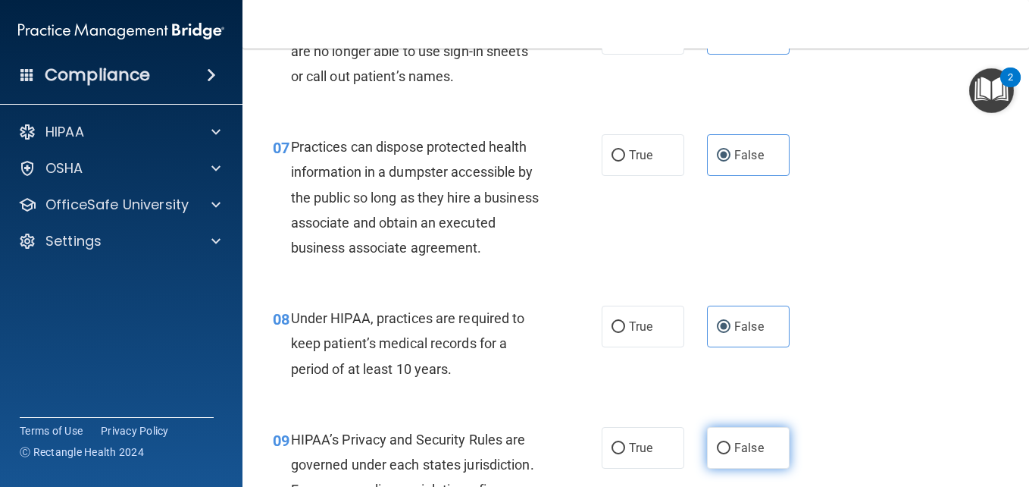
click at [722, 454] on input "False" at bounding box center [724, 448] width 14 height 11
radio input "true"
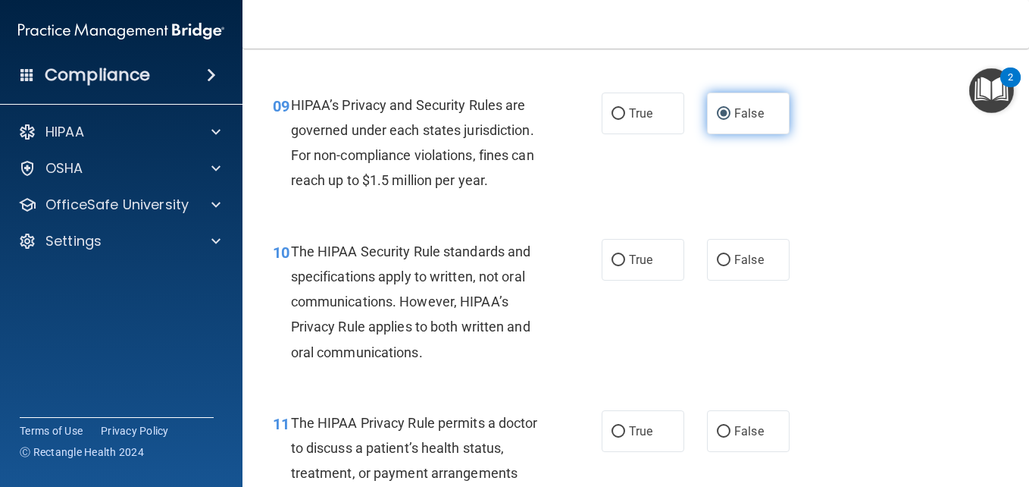
scroll to position [1277, 0]
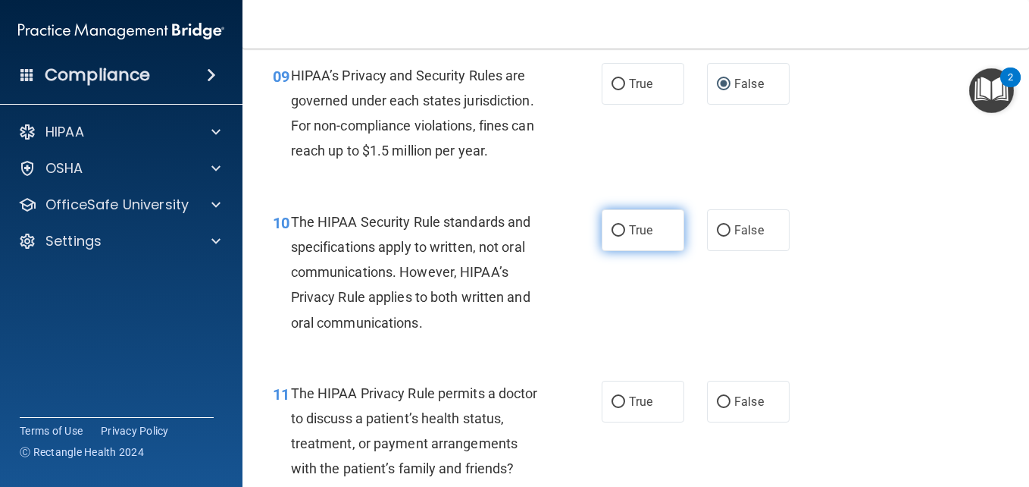
click at [641, 237] on span "True" at bounding box center [640, 230] width 23 height 14
click at [625, 236] on input "True" at bounding box center [619, 230] width 14 height 11
radio input "true"
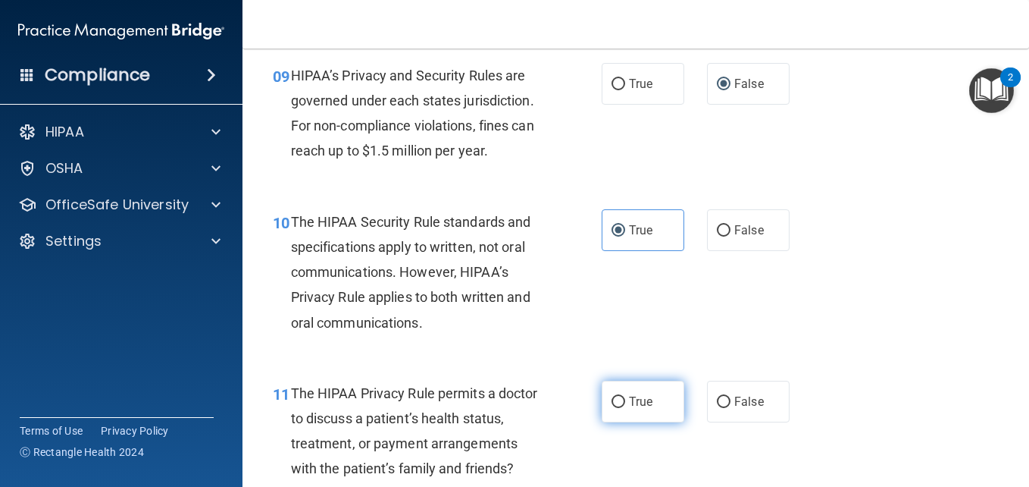
click at [647, 416] on label "True" at bounding box center [643, 402] width 83 height 42
click at [625, 408] on input "True" at bounding box center [619, 401] width 14 height 11
radio input "true"
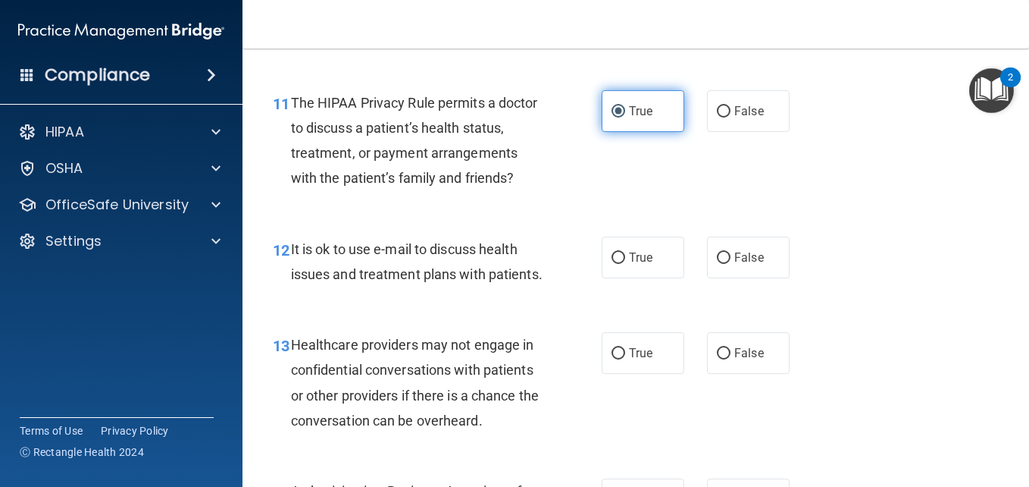
scroll to position [1611, 0]
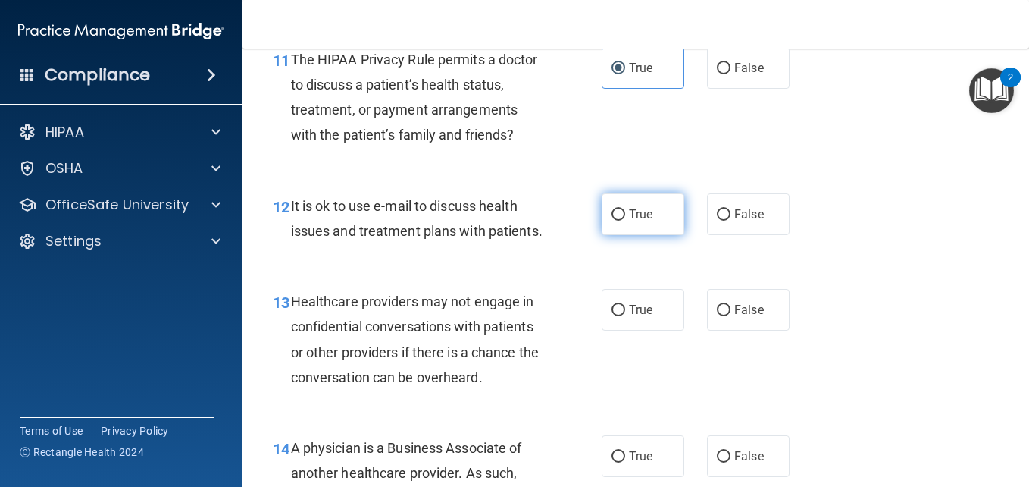
click at [631, 235] on label "True" at bounding box center [643, 214] width 83 height 42
click at [625, 221] on input "True" at bounding box center [619, 214] width 14 height 11
radio input "true"
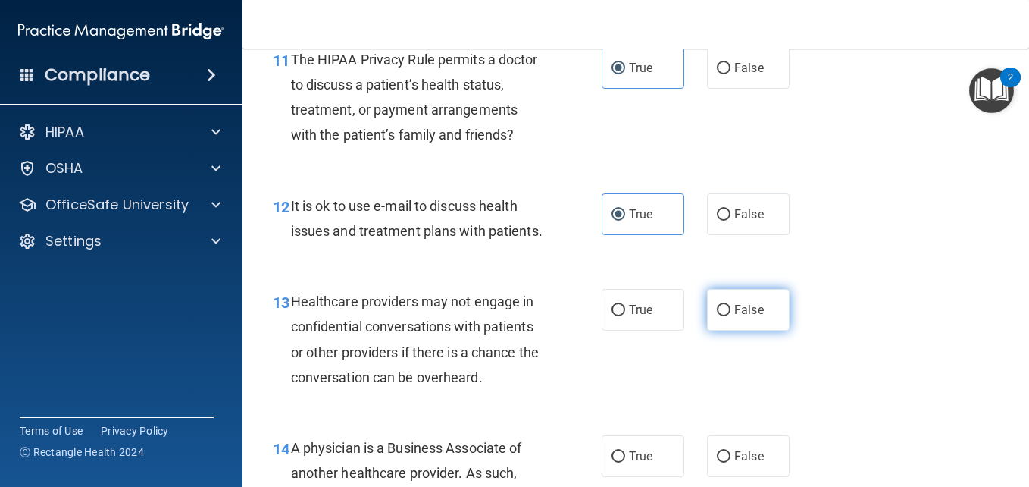
click at [753, 317] on span "False" at bounding box center [750, 309] width 30 height 14
click at [731, 316] on input "False" at bounding box center [724, 310] width 14 height 11
radio input "true"
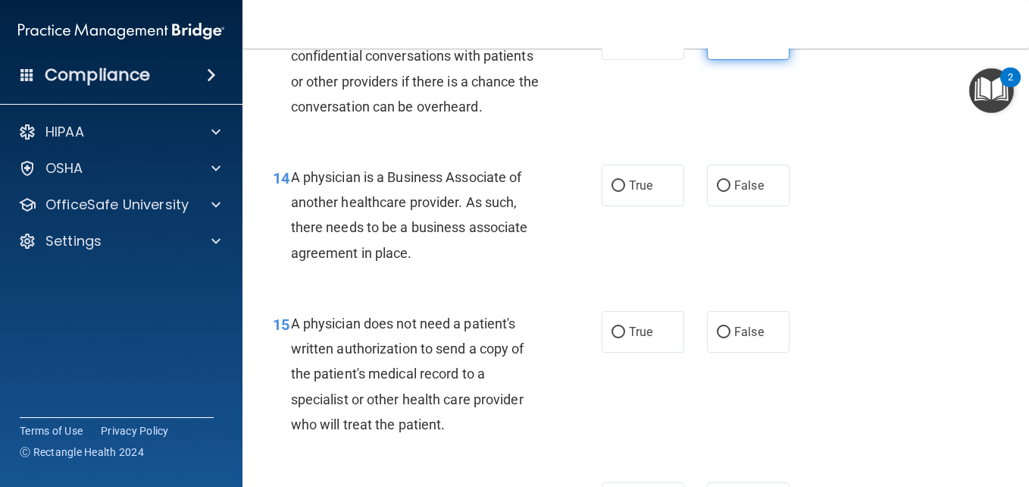
scroll to position [1884, 0]
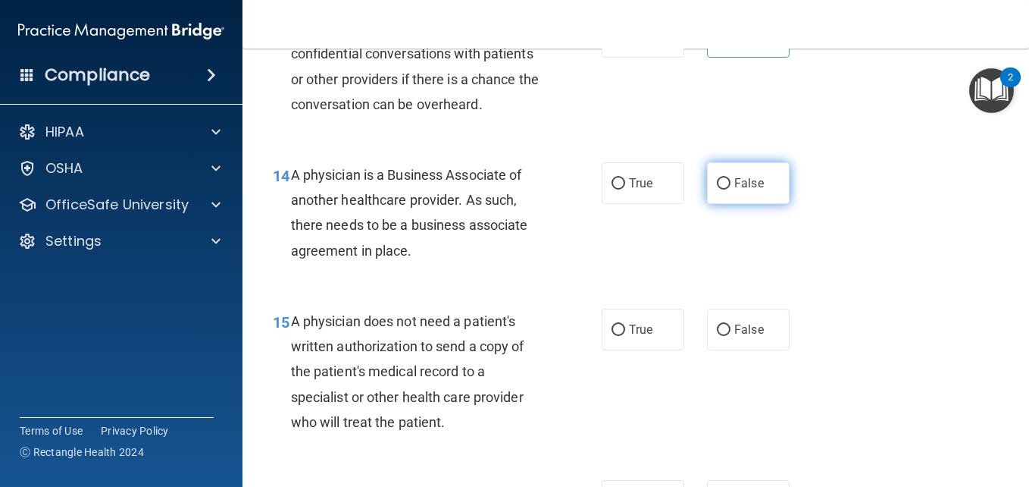
click at [748, 204] on label "False" at bounding box center [748, 183] width 83 height 42
click at [731, 189] on input "False" at bounding box center [724, 183] width 14 height 11
radio input "true"
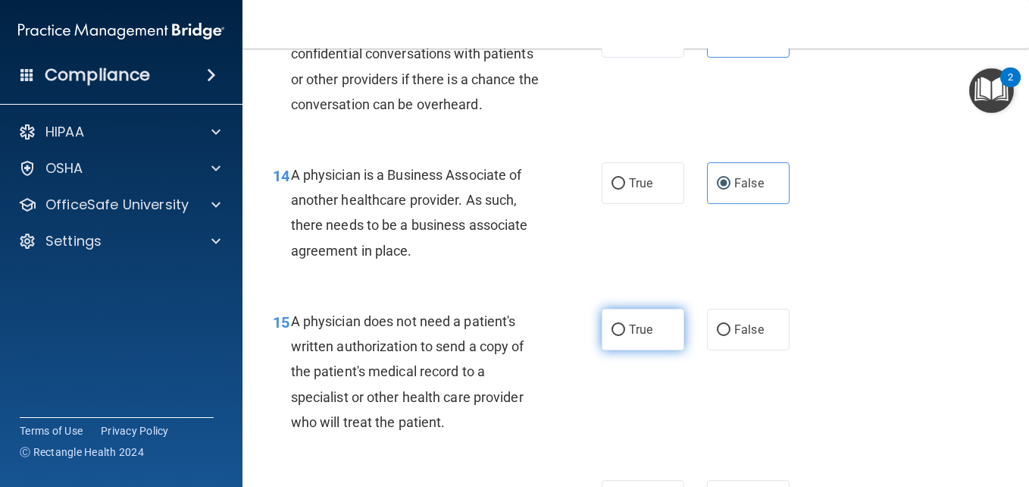
click at [642, 337] on span "True" at bounding box center [640, 329] width 23 height 14
click at [625, 336] on input "True" at bounding box center [619, 329] width 14 height 11
radio input "true"
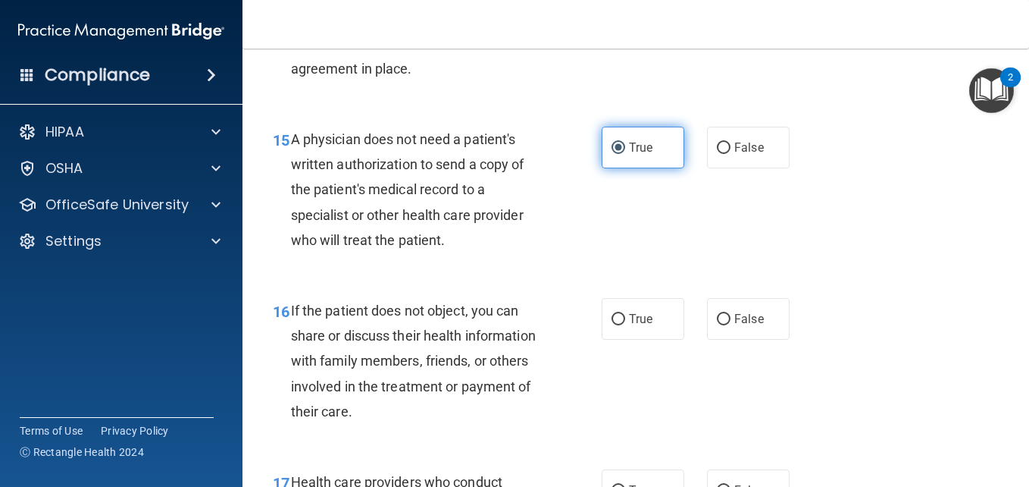
scroll to position [2096, 0]
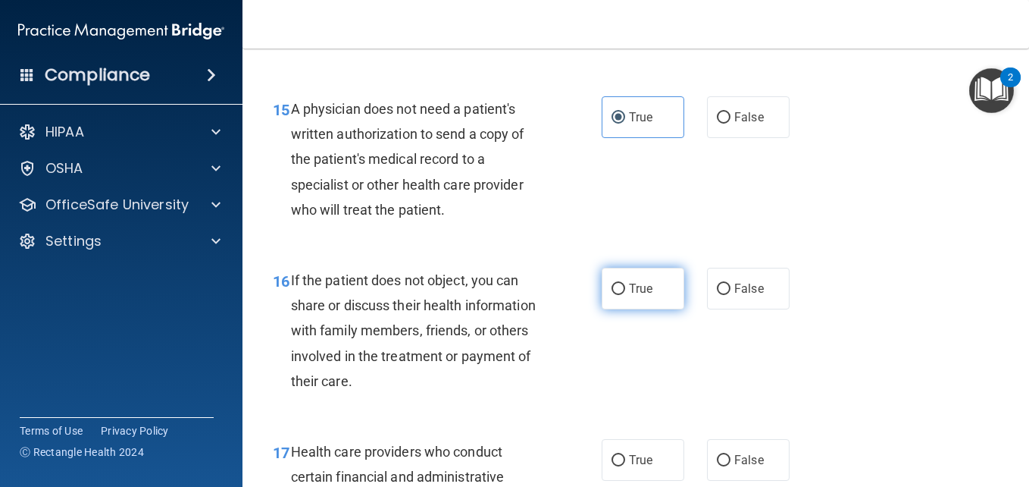
click at [653, 309] on label "True" at bounding box center [643, 289] width 83 height 42
click at [625, 295] on input "True" at bounding box center [619, 288] width 14 height 11
radio input "true"
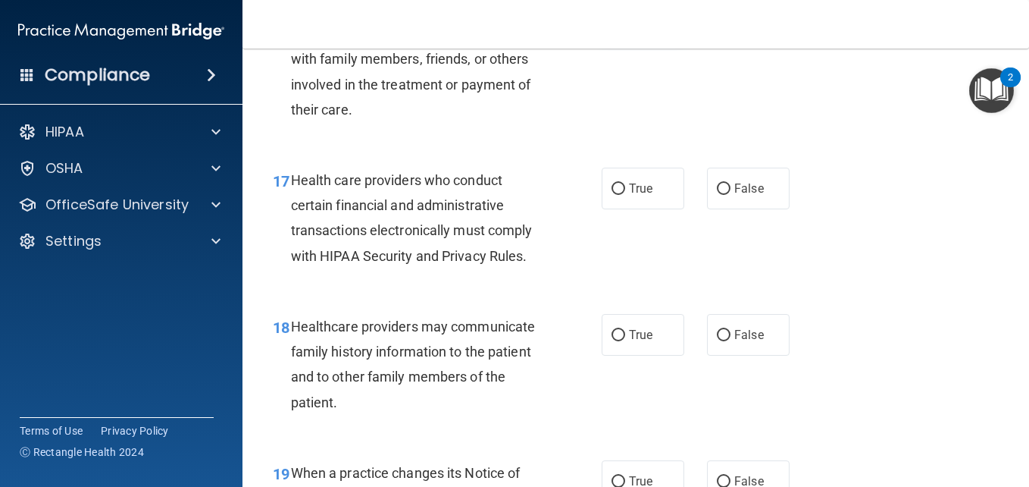
scroll to position [2369, 0]
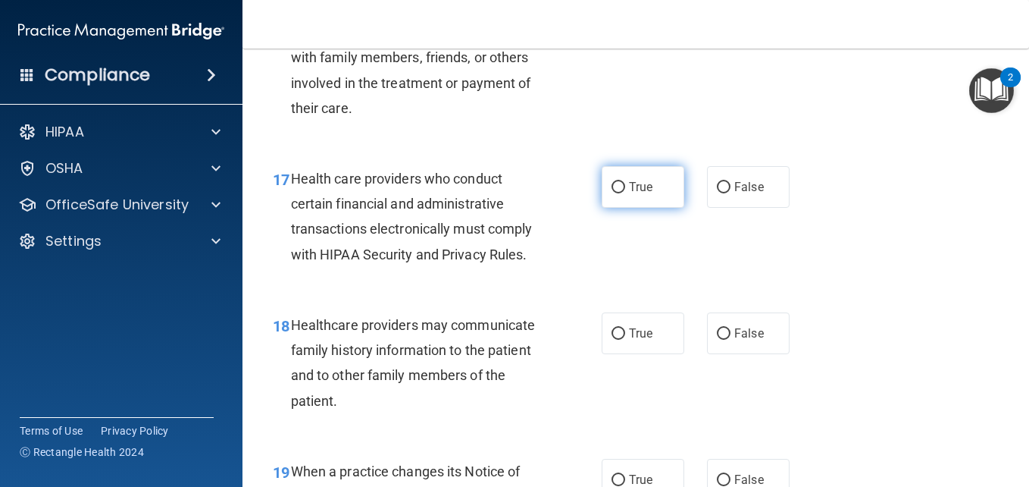
click at [641, 194] on span "True" at bounding box center [640, 187] width 23 height 14
click at [625, 193] on input "True" at bounding box center [619, 187] width 14 height 11
radio input "true"
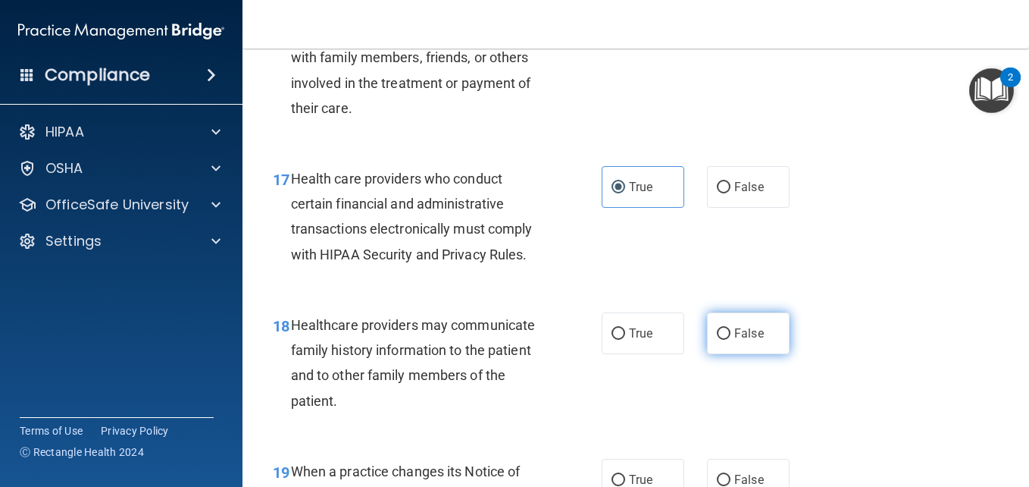
click at [747, 354] on label "False" at bounding box center [748, 333] width 83 height 42
click at [731, 340] on input "False" at bounding box center [724, 333] width 14 height 11
radio input "true"
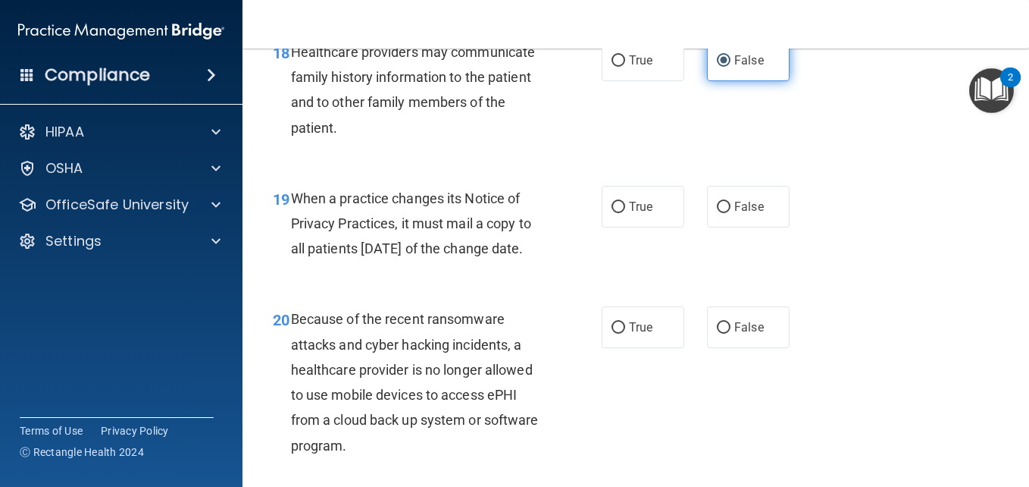
scroll to position [2672, 0]
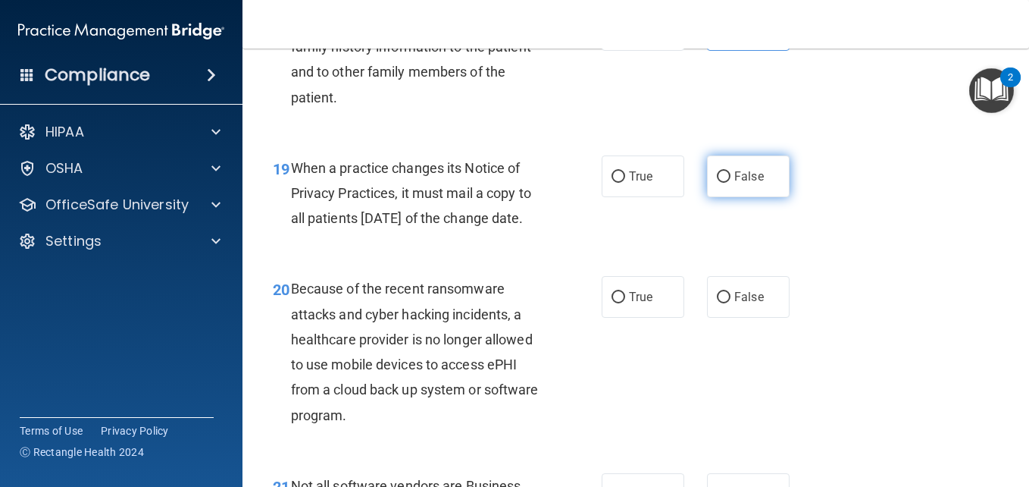
click at [747, 197] on label "False" at bounding box center [748, 176] width 83 height 42
click at [731, 183] on input "False" at bounding box center [724, 176] width 14 height 11
radio input "true"
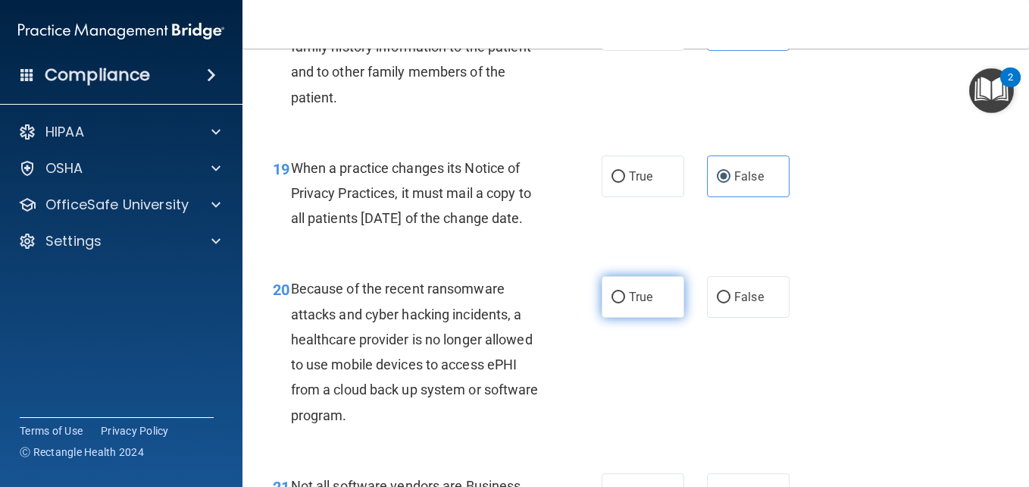
click at [645, 304] on span "True" at bounding box center [640, 297] width 23 height 14
click at [625, 303] on input "True" at bounding box center [619, 297] width 14 height 11
radio input "true"
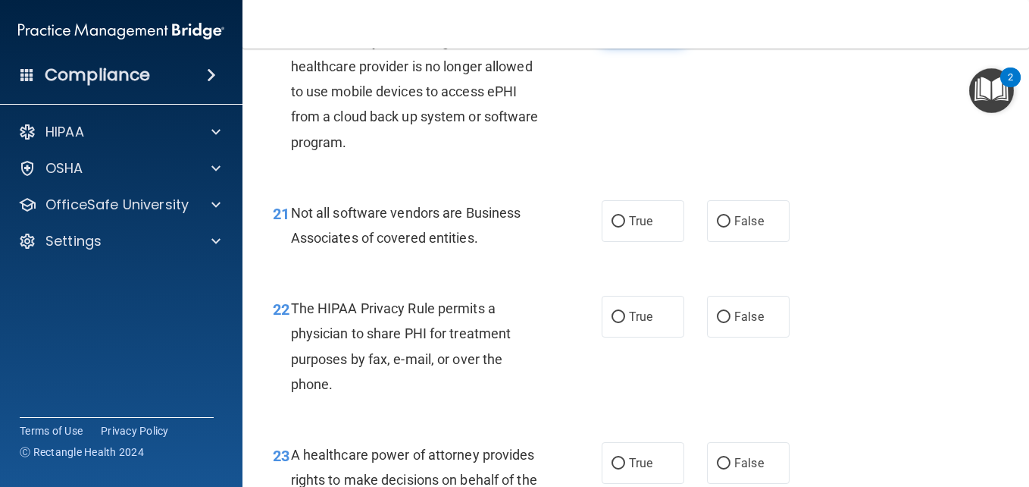
scroll to position [2975, 0]
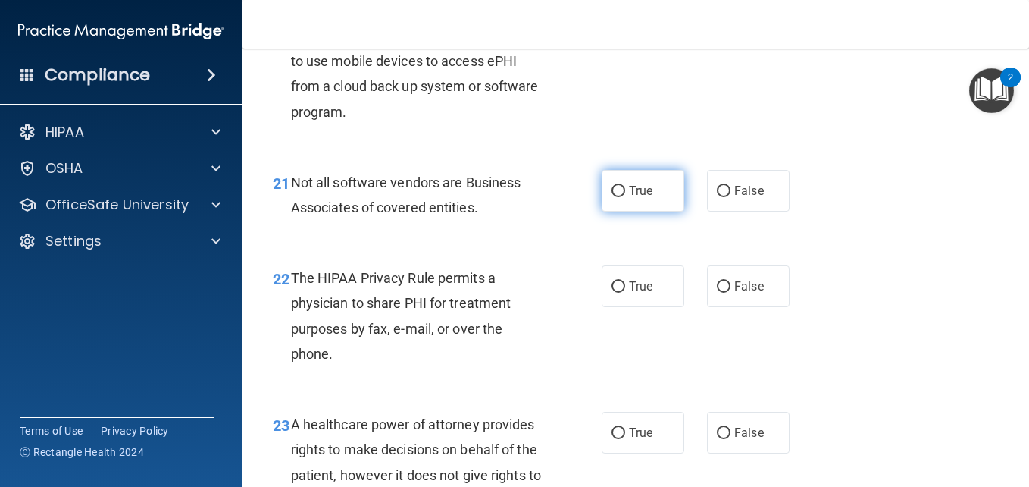
click at [653, 211] on label "True" at bounding box center [643, 191] width 83 height 42
click at [625, 197] on input "True" at bounding box center [619, 191] width 14 height 11
radio input "true"
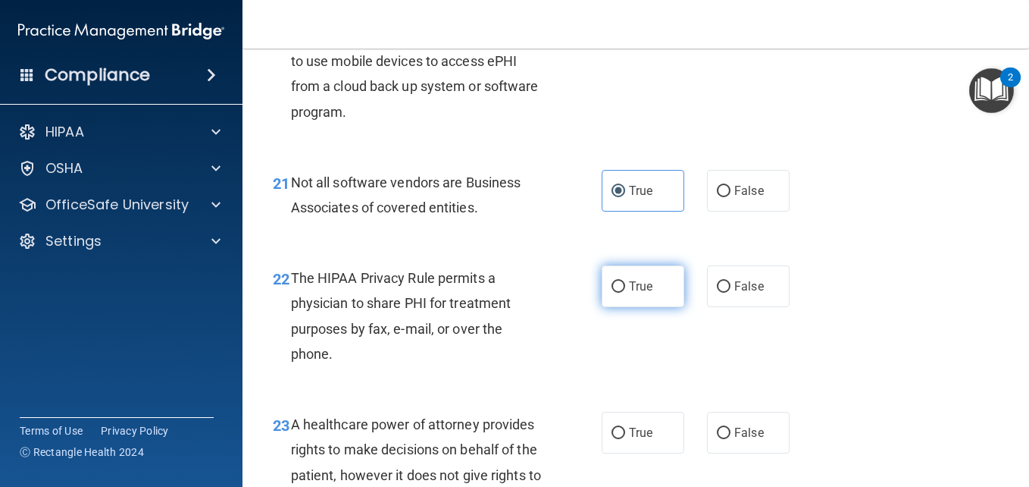
click at [646, 293] on span "True" at bounding box center [640, 286] width 23 height 14
click at [625, 293] on input "True" at bounding box center [619, 286] width 14 height 11
radio input "true"
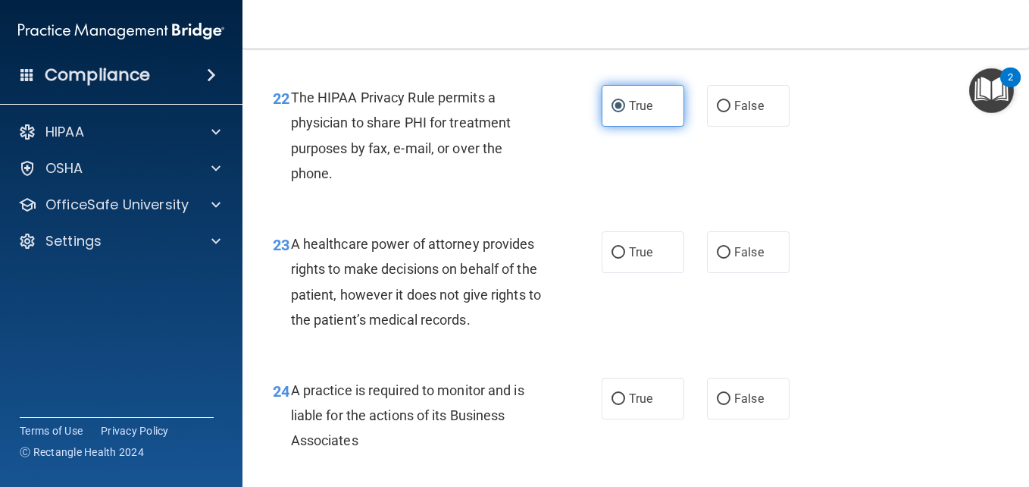
scroll to position [3157, 0]
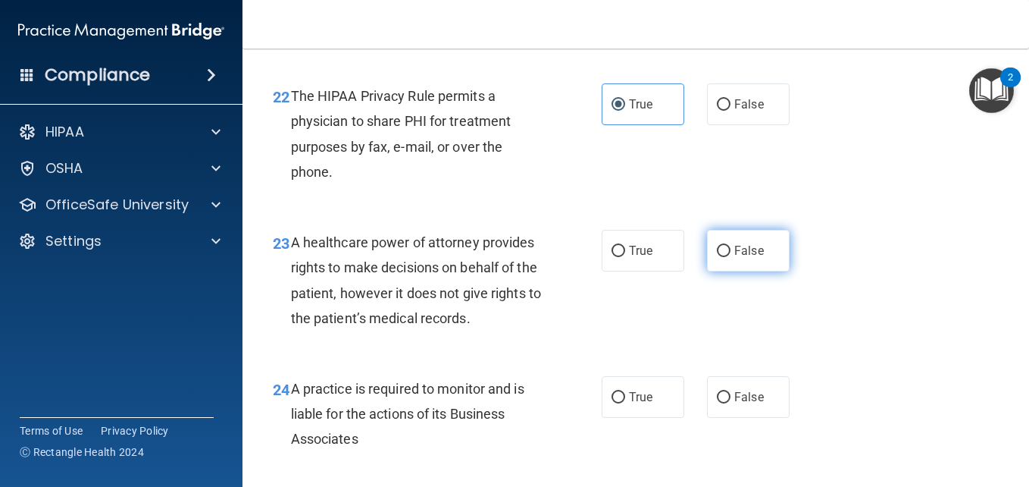
click at [752, 258] on span "False" at bounding box center [750, 250] width 30 height 14
click at [731, 257] on input "False" at bounding box center [724, 251] width 14 height 11
radio input "true"
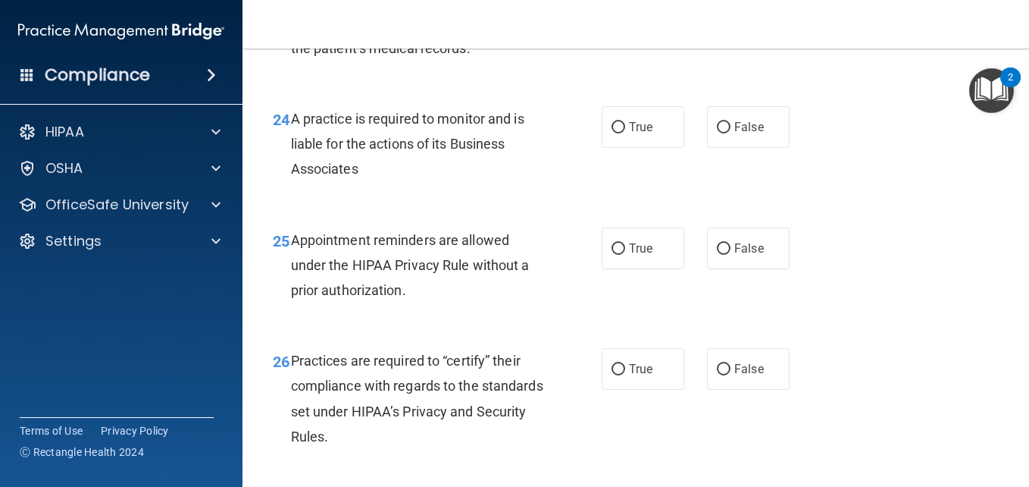
scroll to position [3430, 0]
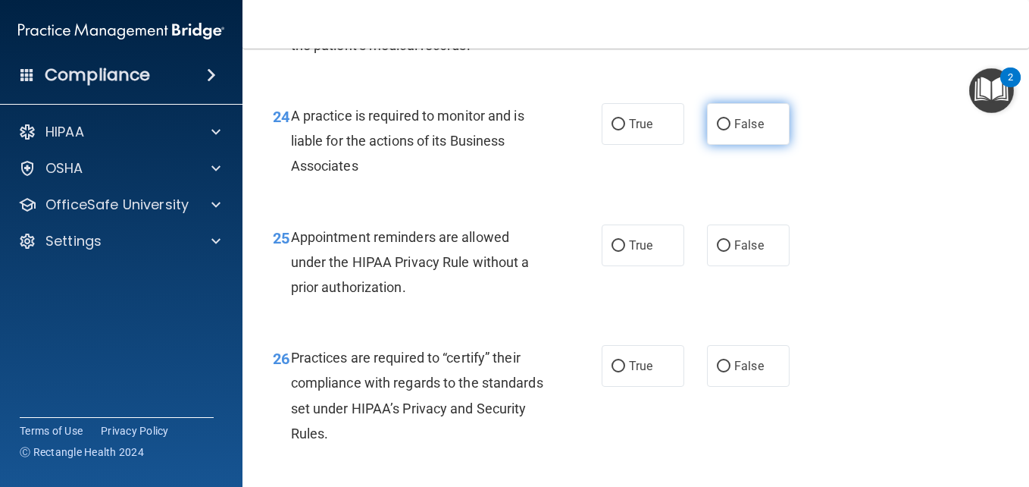
click at [737, 131] on span "False" at bounding box center [750, 124] width 30 height 14
click at [731, 130] on input "False" at bounding box center [724, 124] width 14 height 11
radio input "true"
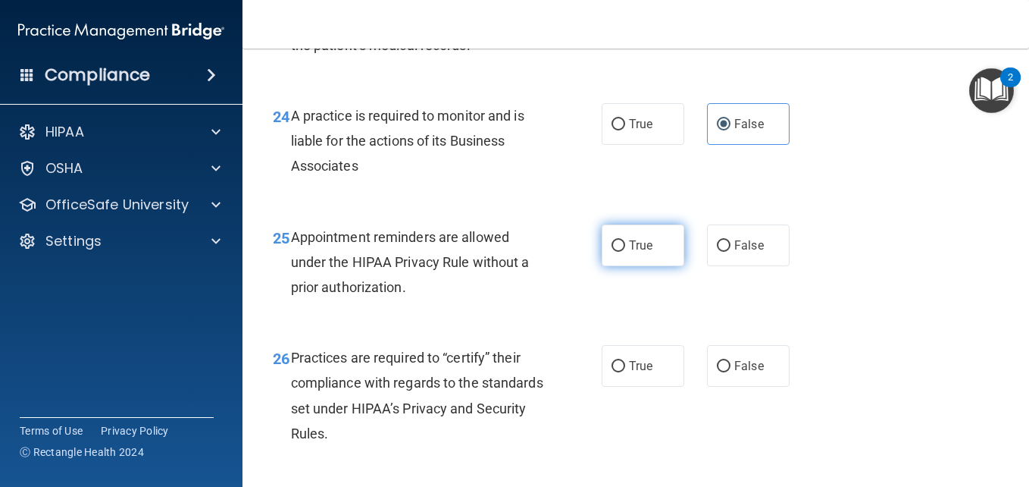
click at [647, 266] on label "True" at bounding box center [643, 245] width 83 height 42
click at [625, 252] on input "True" at bounding box center [619, 245] width 14 height 11
radio input "true"
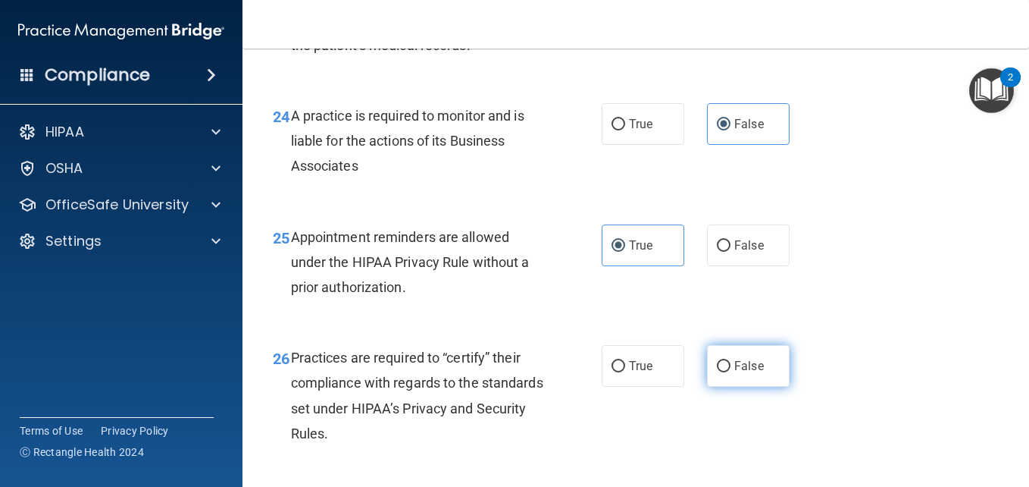
click at [750, 373] on span "False" at bounding box center [750, 366] width 30 height 14
click at [731, 372] on input "False" at bounding box center [724, 366] width 14 height 11
radio input "true"
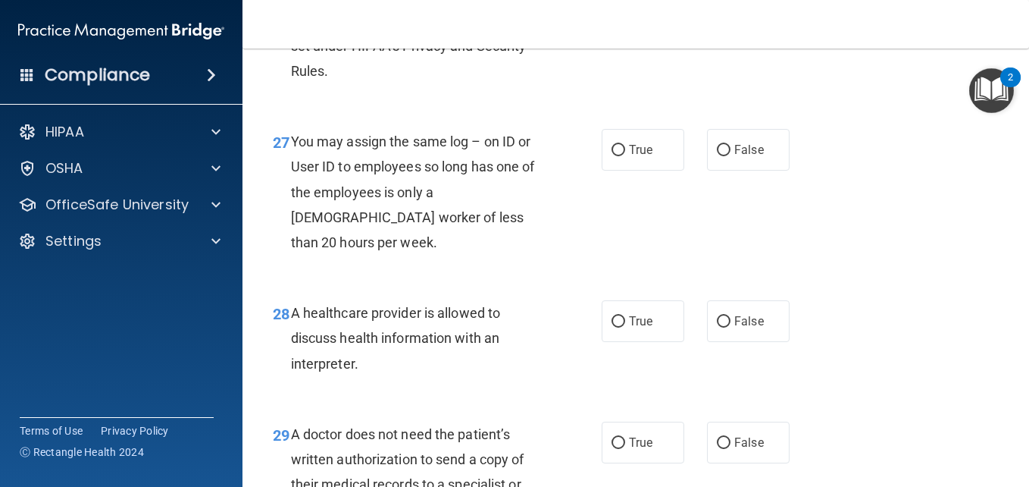
scroll to position [3794, 0]
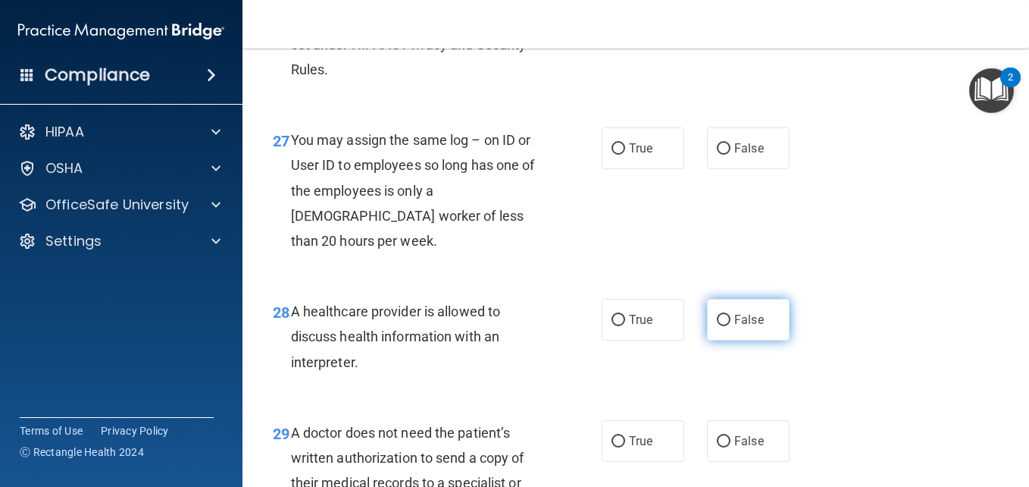
click at [746, 340] on label "False" at bounding box center [748, 320] width 83 height 42
click at [731, 326] on input "False" at bounding box center [724, 320] width 14 height 11
radio input "true"
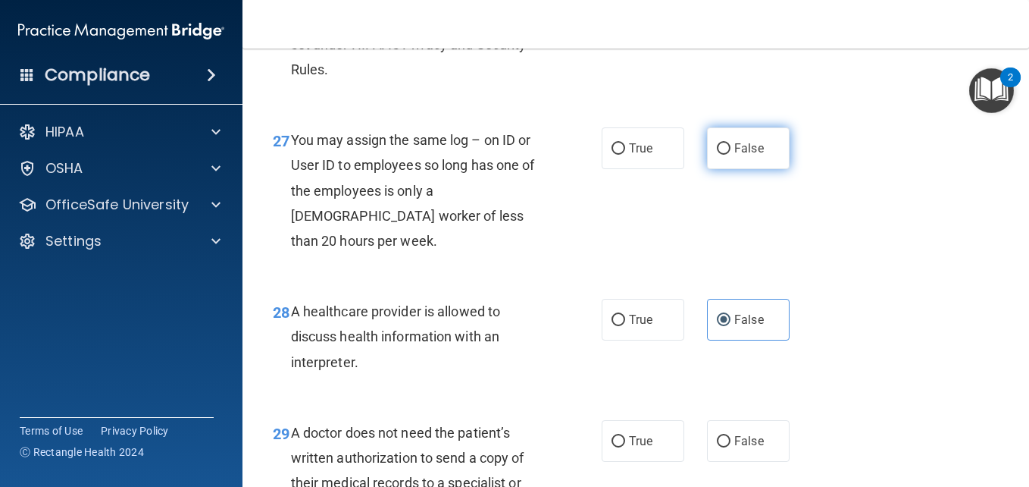
click at [753, 169] on label "False" at bounding box center [748, 148] width 83 height 42
click at [731, 155] on input "False" at bounding box center [724, 148] width 14 height 11
radio input "true"
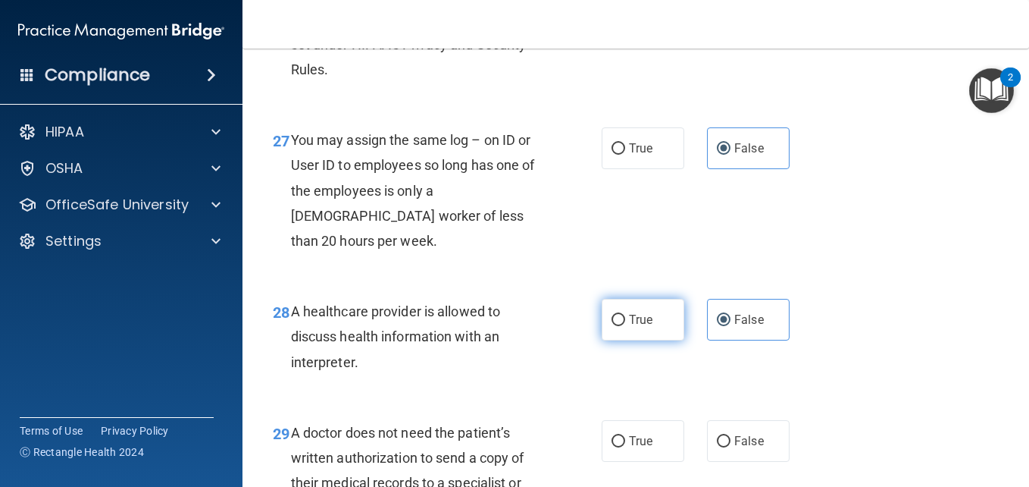
click at [637, 327] on span "True" at bounding box center [640, 319] width 23 height 14
click at [625, 326] on input "True" at bounding box center [619, 320] width 14 height 11
radio input "true"
radio input "false"
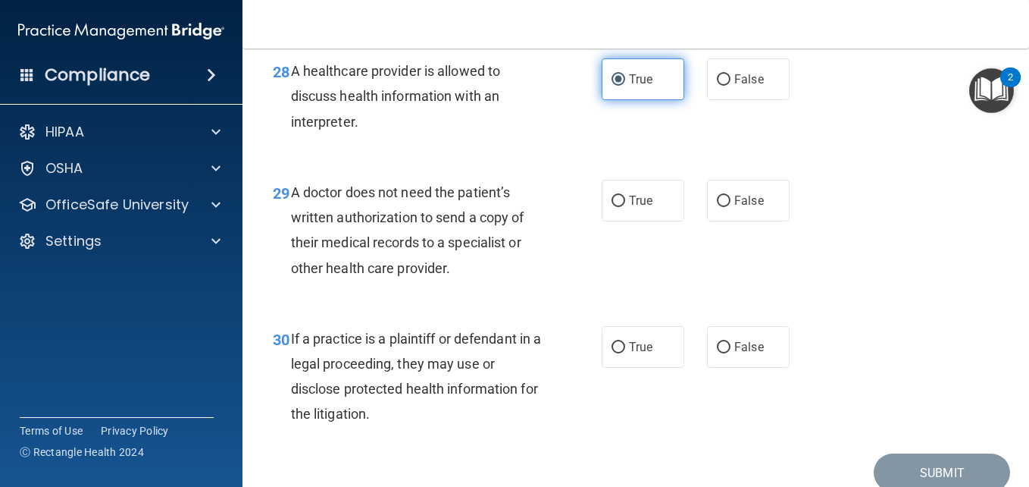
scroll to position [4036, 0]
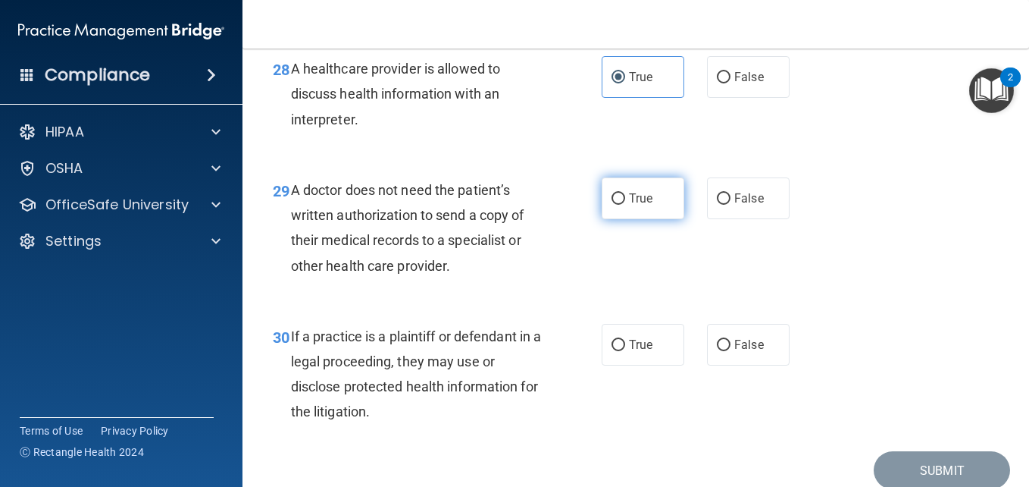
click at [615, 205] on input "True" at bounding box center [619, 198] width 14 height 11
radio input "true"
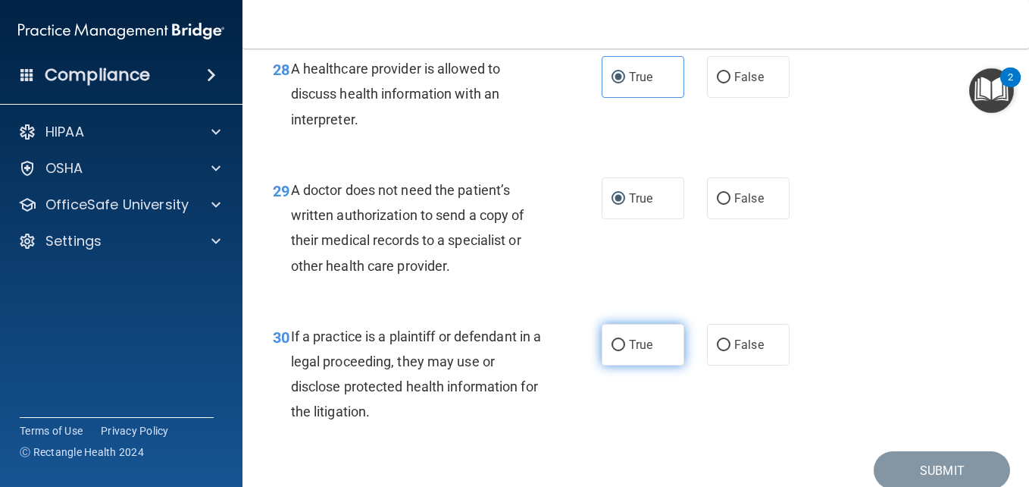
click at [637, 352] on span "True" at bounding box center [640, 344] width 23 height 14
click at [625, 351] on input "True" at bounding box center [619, 345] width 14 height 11
radio input "true"
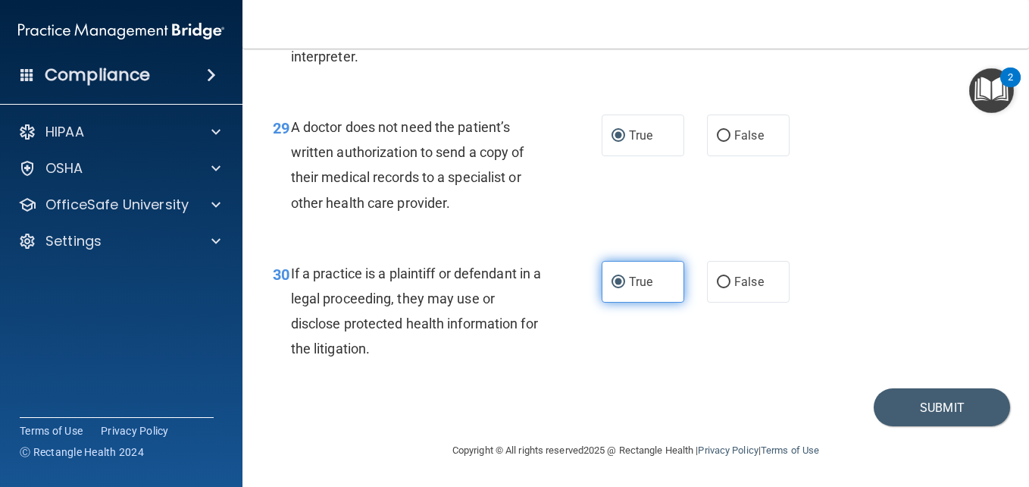
scroll to position [4158, 0]
click at [953, 421] on button "Submit" at bounding box center [942, 407] width 136 height 39
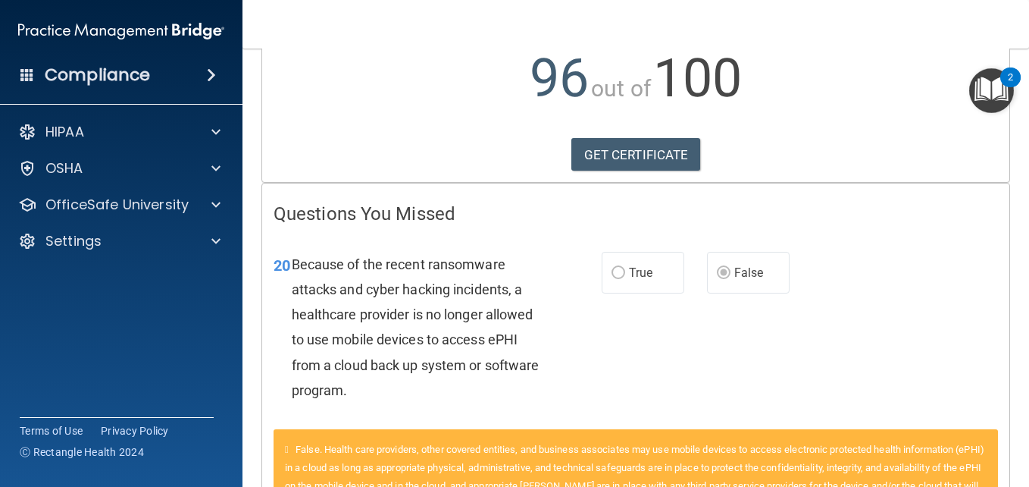
scroll to position [176, 0]
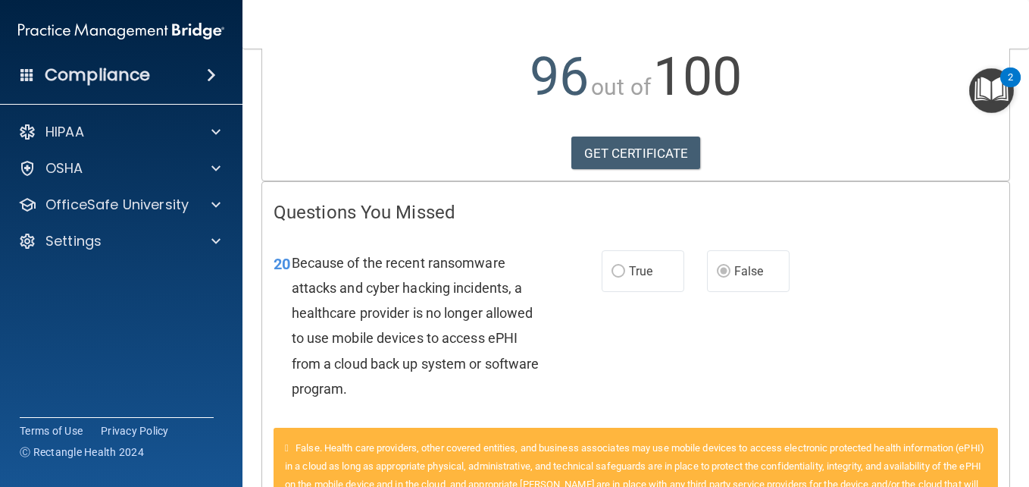
click at [744, 279] on label "False" at bounding box center [748, 271] width 83 height 42
click at [619, 262] on label "True" at bounding box center [643, 271] width 83 height 42
click at [606, 280] on label "True" at bounding box center [643, 271] width 83 height 42
click at [662, 155] on link "GET CERTIFICATE" at bounding box center [637, 152] width 130 height 33
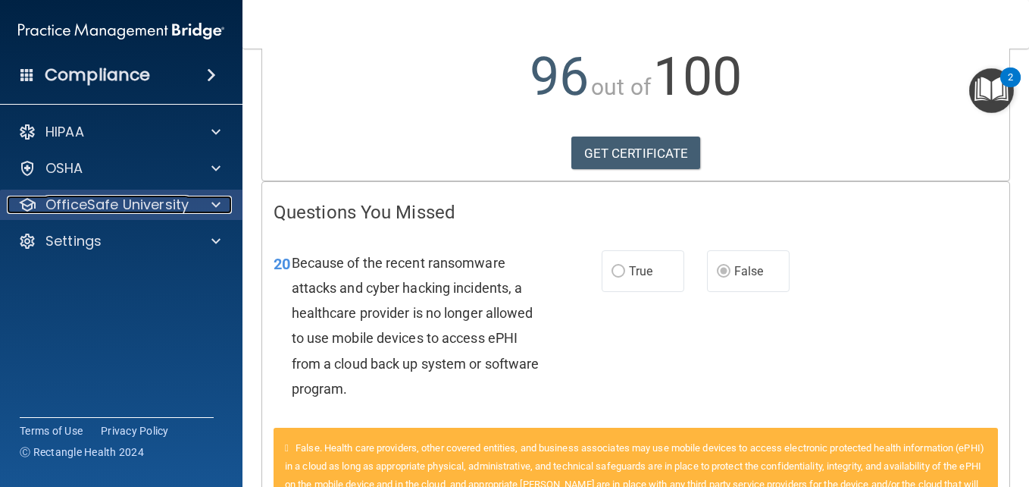
click at [127, 207] on p "OfficeSafe University" at bounding box center [116, 205] width 143 height 18
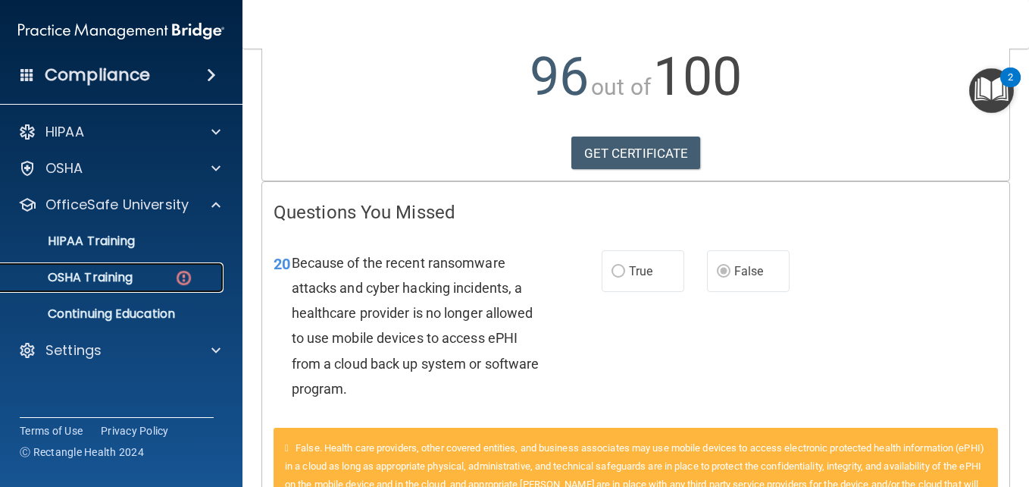
click at [131, 283] on p "OSHA Training" at bounding box center [71, 277] width 123 height 15
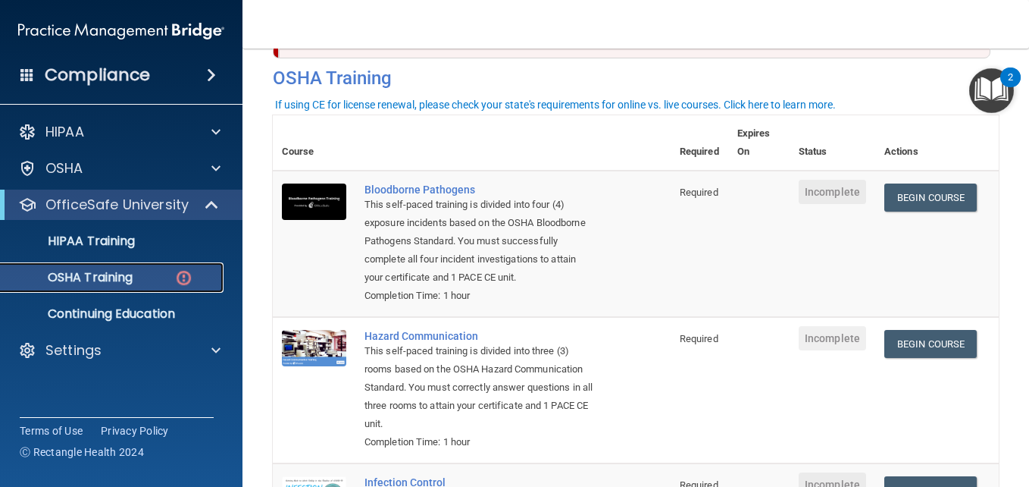
scroll to position [58, 0]
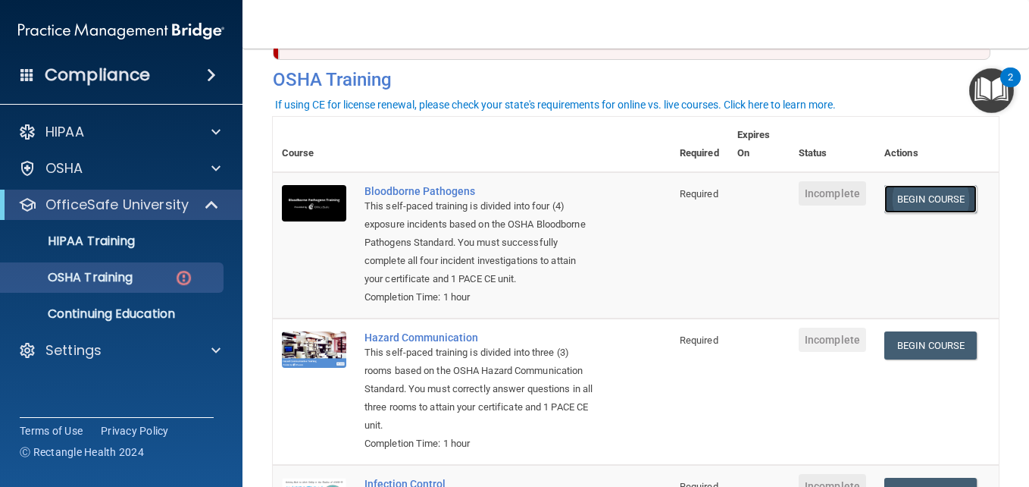
click at [932, 191] on link "Begin Course" at bounding box center [931, 199] width 92 height 28
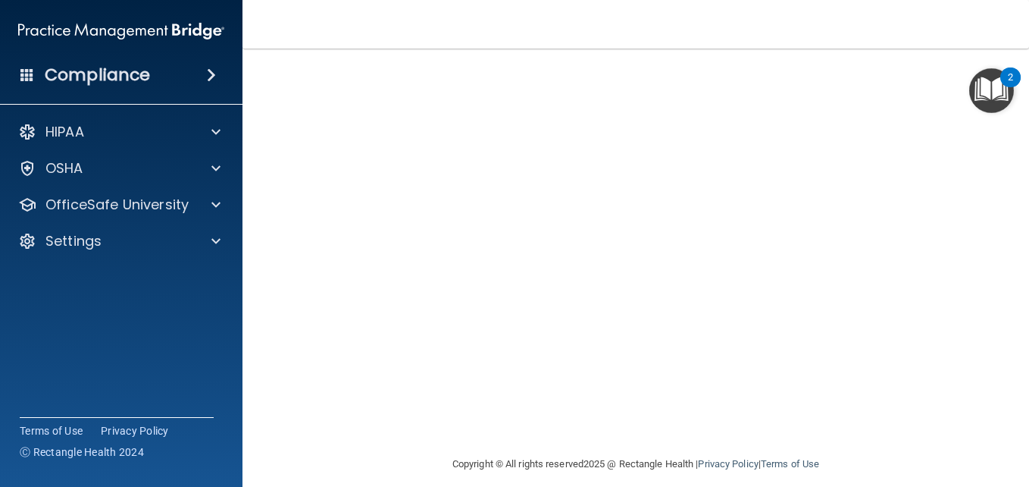
scroll to position [162, 0]
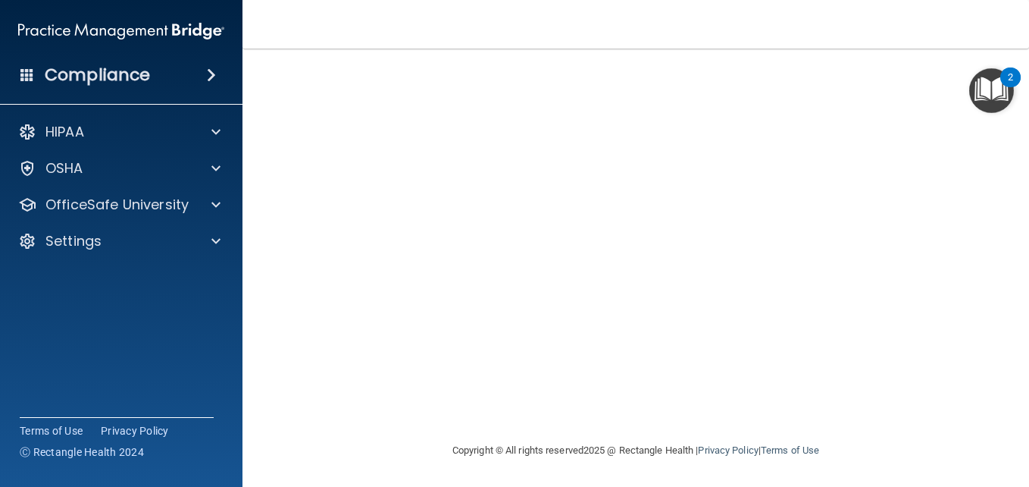
click at [985, 82] on img "Open Resource Center, 2 new notifications" at bounding box center [991, 90] width 45 height 45
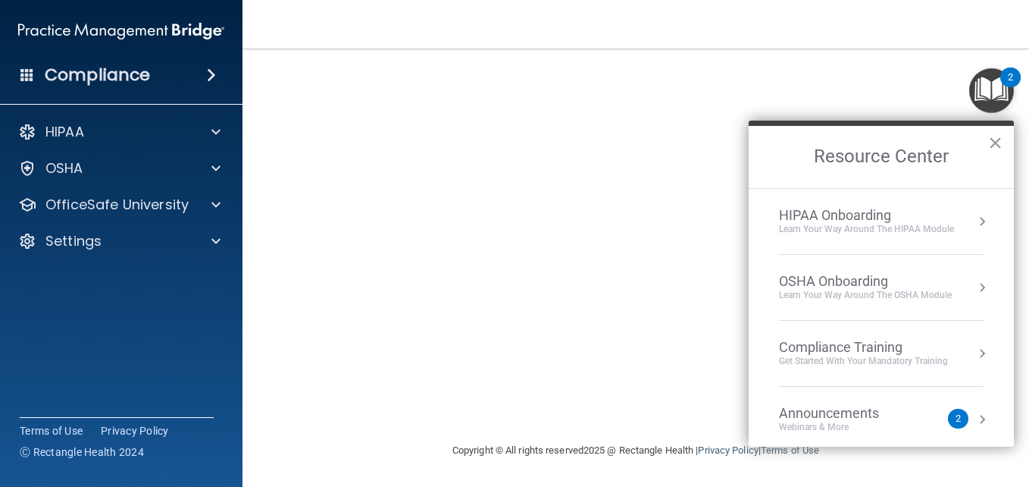
click at [1002, 145] on button "×" at bounding box center [995, 142] width 14 height 24
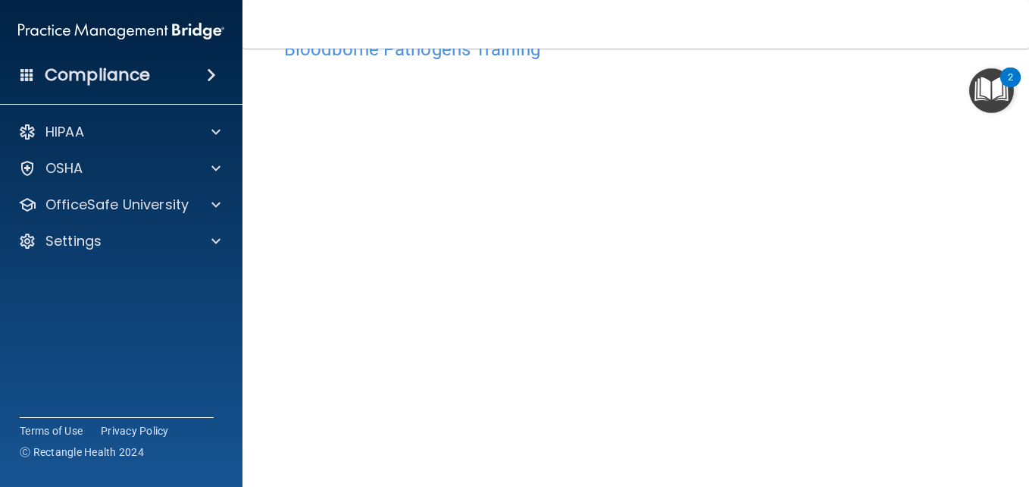
scroll to position [63, 0]
drag, startPoint x: 1017, startPoint y: 268, endPoint x: 1029, endPoint y: 386, distance: 118.8
click at [1029, 386] on html "Compliance HIPAA Documents and Policies Report an Incident Business Associates …" at bounding box center [514, 243] width 1029 height 487
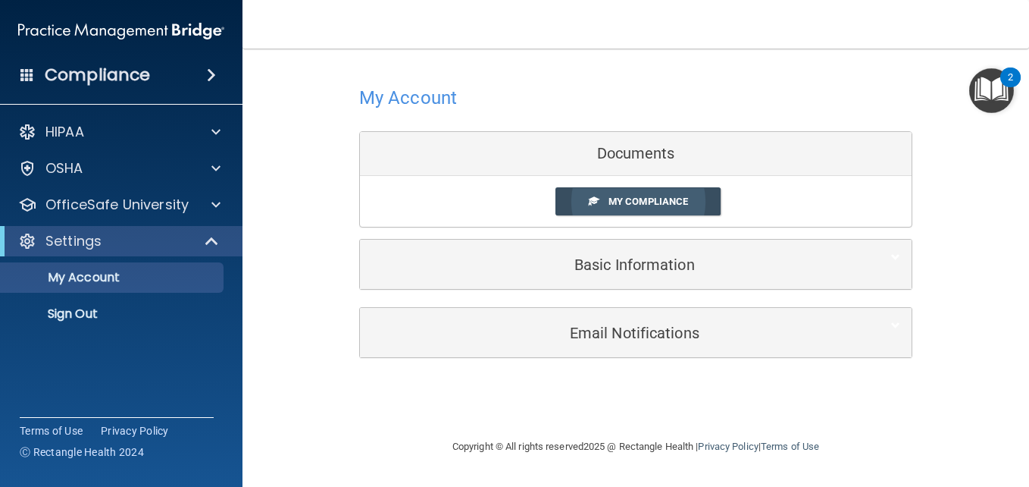
click at [655, 199] on span "My Compliance" at bounding box center [649, 201] width 80 height 11
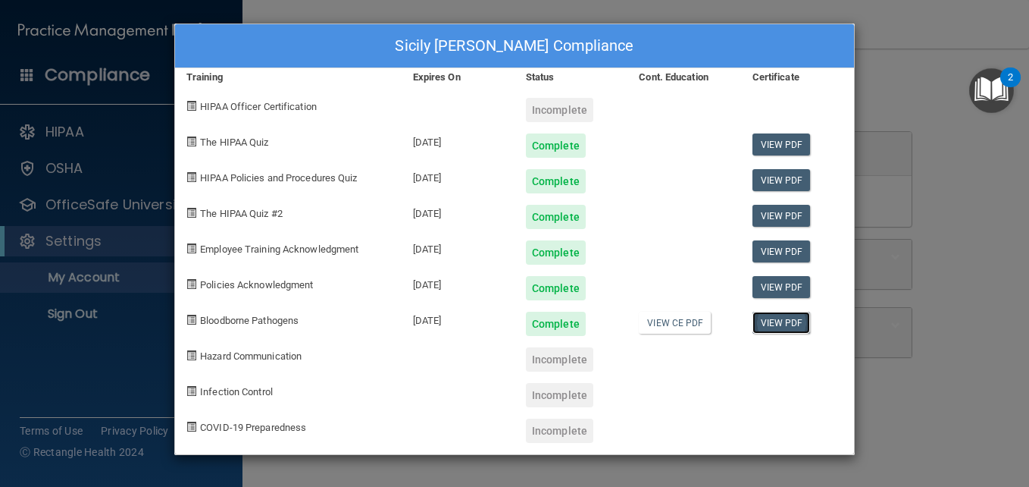
click at [772, 322] on link "View PDF" at bounding box center [782, 323] width 58 height 22
